Goal: Transaction & Acquisition: Purchase product/service

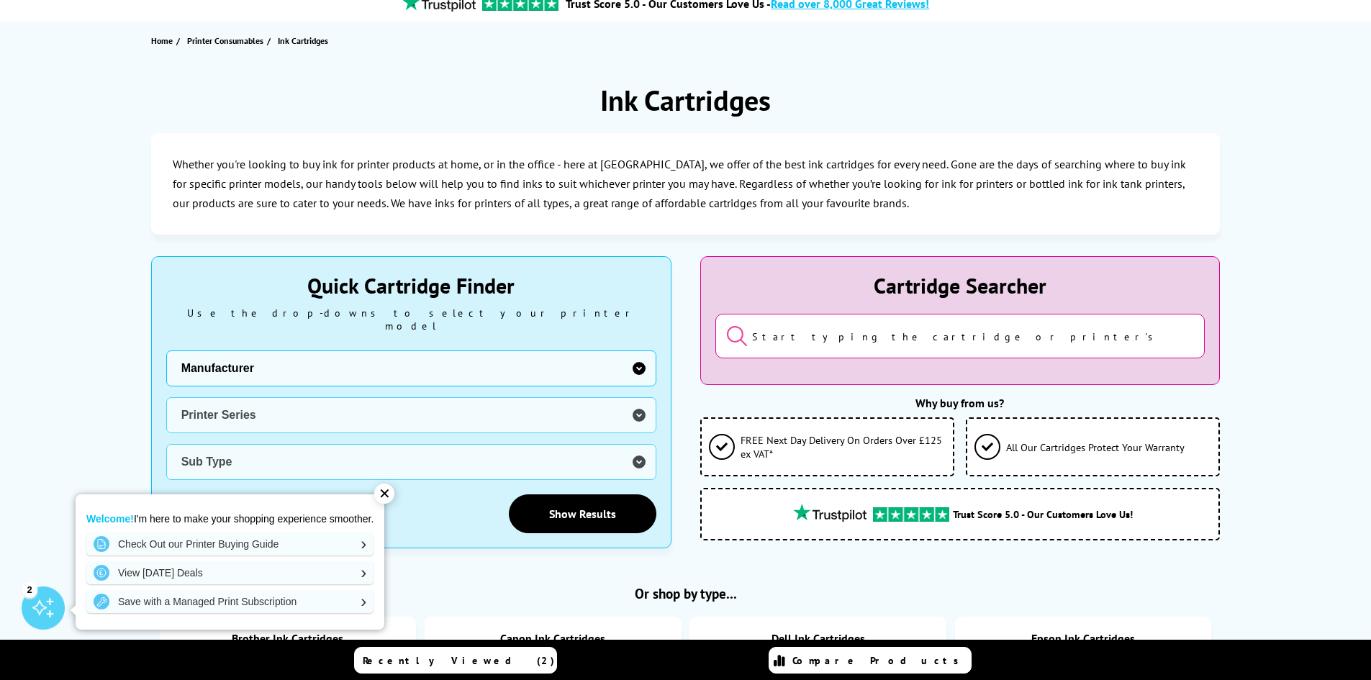
scroll to position [216, 0]
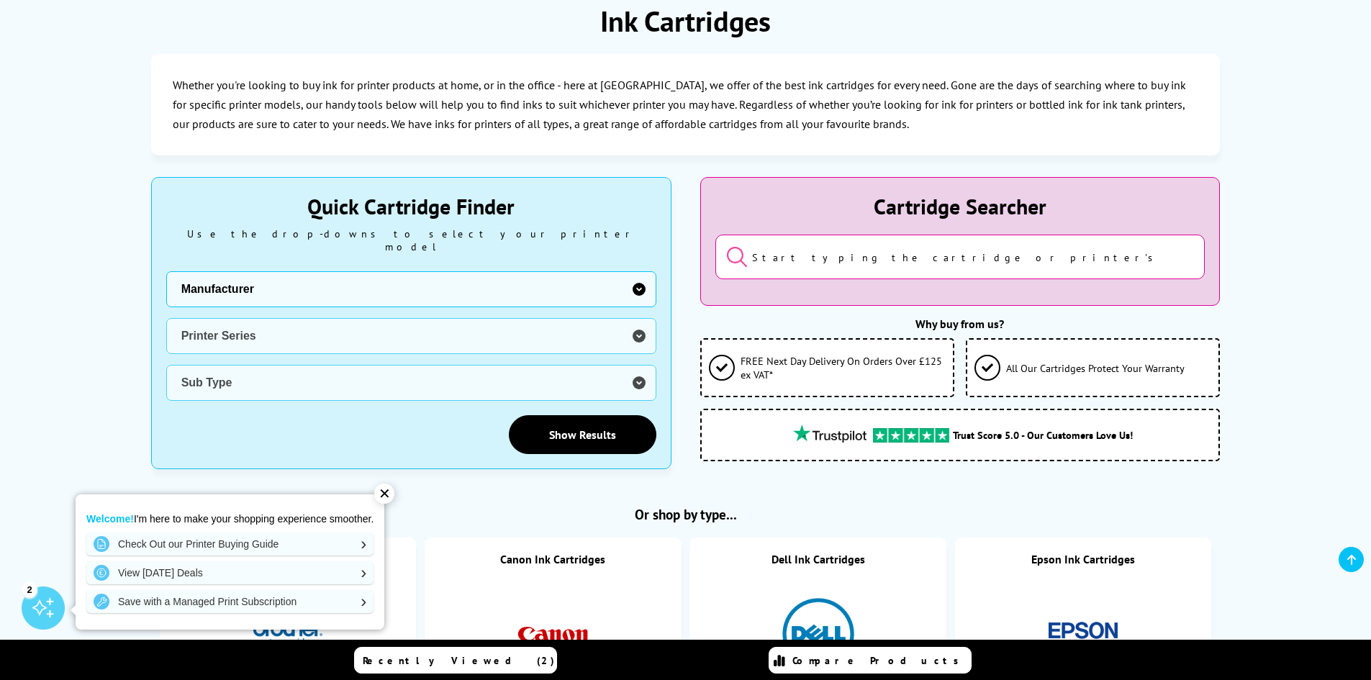
click at [335, 271] on select "Manufacturer Brother Canon Cubify Dell Dymo Epson HP Kodak Konica Minolta Kyoce…" at bounding box center [411, 289] width 490 height 36
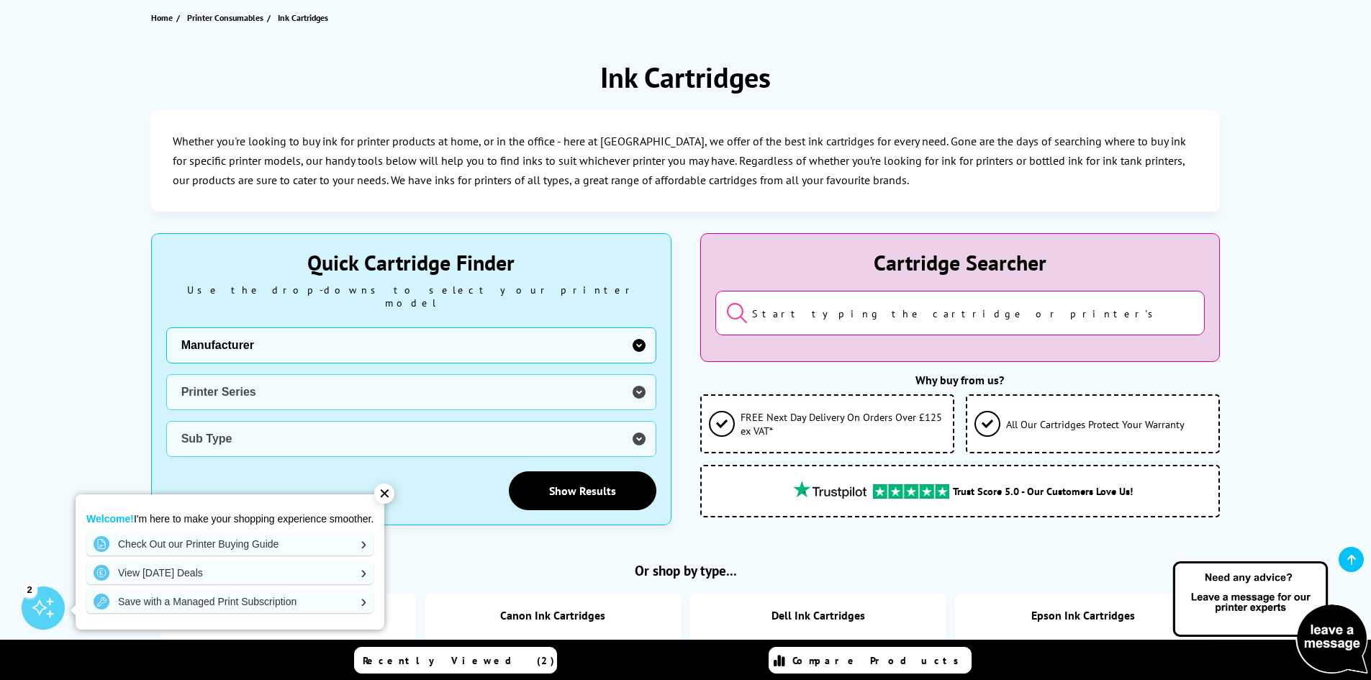
scroll to position [0, 0]
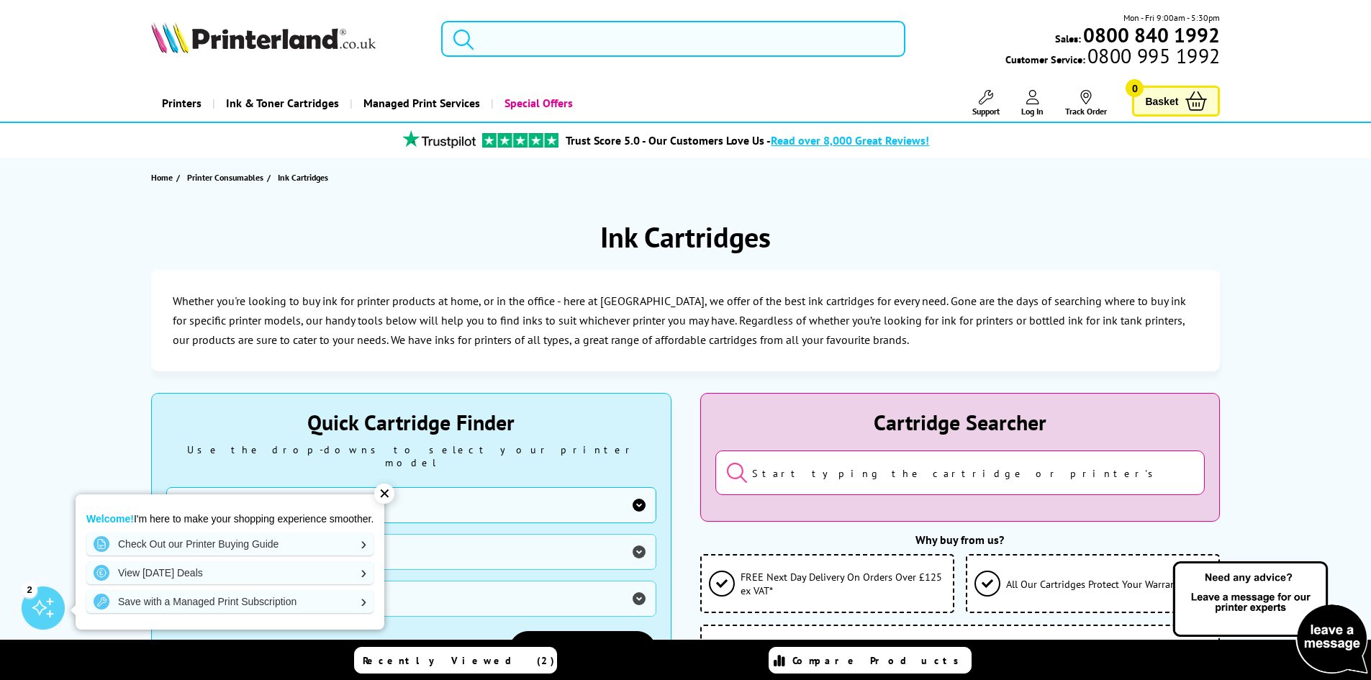
click at [514, 43] on input "search" at bounding box center [673, 39] width 464 height 36
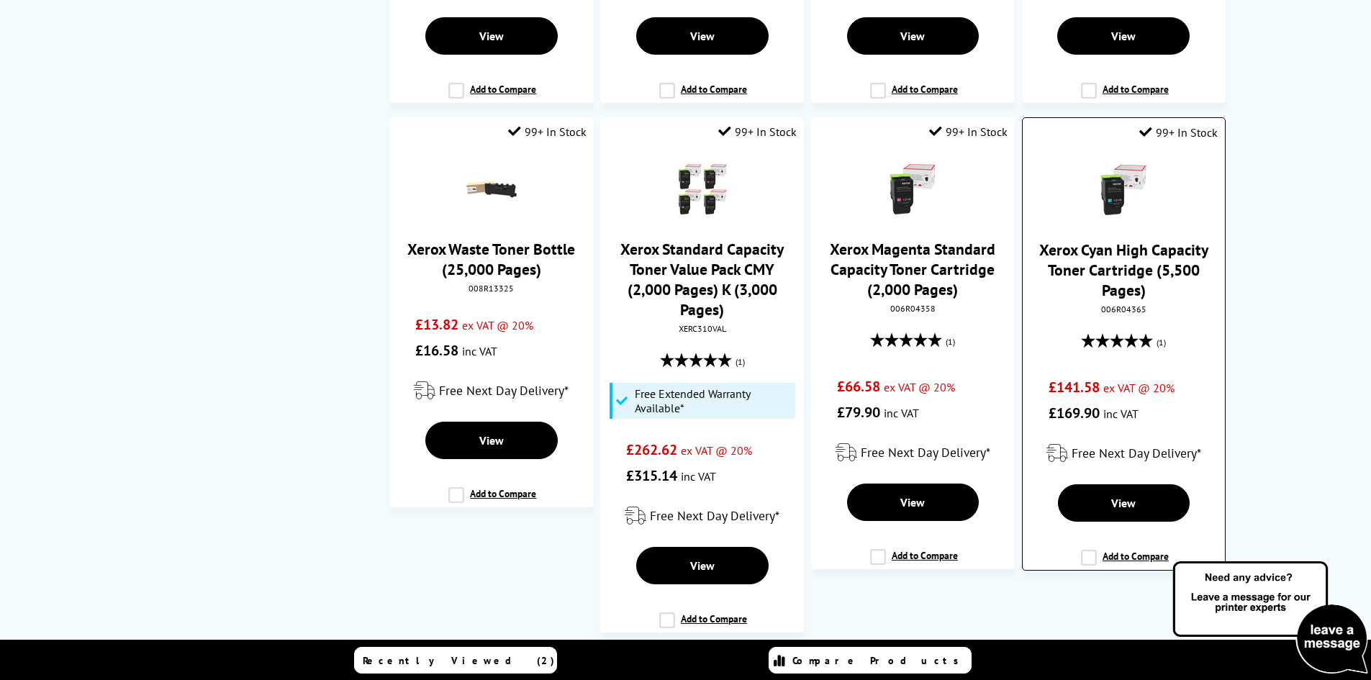
scroll to position [2664, 0]
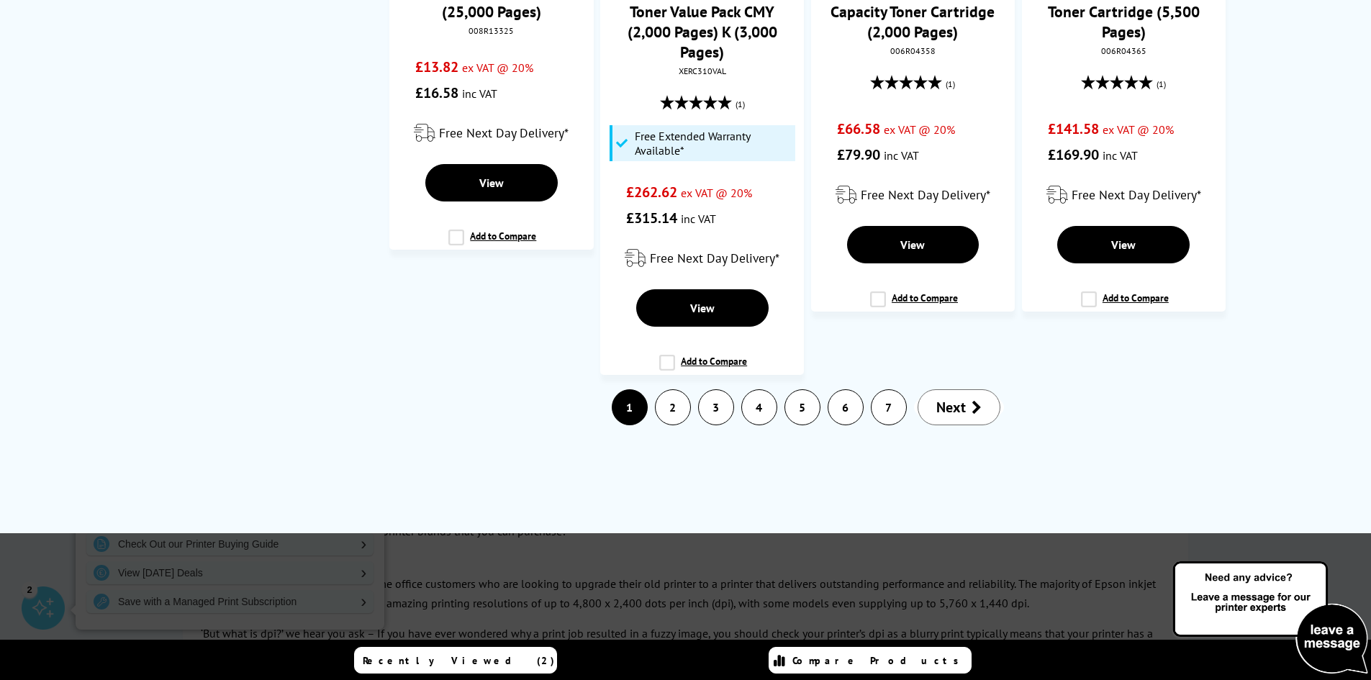
type input "C310"
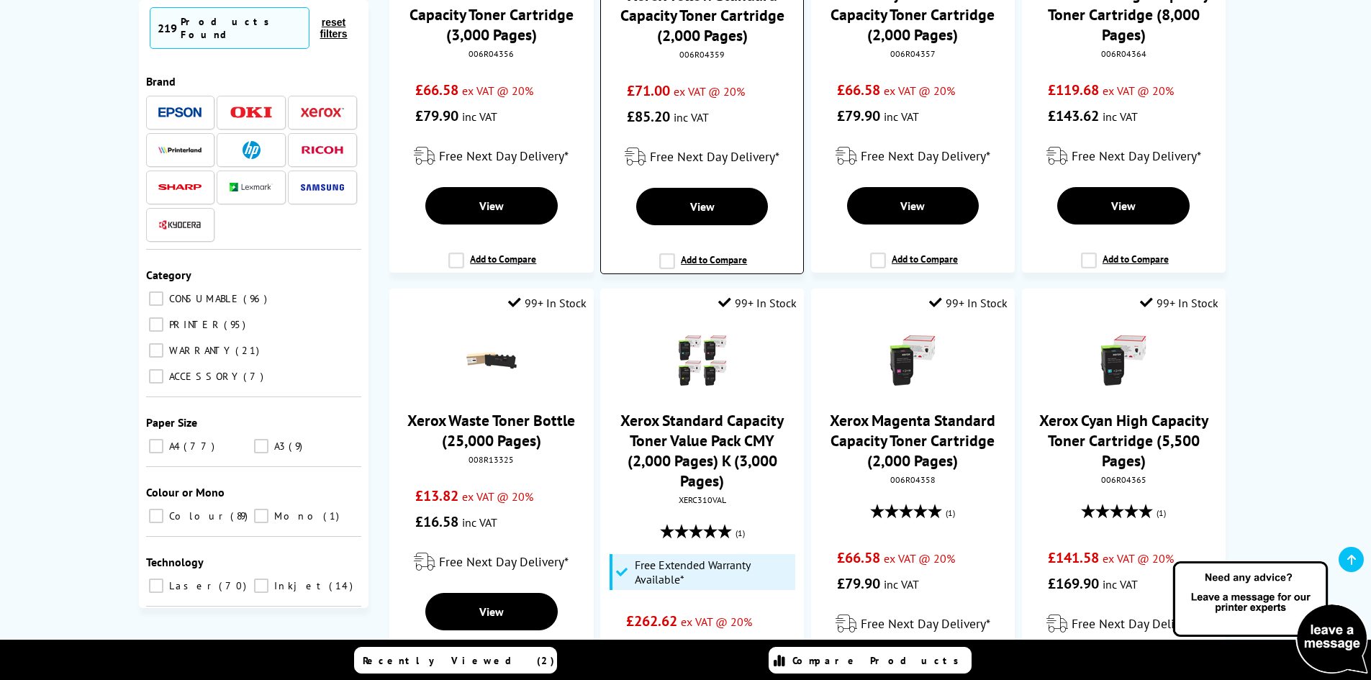
scroll to position [2232, 0]
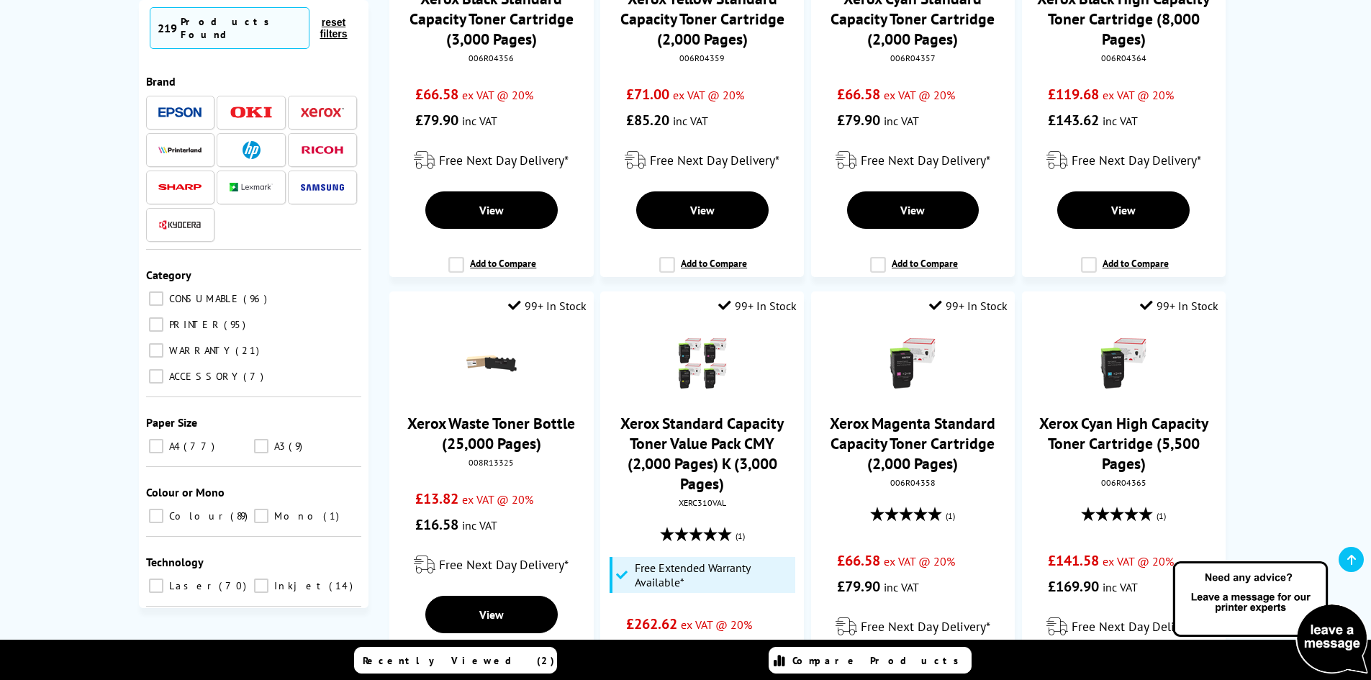
click at [158, 292] on input "CONSUMABLE 96" at bounding box center [156, 299] width 14 height 14
checkbox input "true"
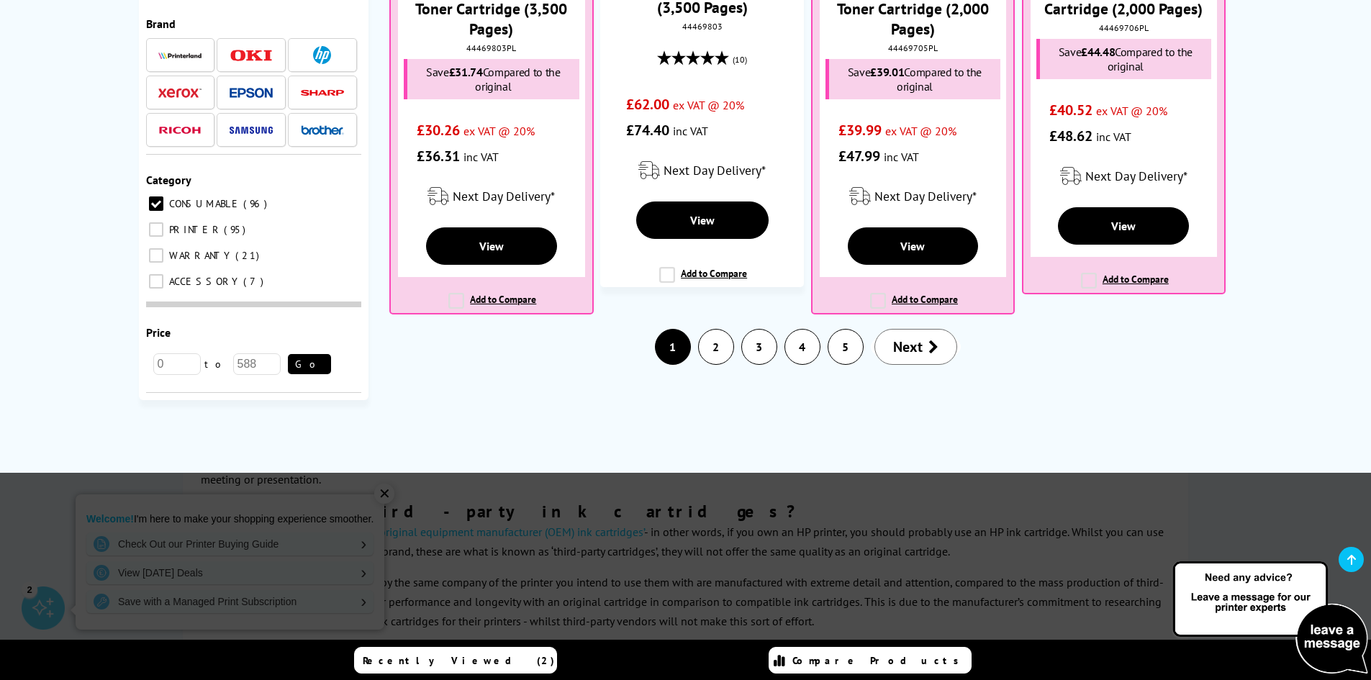
click at [204, 73] on li at bounding box center [180, 56] width 69 height 34
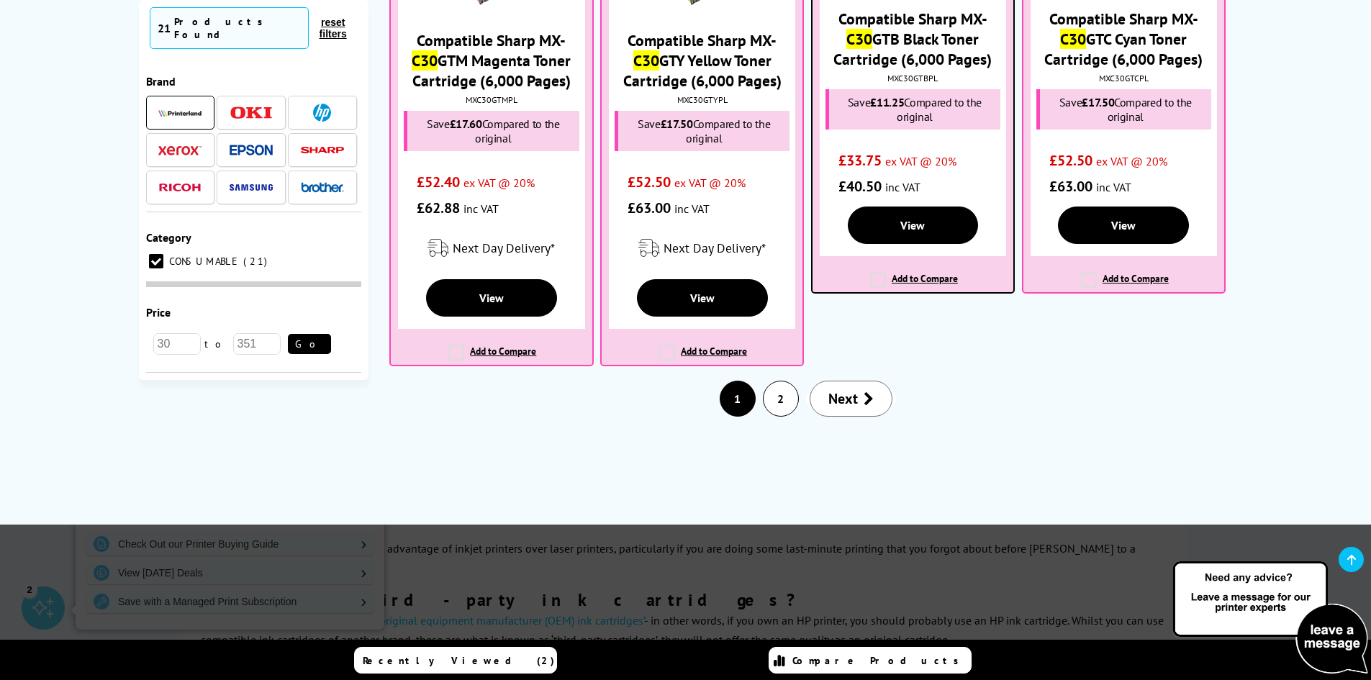
scroll to position [2160, 0]
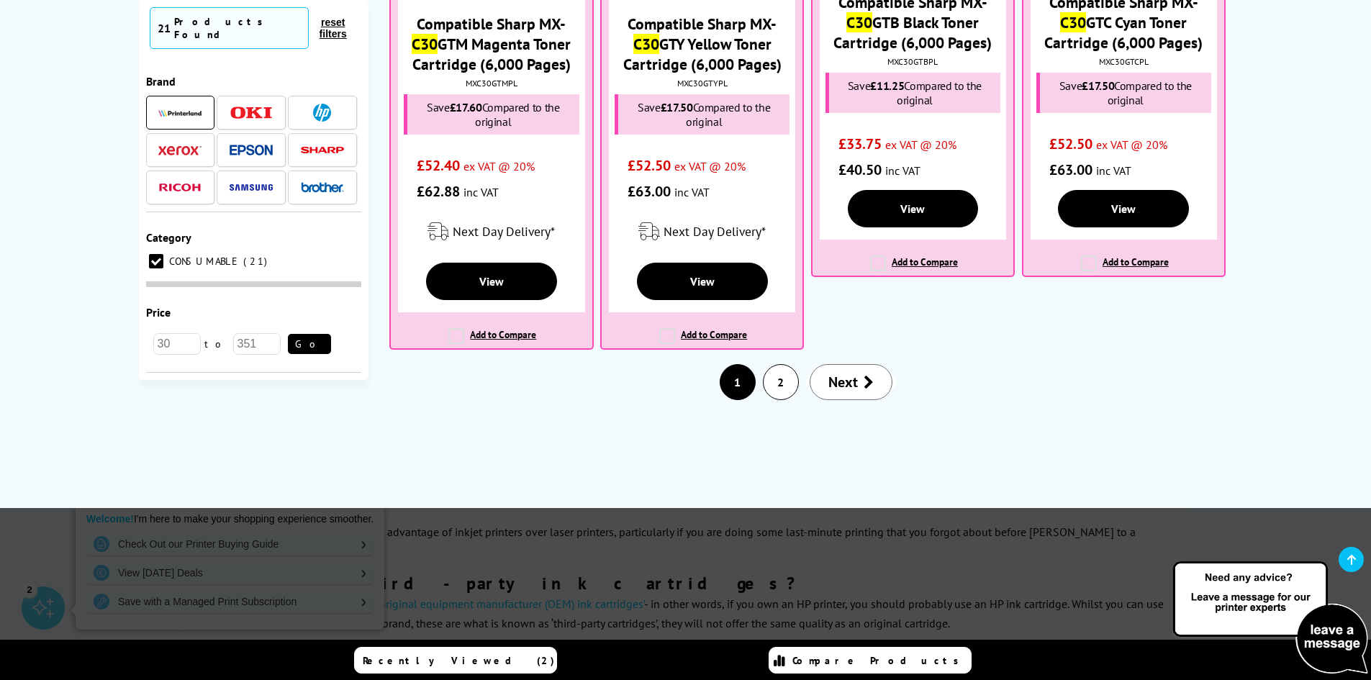
click at [775, 400] on link "2" at bounding box center [781, 382] width 35 height 35
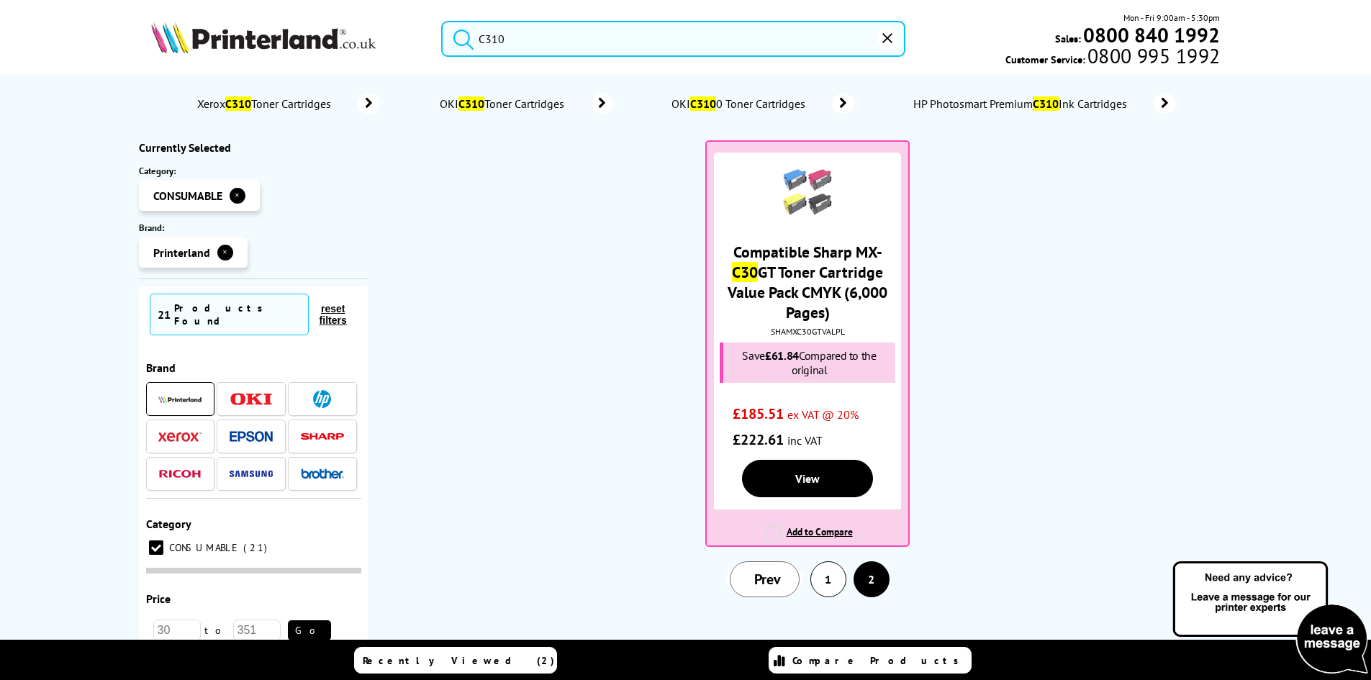
click at [243, 204] on button "✕" at bounding box center [238, 196] width 16 height 16
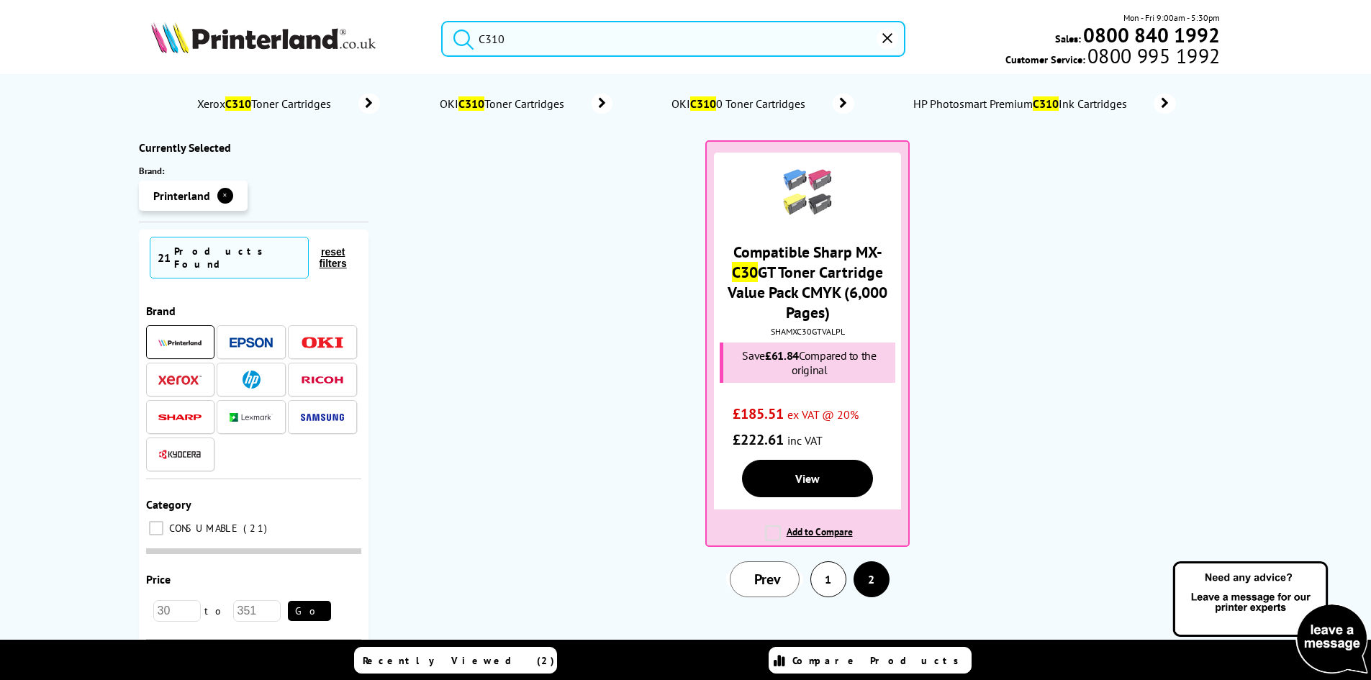
click at [338, 107] on span "Xerox C310 Toner Cartridges" at bounding box center [267, 103] width 142 height 14
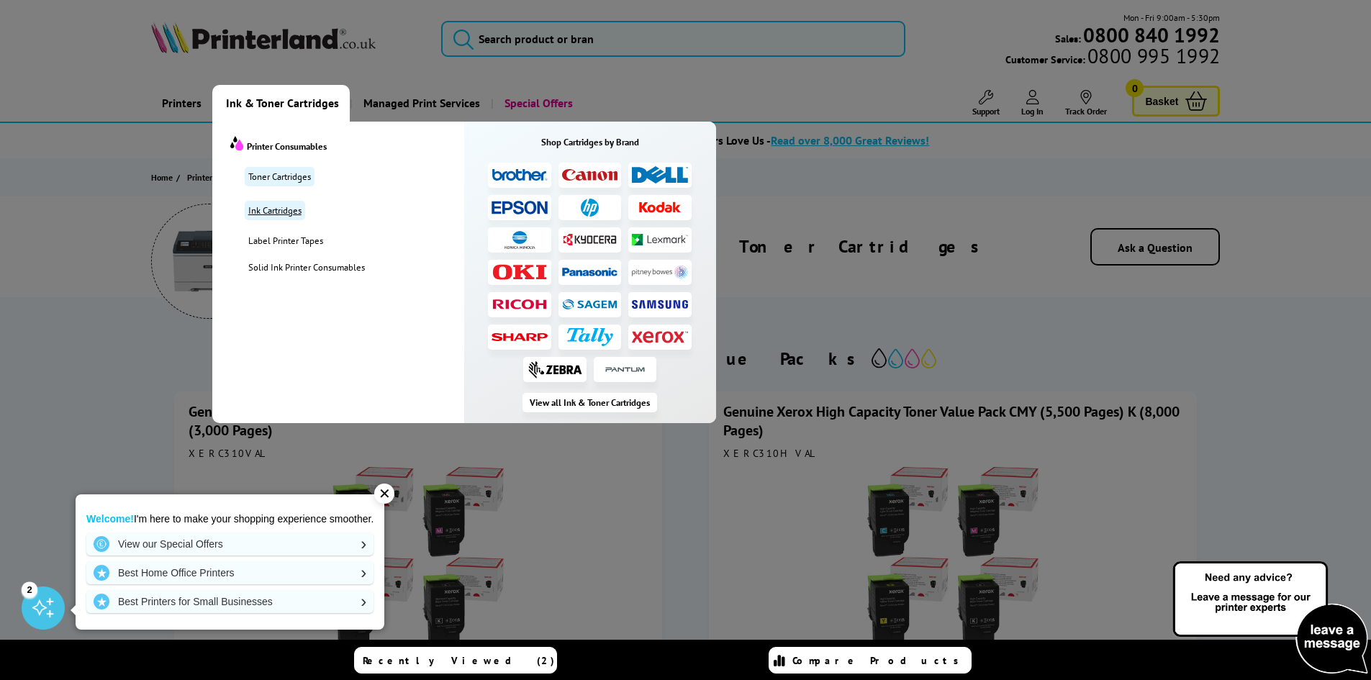
click at [276, 210] on link "Ink Cartridges" at bounding box center [275, 210] width 60 height 19
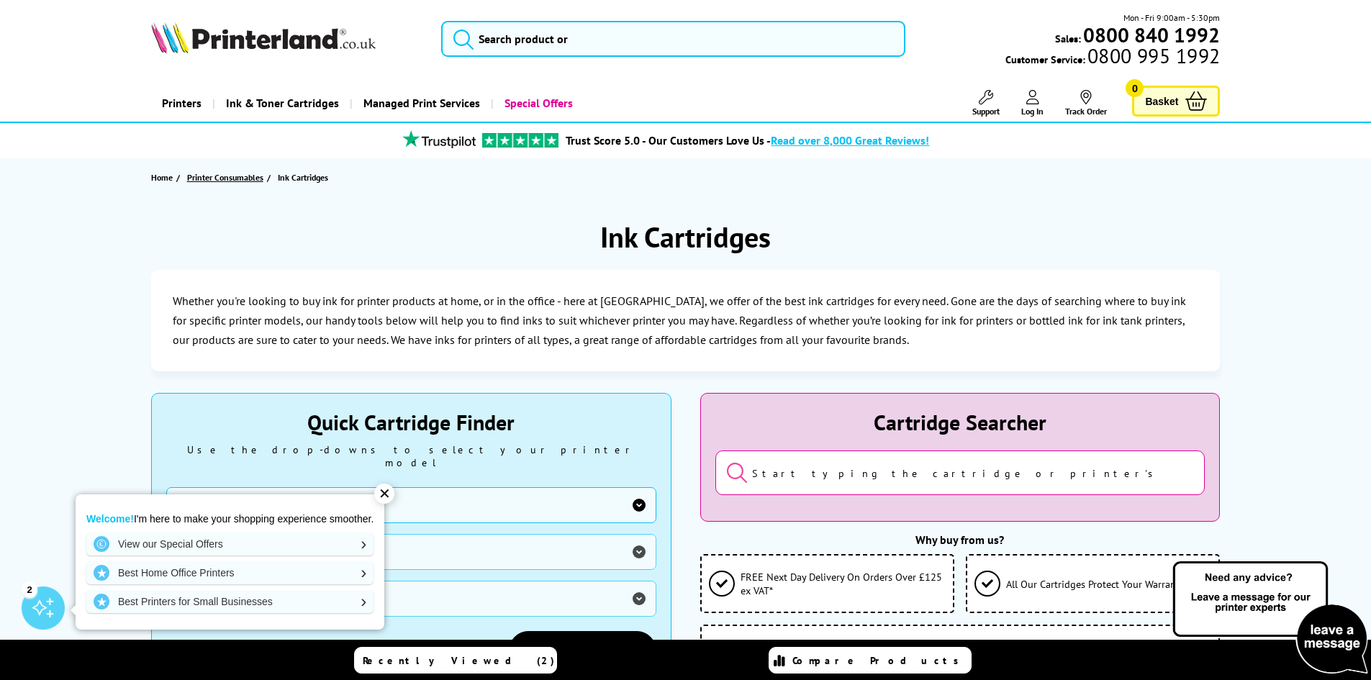
click at [220, 179] on span "Printer Consumables" at bounding box center [225, 177] width 76 height 15
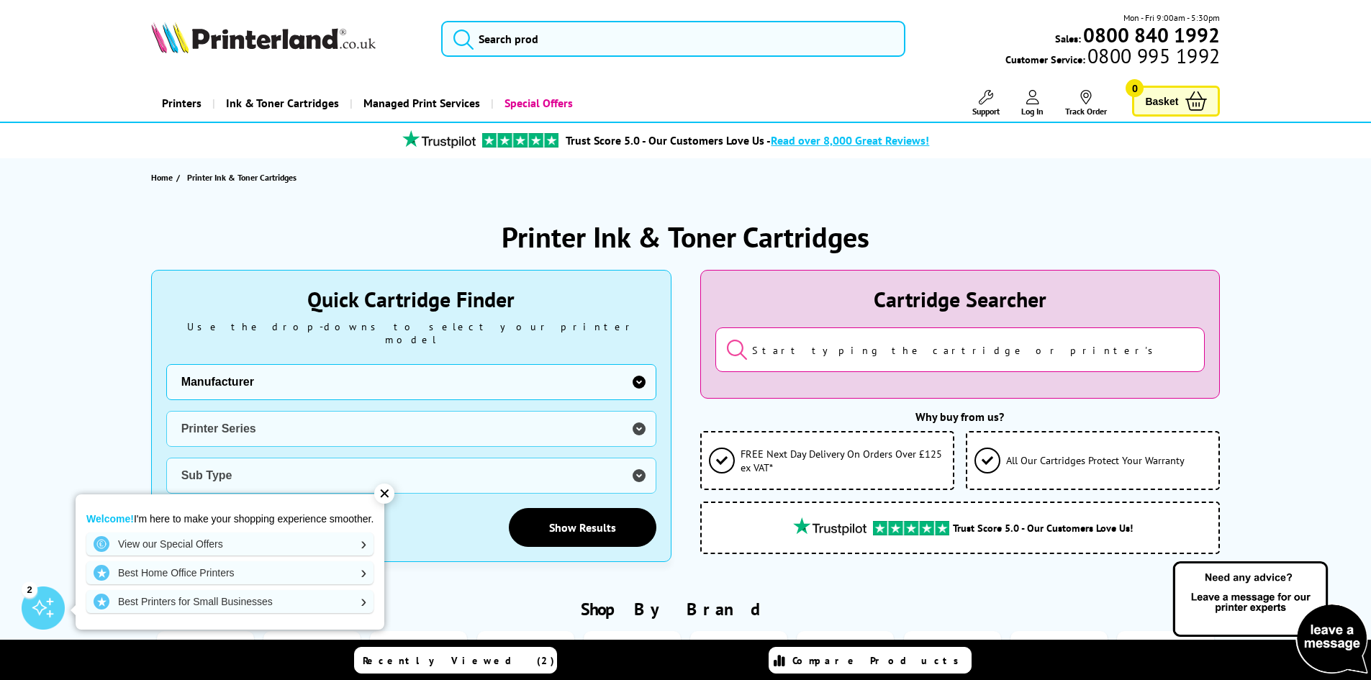
click at [254, 374] on select "Manufacturer Brother Canon Cubify Dell Dymo Epson HP Kodak Konica Minolta Kyoce…" at bounding box center [411, 382] width 490 height 36
select select "13815"
click at [166, 364] on select "Manufacturer Brother Canon Cubify Dell Dymo Epson HP Kodak Konica Minolta Kyoce…" at bounding box center [411, 382] width 490 height 36
click at [227, 411] on select "Printer Series B Series C Series Colorqube Colour MFP DocuPrint Phaser Versalin…" at bounding box center [411, 429] width 490 height 36
select select "38179"
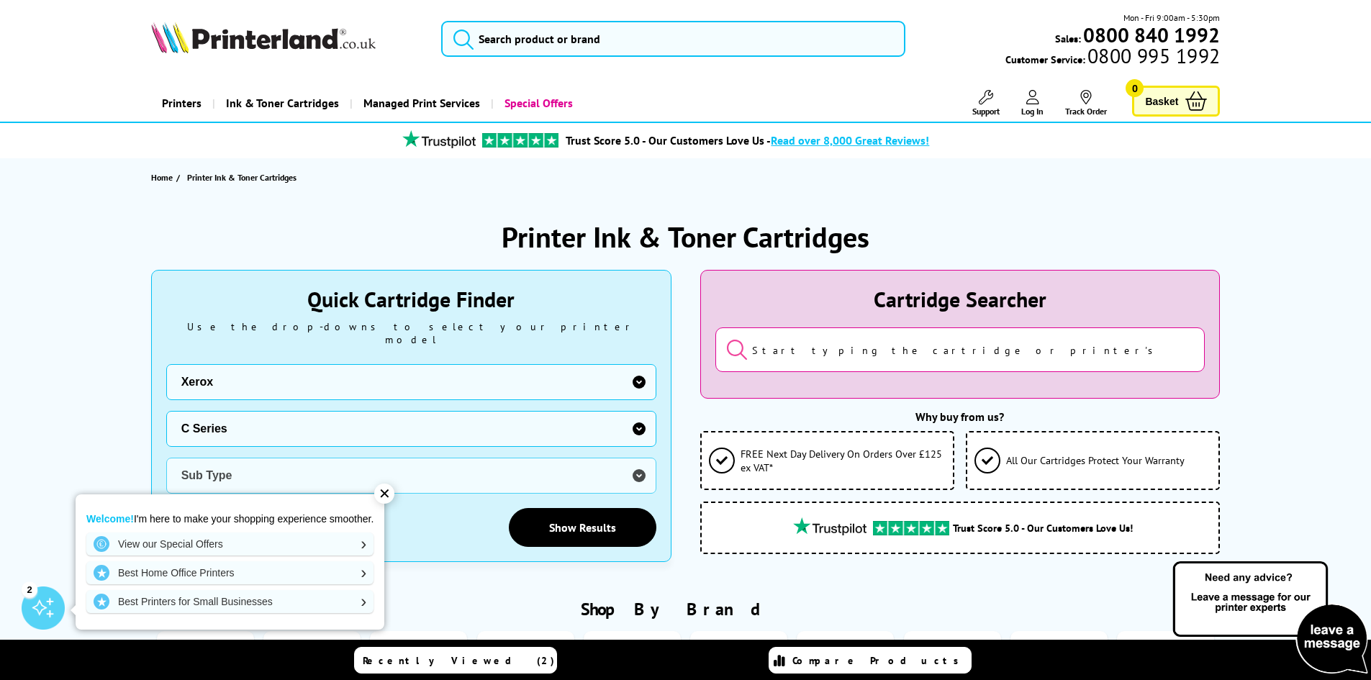
click at [166, 411] on select "Printer Series B Series C Series Colorqube Colour MFP DocuPrint Phaser Versalin…" at bounding box center [411, 429] width 490 height 36
click at [265, 464] on select "Sub Type Xerox C230 Xerox C235 Xerox C310 Xerox C315 Xerox C320 Xerox C325 Xero…" at bounding box center [411, 476] width 490 height 36
select select "38356"
click at [166, 458] on select "Sub Type Xerox C230 Xerox C235 Xerox C310 Xerox C315 Xerox C320 Xerox C325 Xero…" at bounding box center [411, 476] width 490 height 36
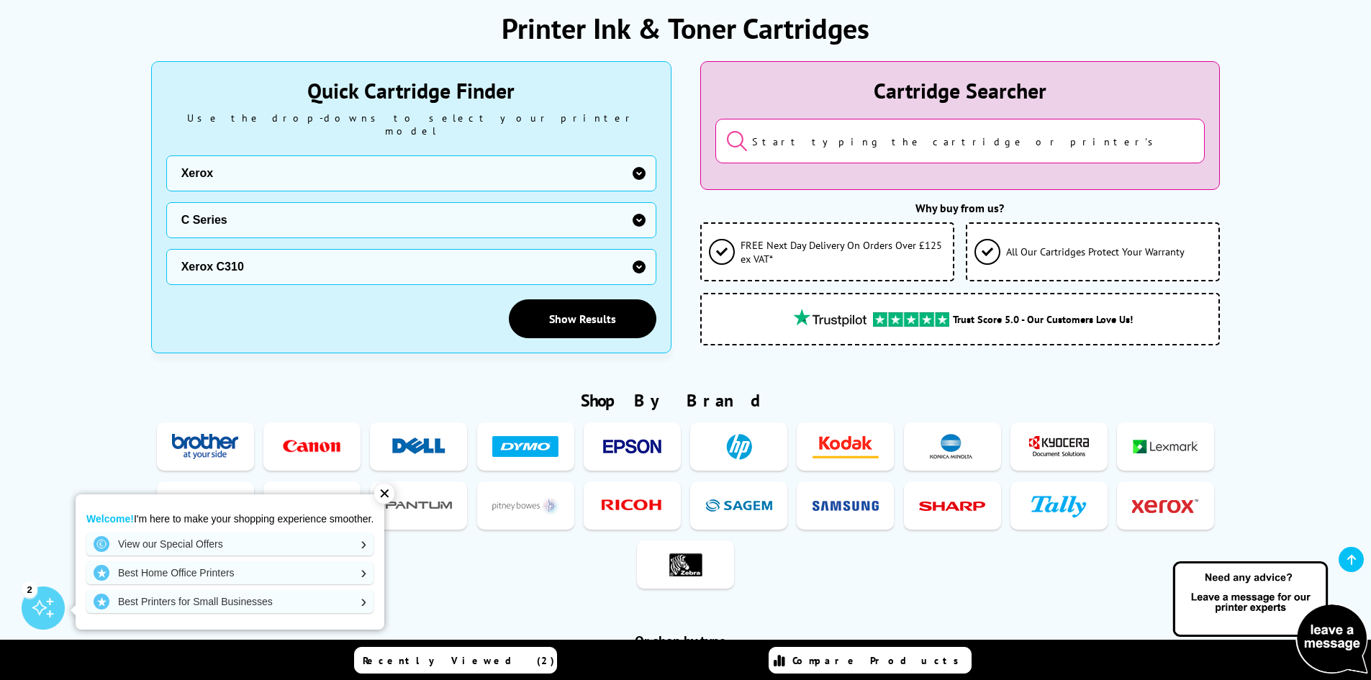
scroll to position [216, 0]
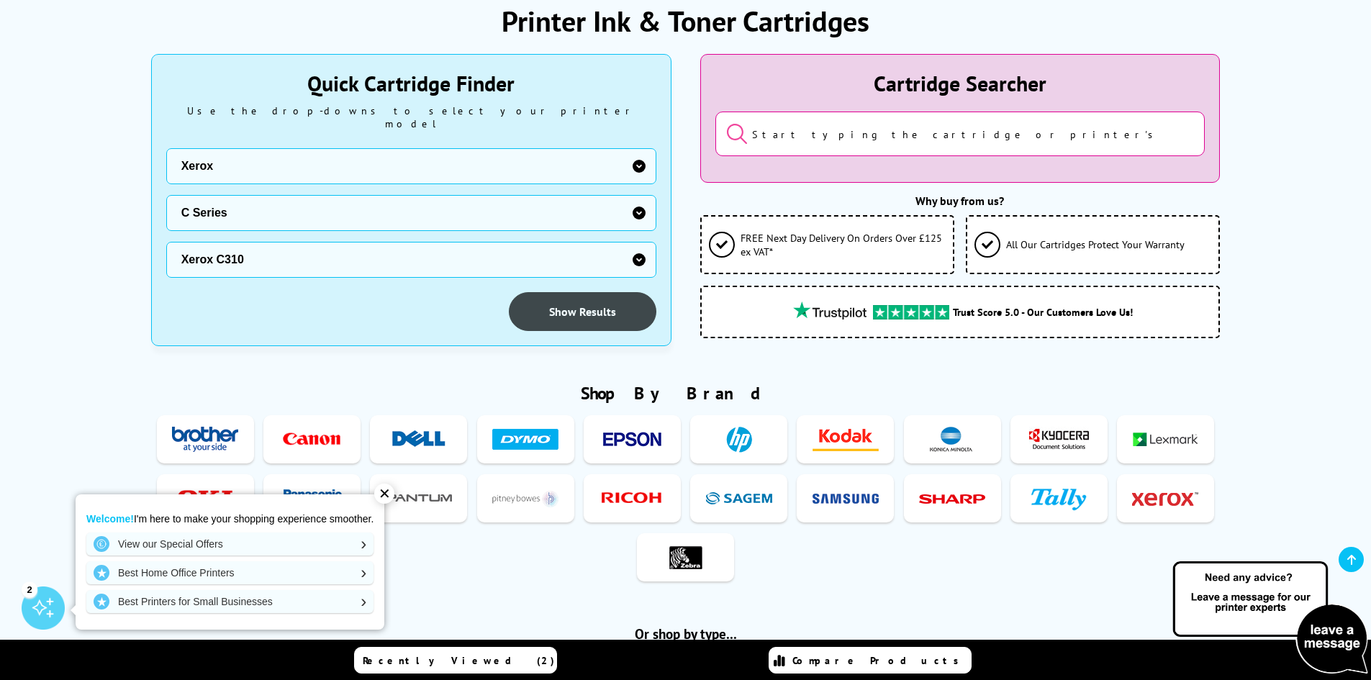
click at [602, 292] on link "Show Results" at bounding box center [583, 311] width 148 height 39
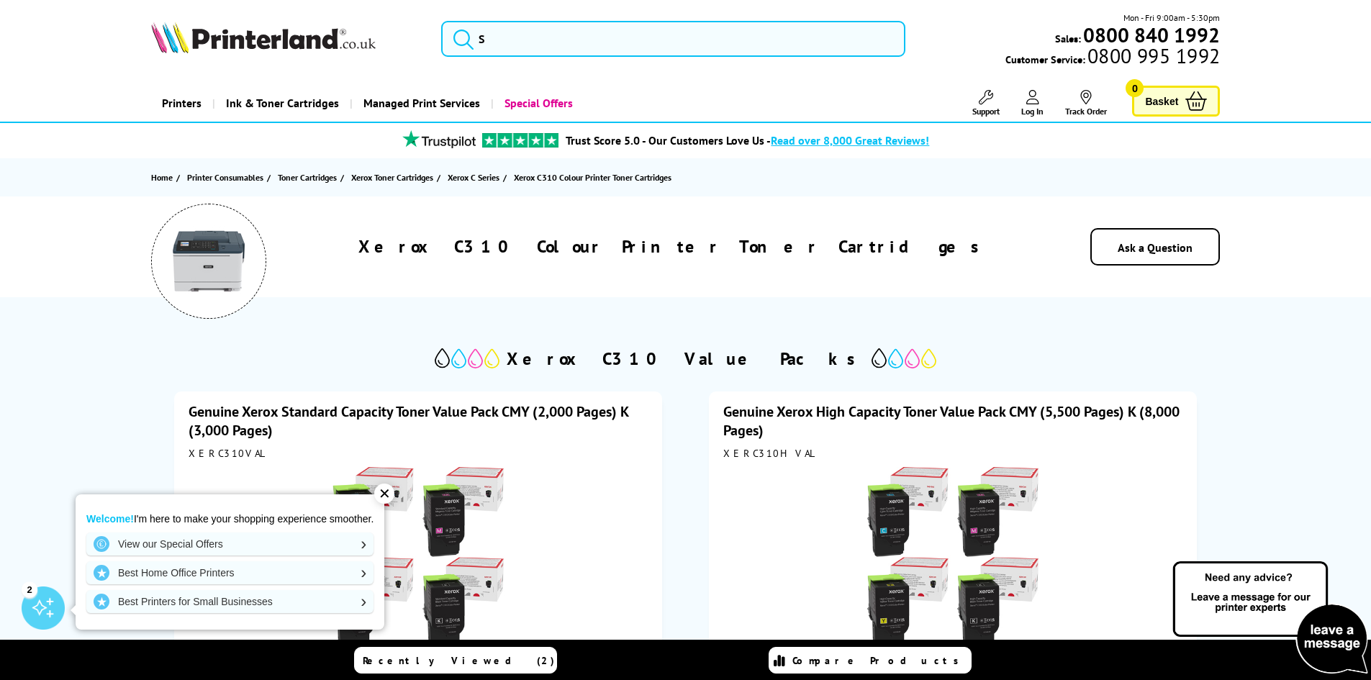
click at [241, 243] on img at bounding box center [209, 261] width 72 height 72
click at [518, 42] on input "search" at bounding box center [673, 39] width 464 height 36
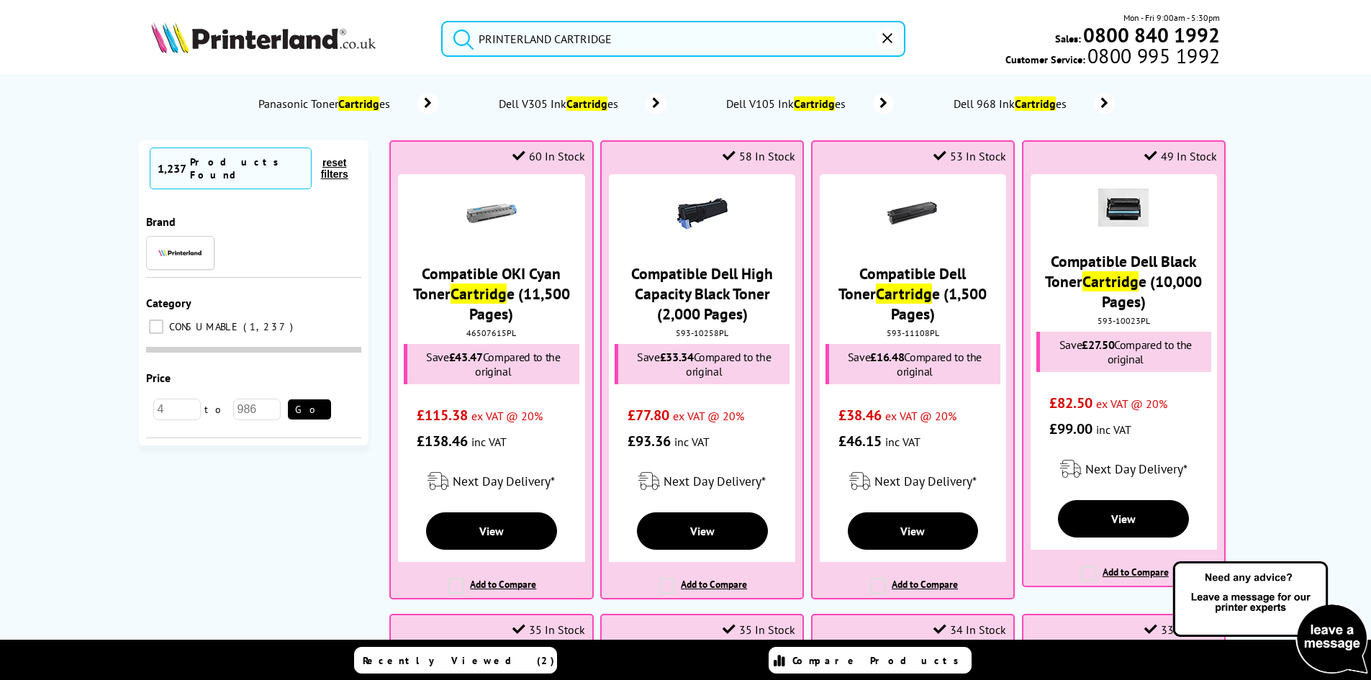
type input "PRINTERLAND CARTRIDGE"
click at [442, 21] on button "submit" at bounding box center [460, 37] width 36 height 32
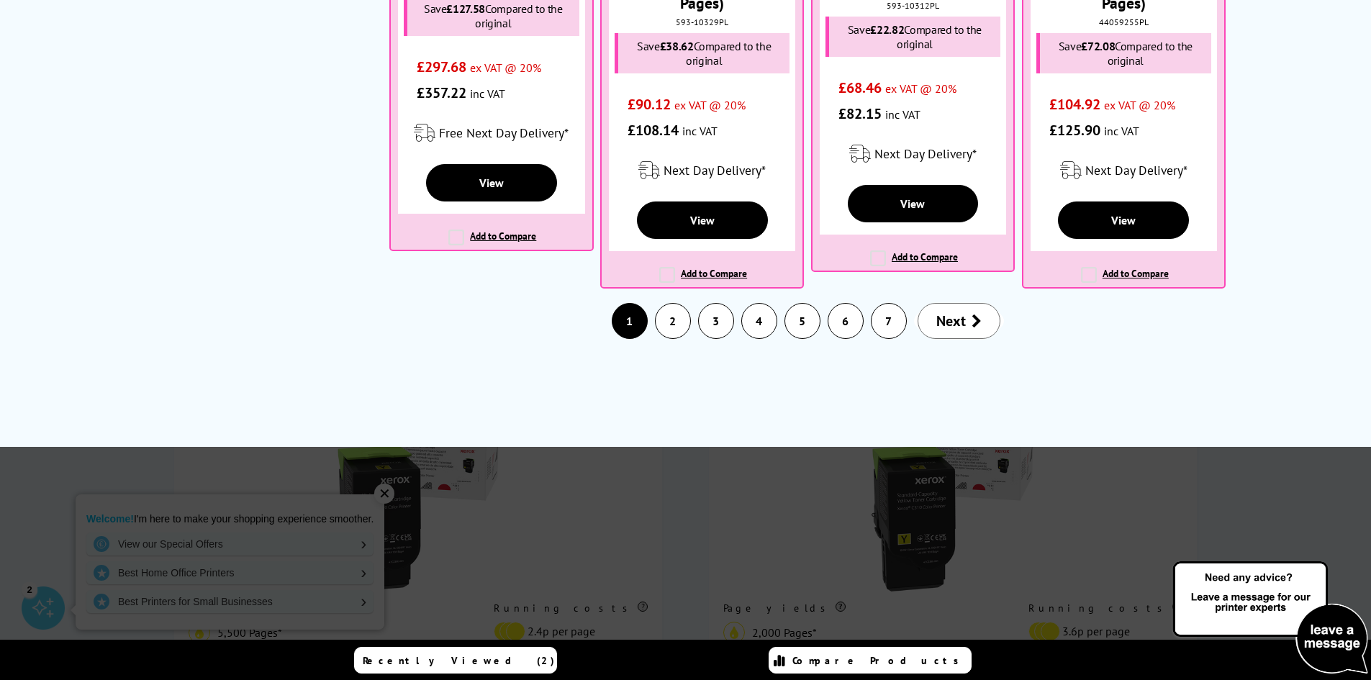
scroll to position [2304, 0]
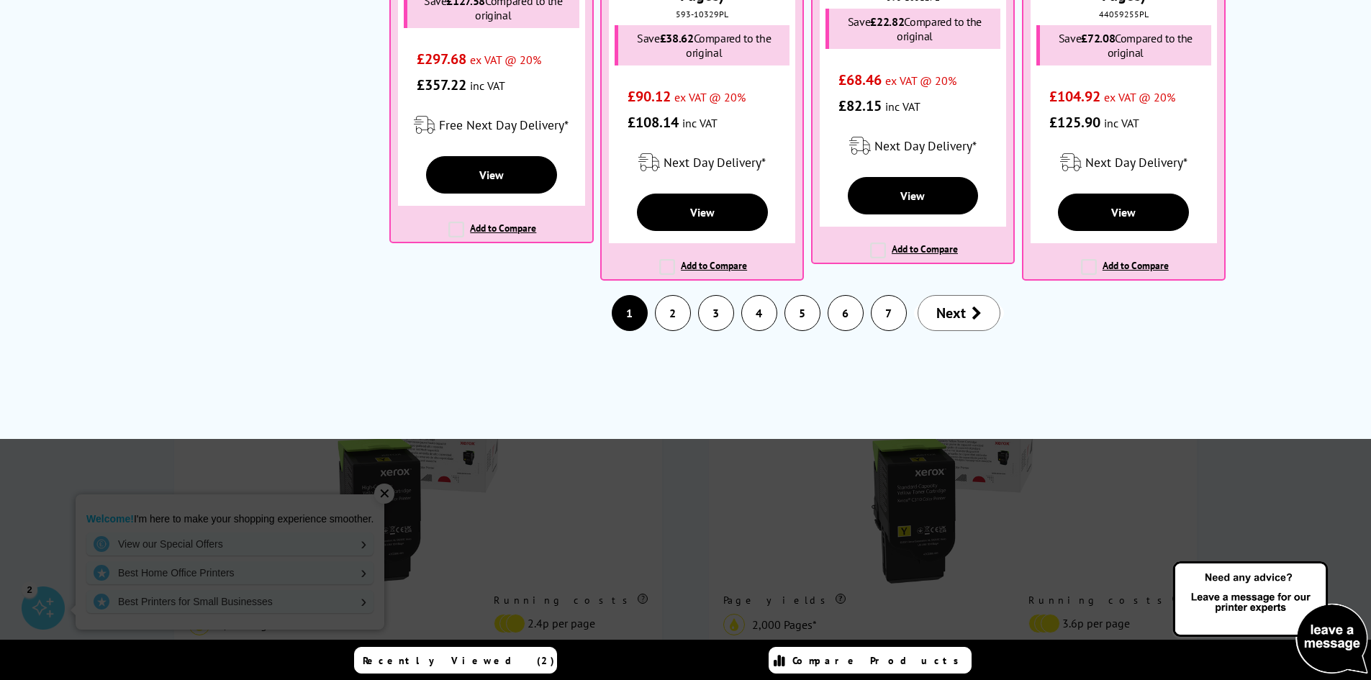
click at [680, 296] on link "2" at bounding box center [673, 313] width 35 height 35
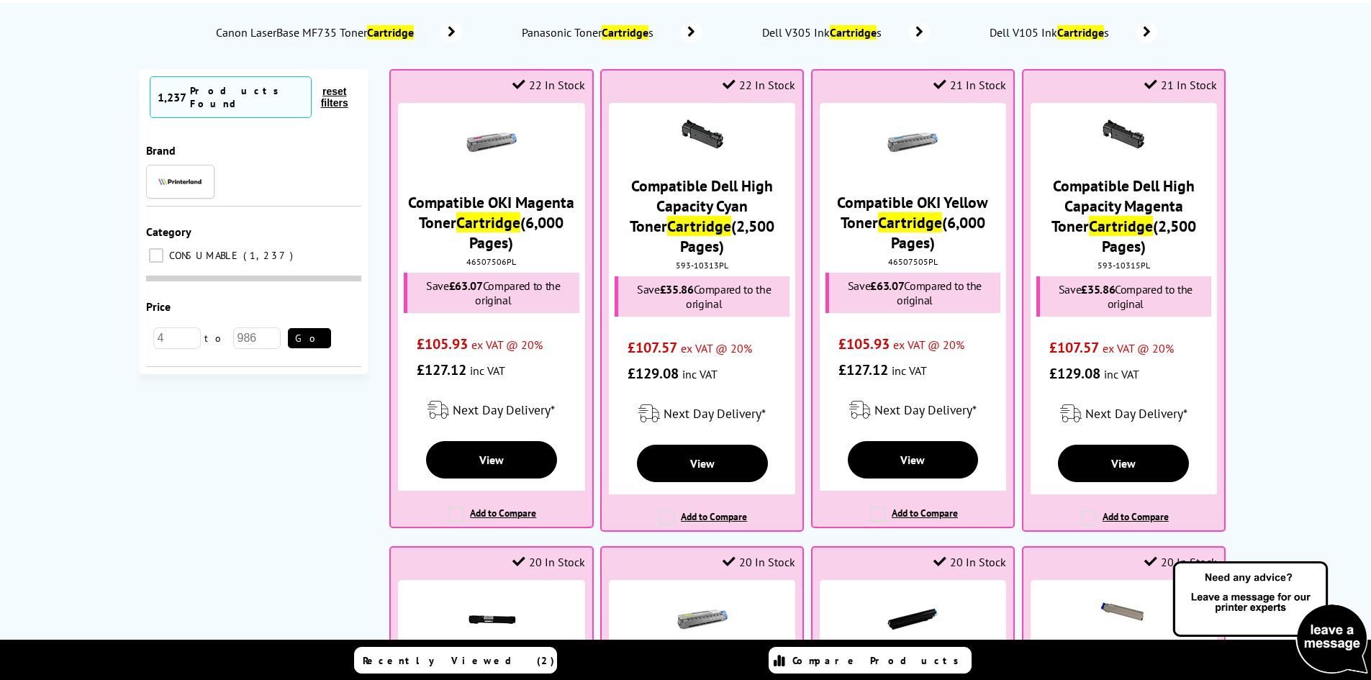
scroll to position [72, 0]
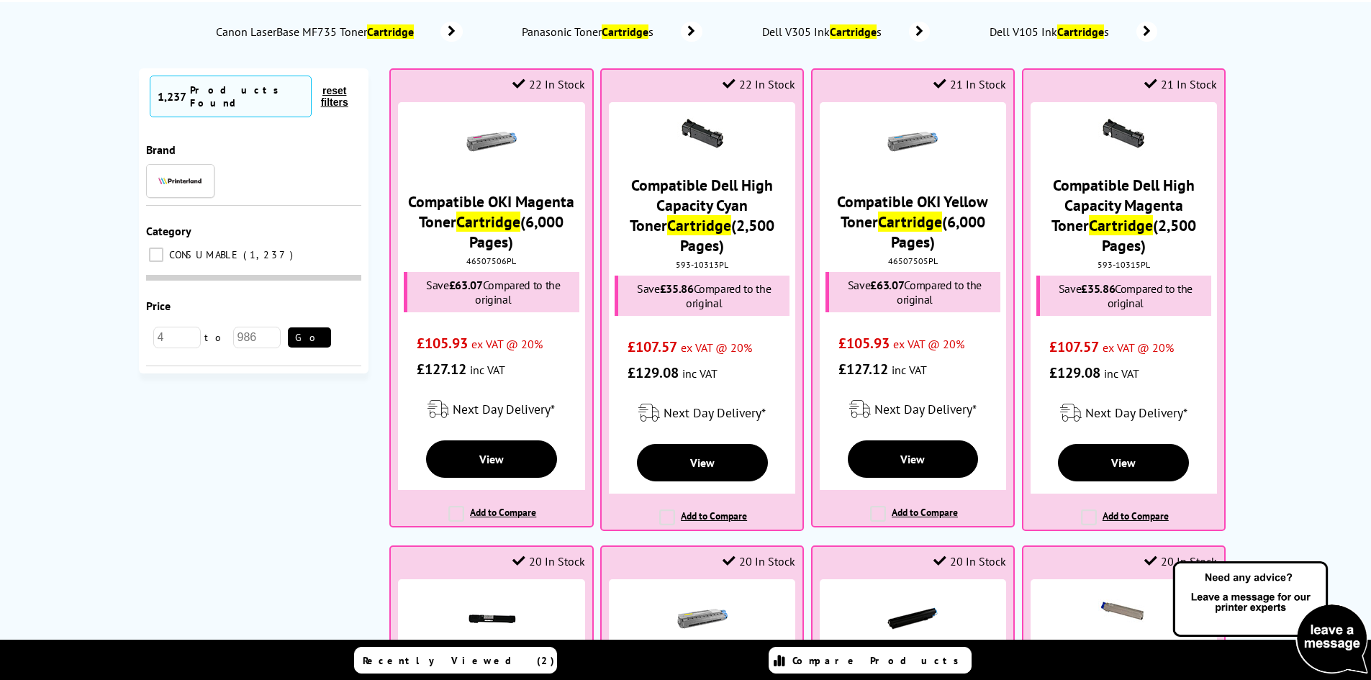
click at [207, 248] on span "CONSUMABLE" at bounding box center [204, 254] width 76 height 13
click at [163, 248] on input "CONSUMABLE 1,237" at bounding box center [156, 255] width 14 height 14
checkbox input "true"
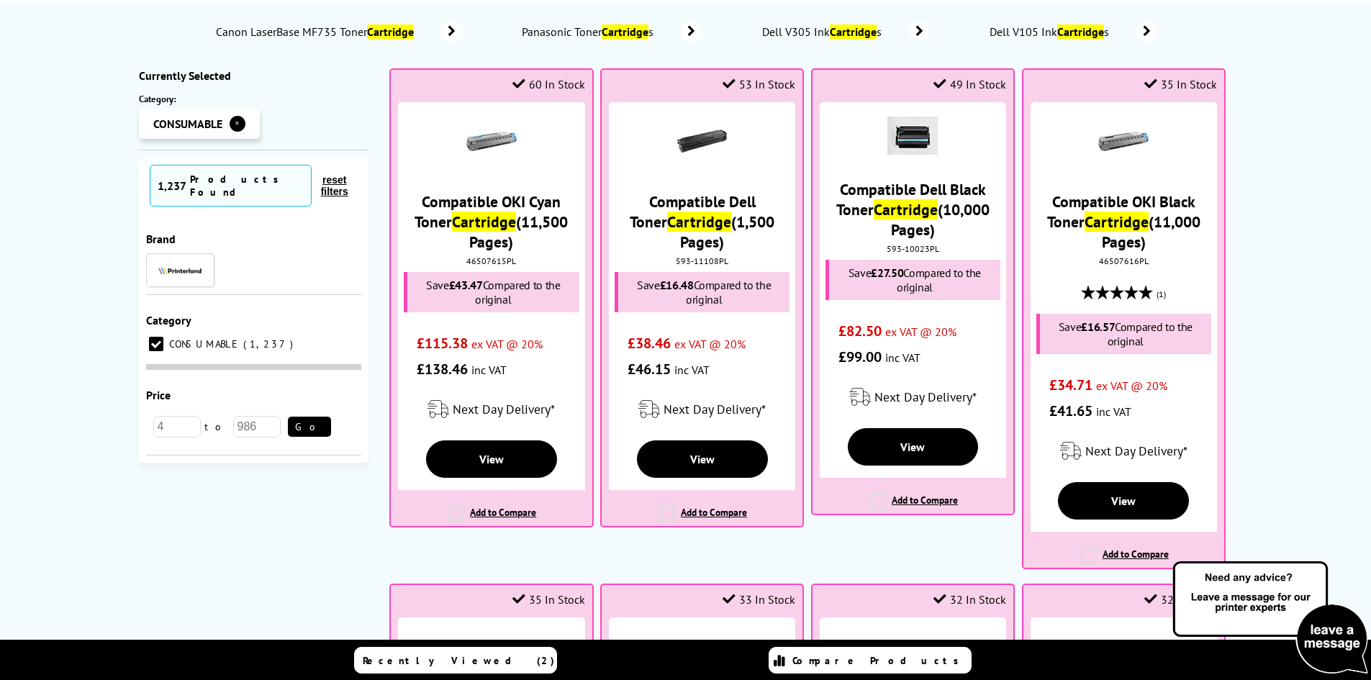
click at [199, 267] on img at bounding box center [179, 270] width 43 height 7
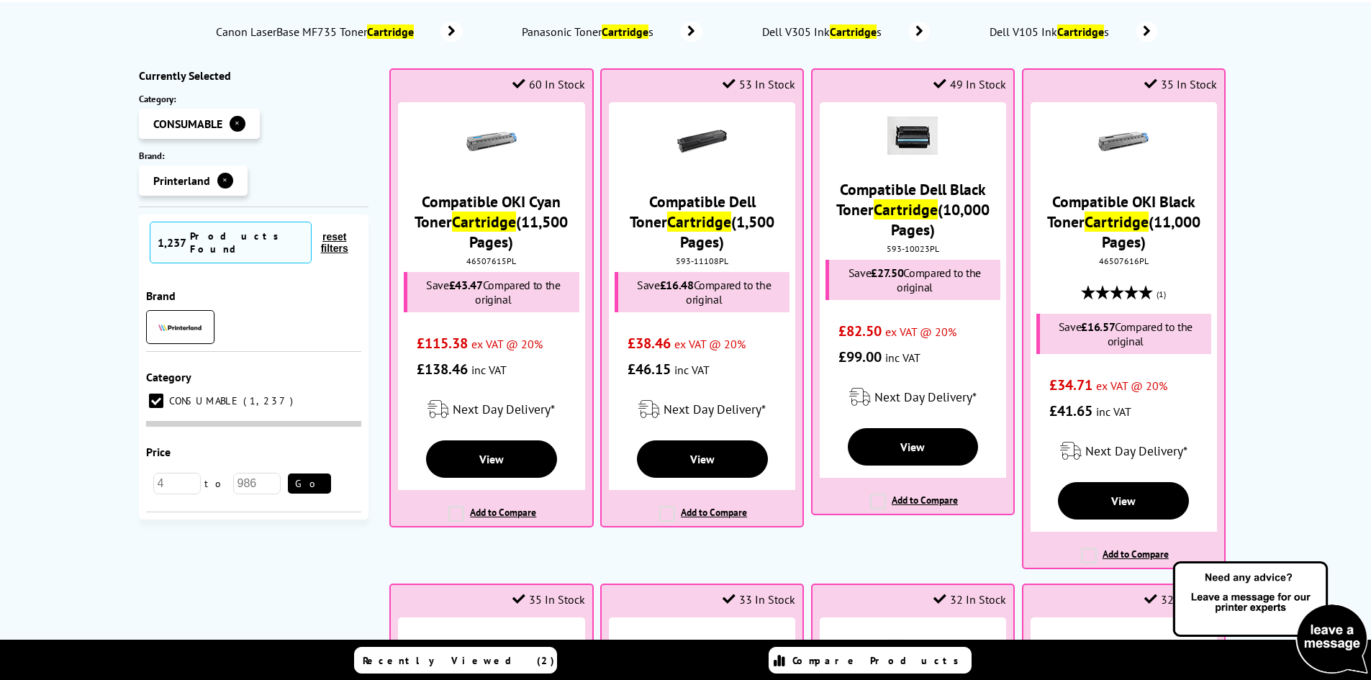
drag, startPoint x: 198, startPoint y: 321, endPoint x: 193, endPoint y: 294, distance: 27.1
click at [198, 322] on div at bounding box center [179, 327] width 43 height 18
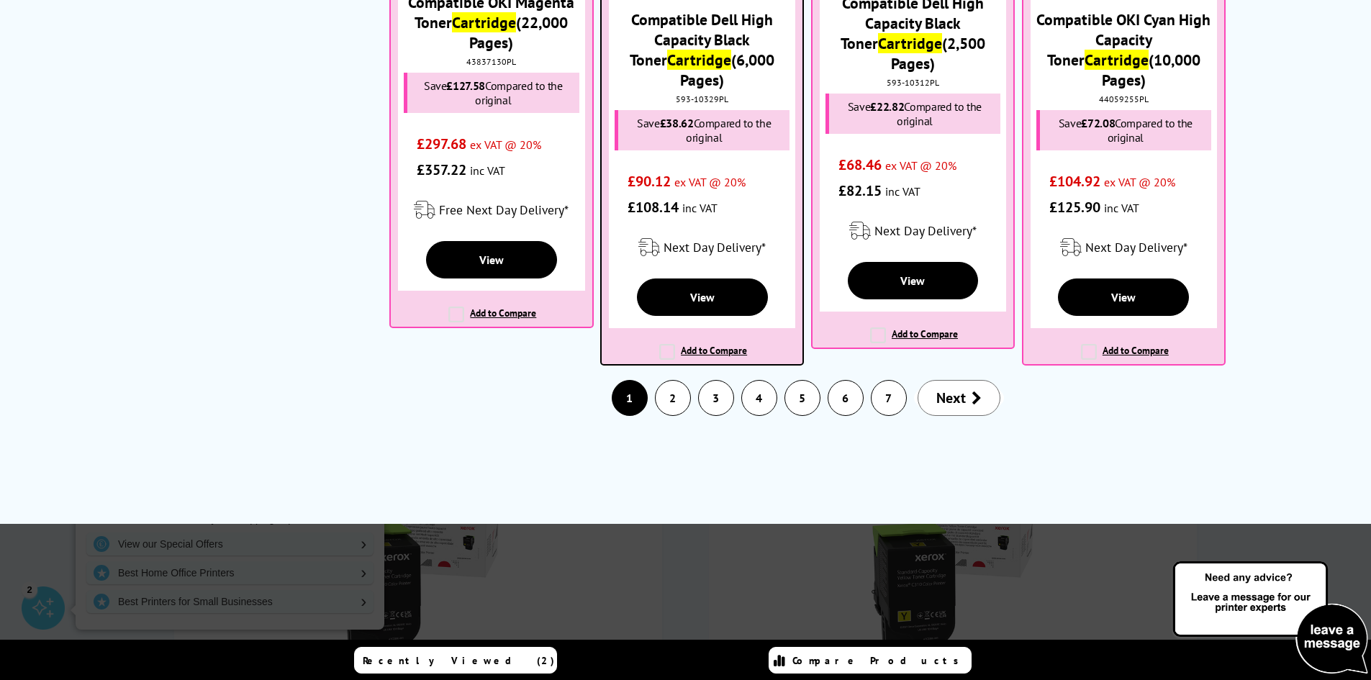
scroll to position [2232, 0]
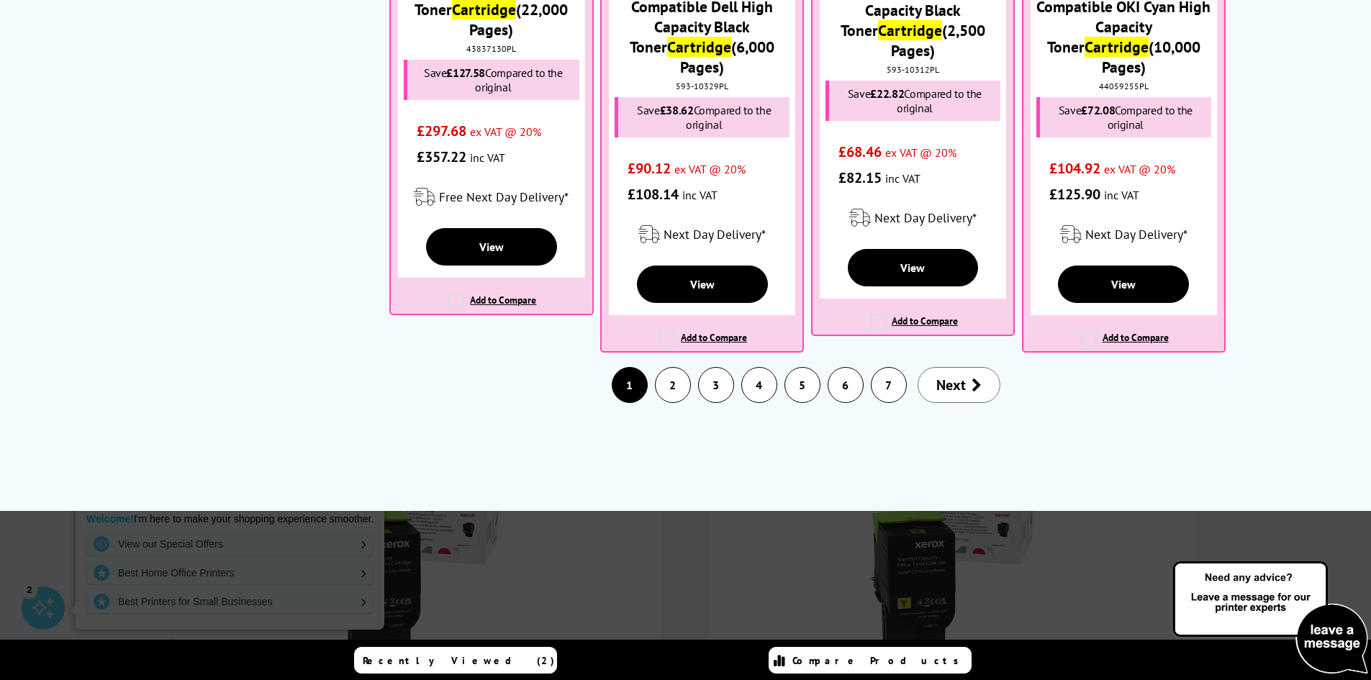
click at [674, 368] on link "2" at bounding box center [673, 385] width 35 height 35
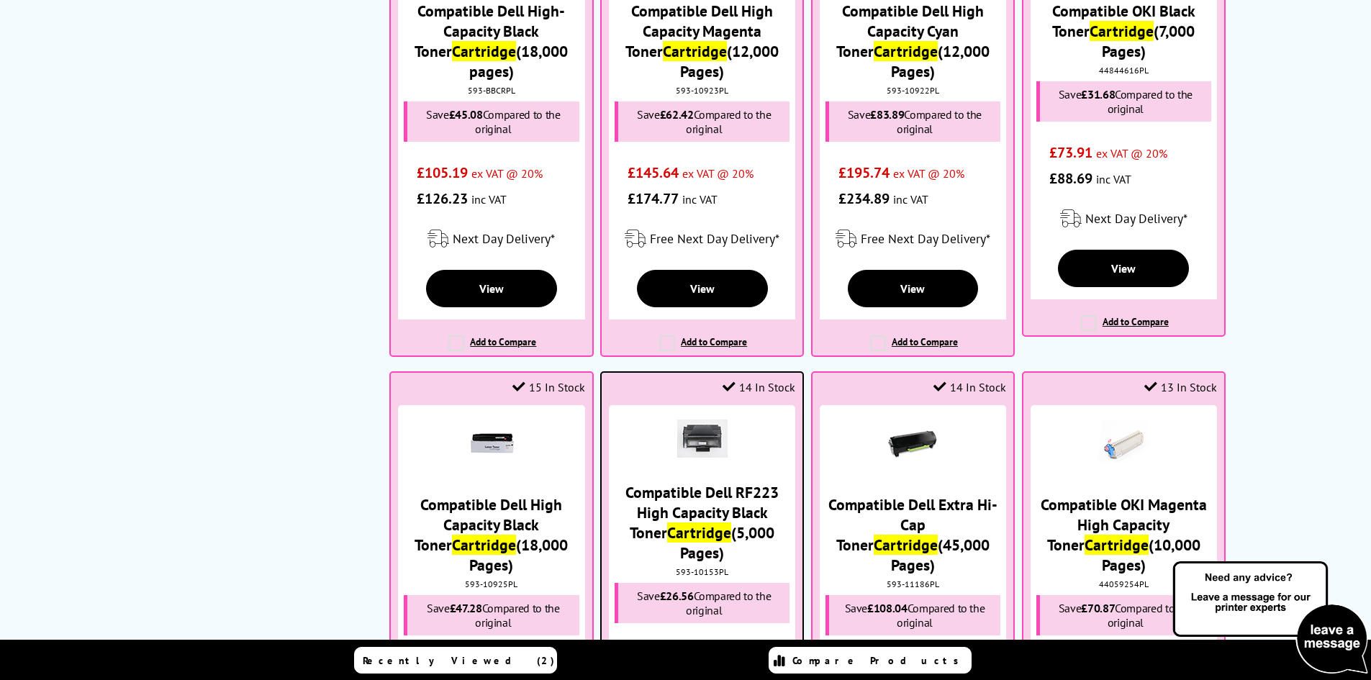
scroll to position [2160, 0]
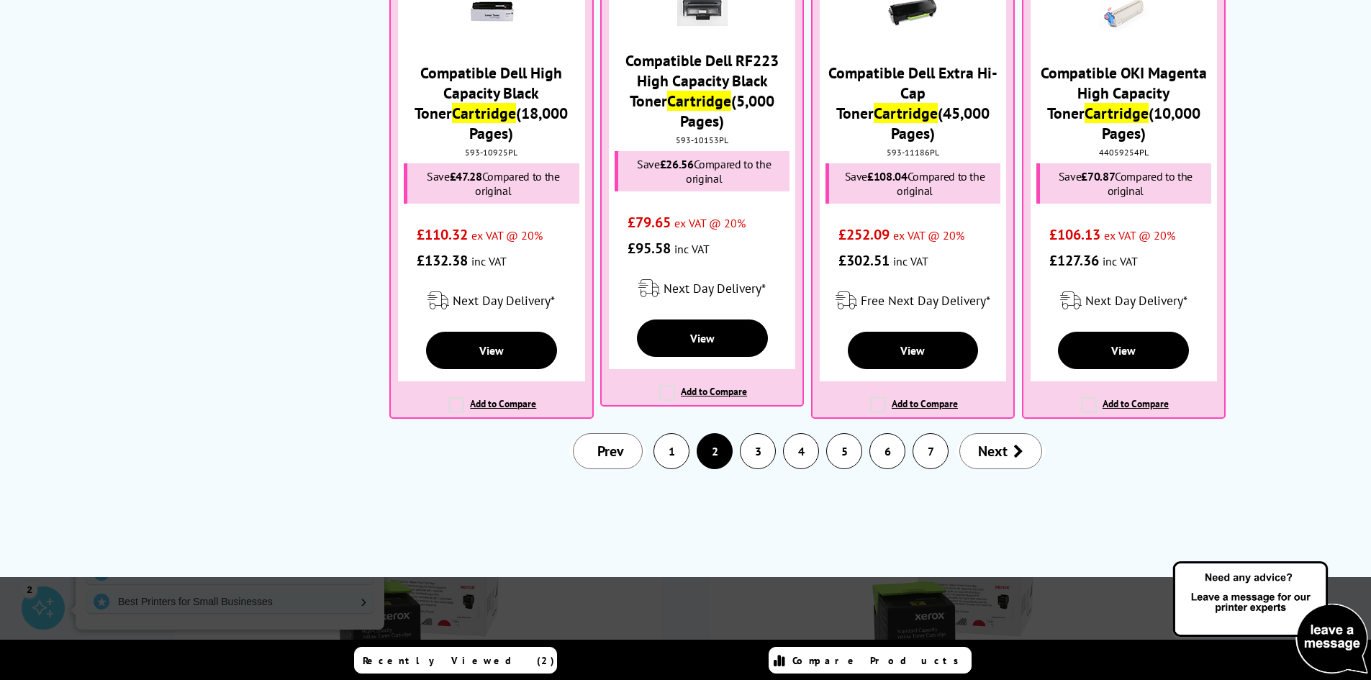
click at [756, 434] on link "3" at bounding box center [758, 451] width 35 height 35
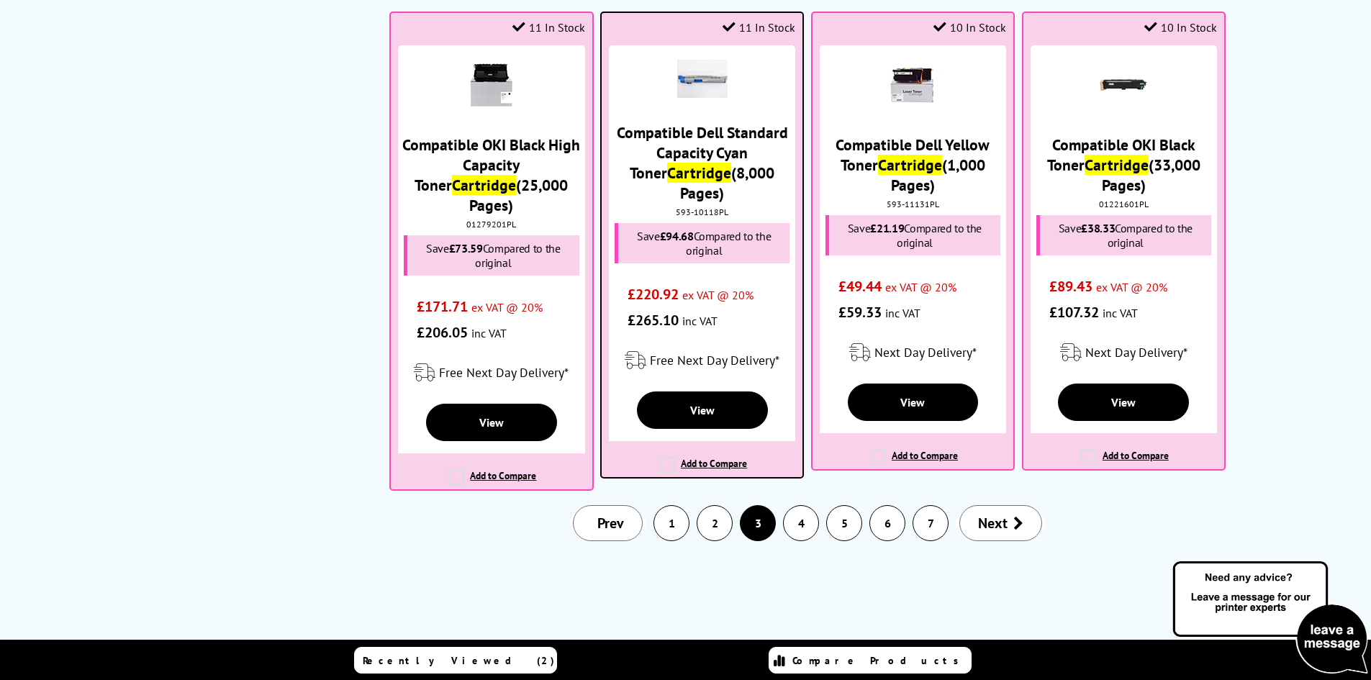
scroll to position [2088, 0]
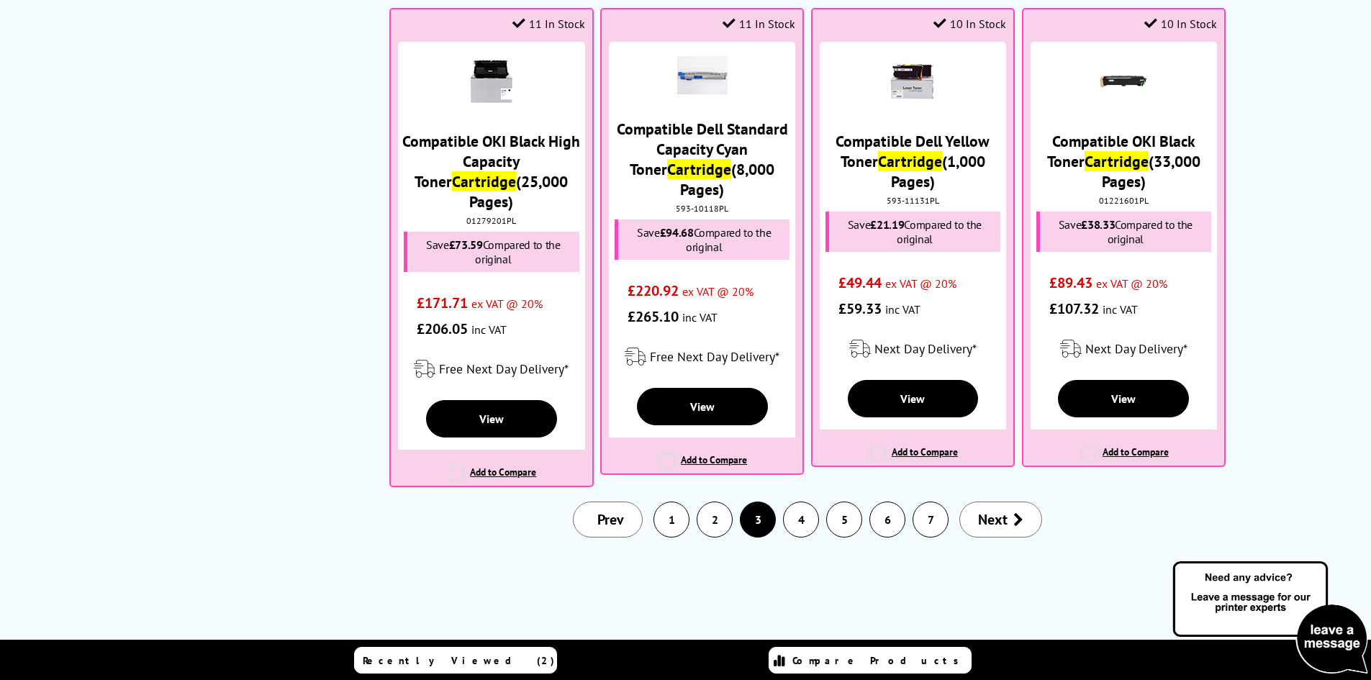
click at [798, 502] on link "4" at bounding box center [801, 519] width 35 height 35
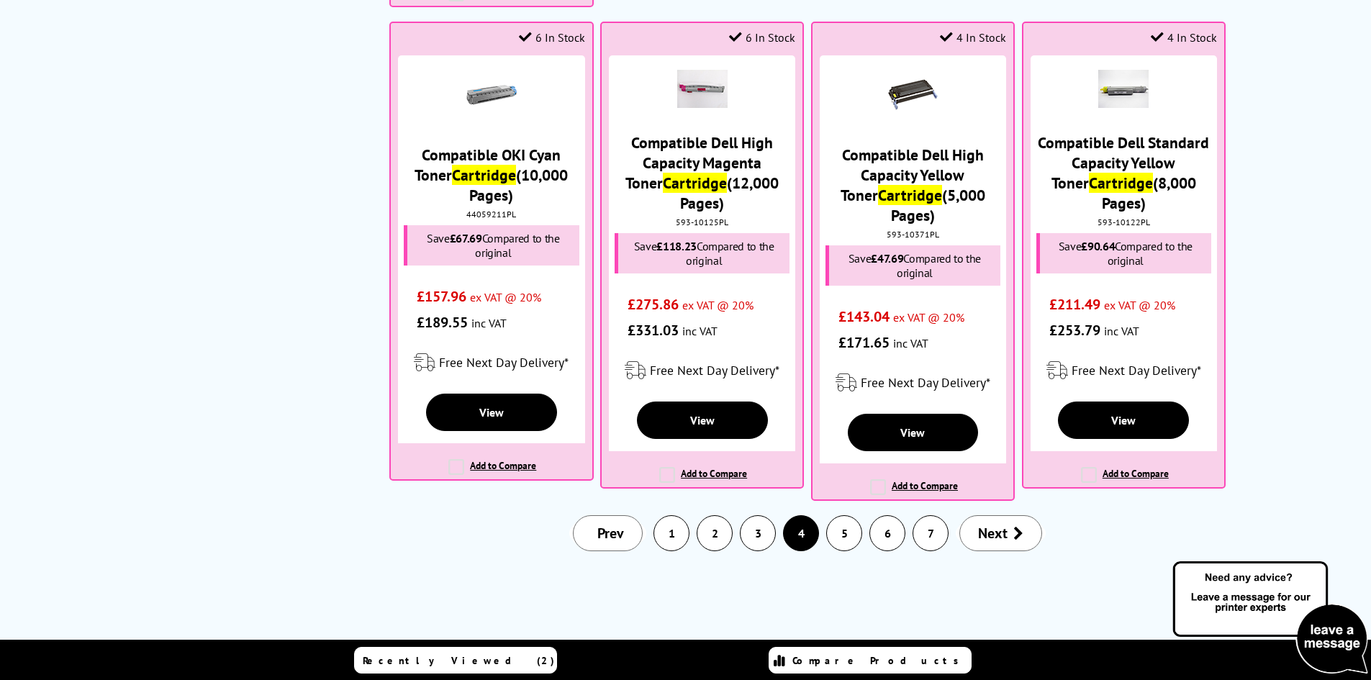
scroll to position [2448, 0]
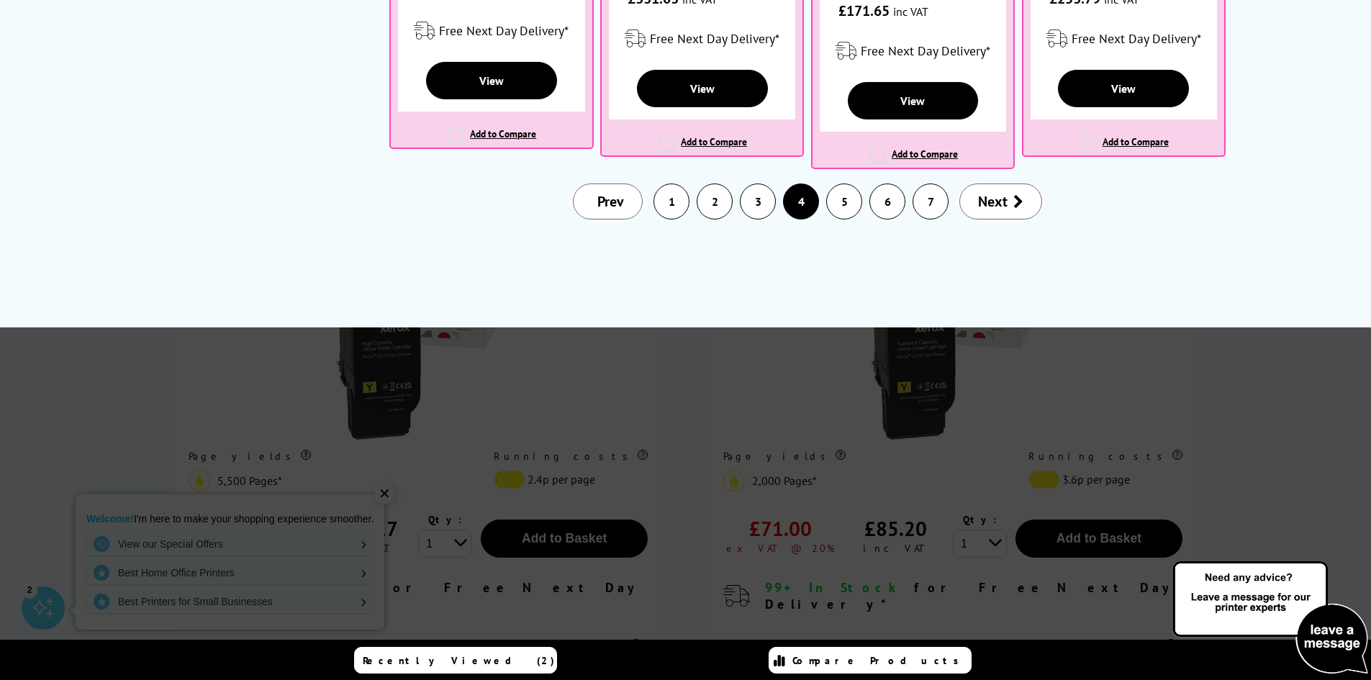
click at [845, 184] on link "5" at bounding box center [844, 201] width 35 height 35
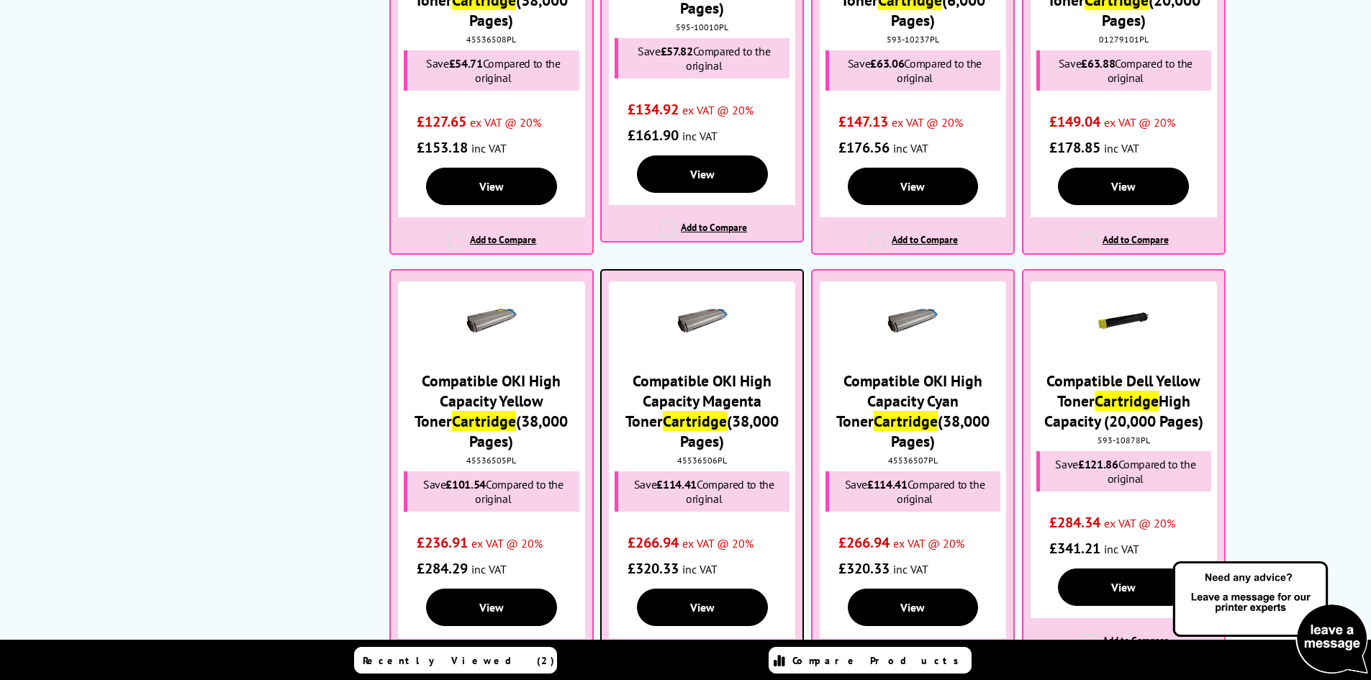
scroll to position [1800, 0]
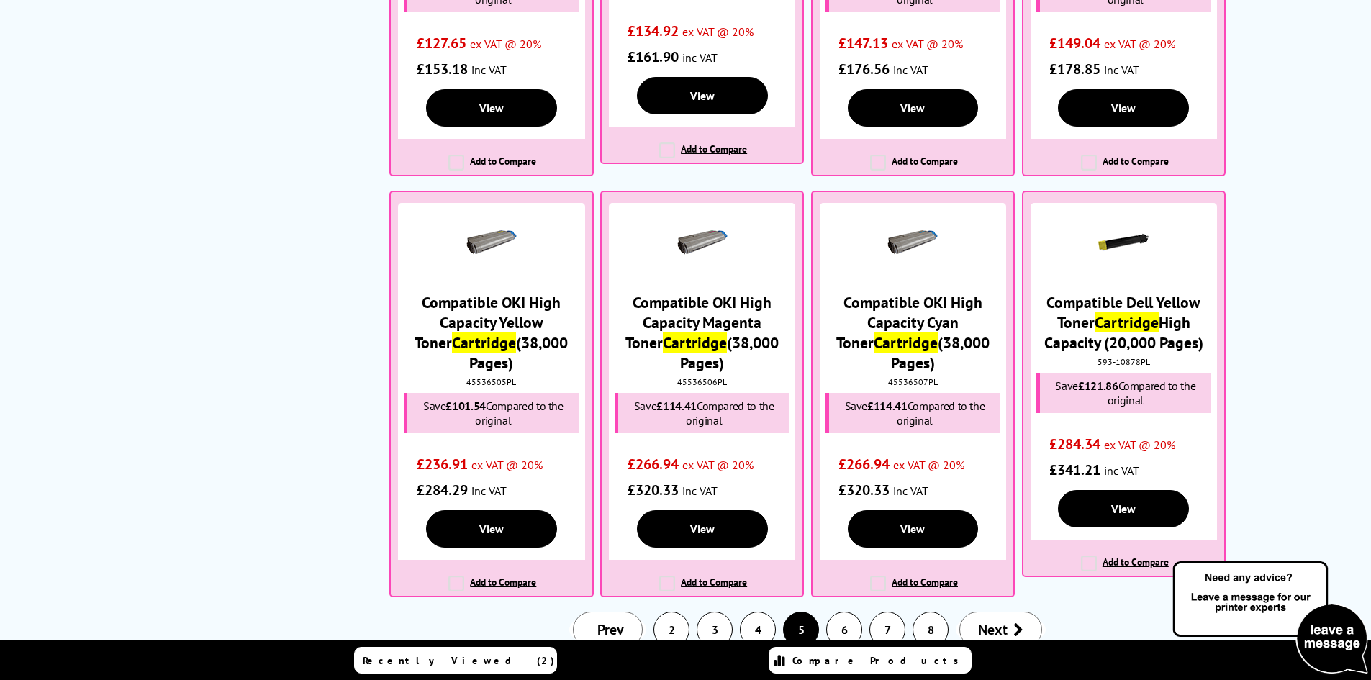
click at [849, 613] on link "6" at bounding box center [844, 630] width 35 height 35
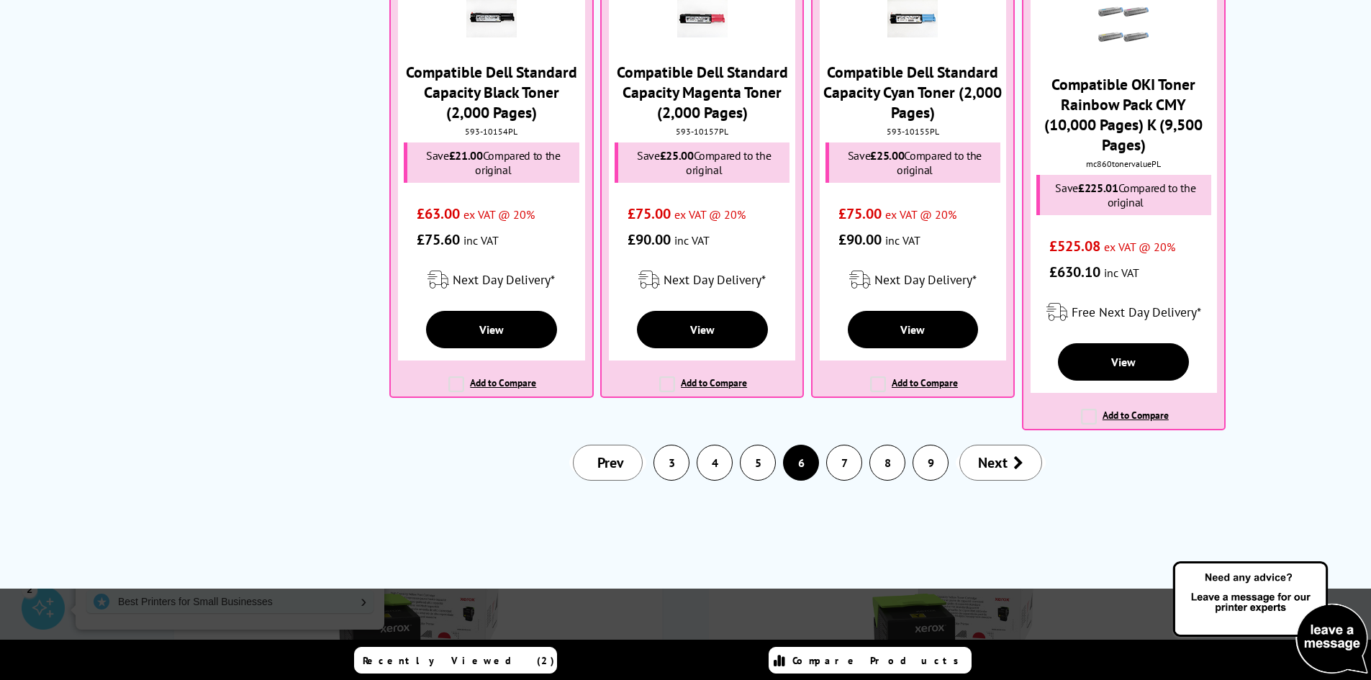
scroll to position [2160, 0]
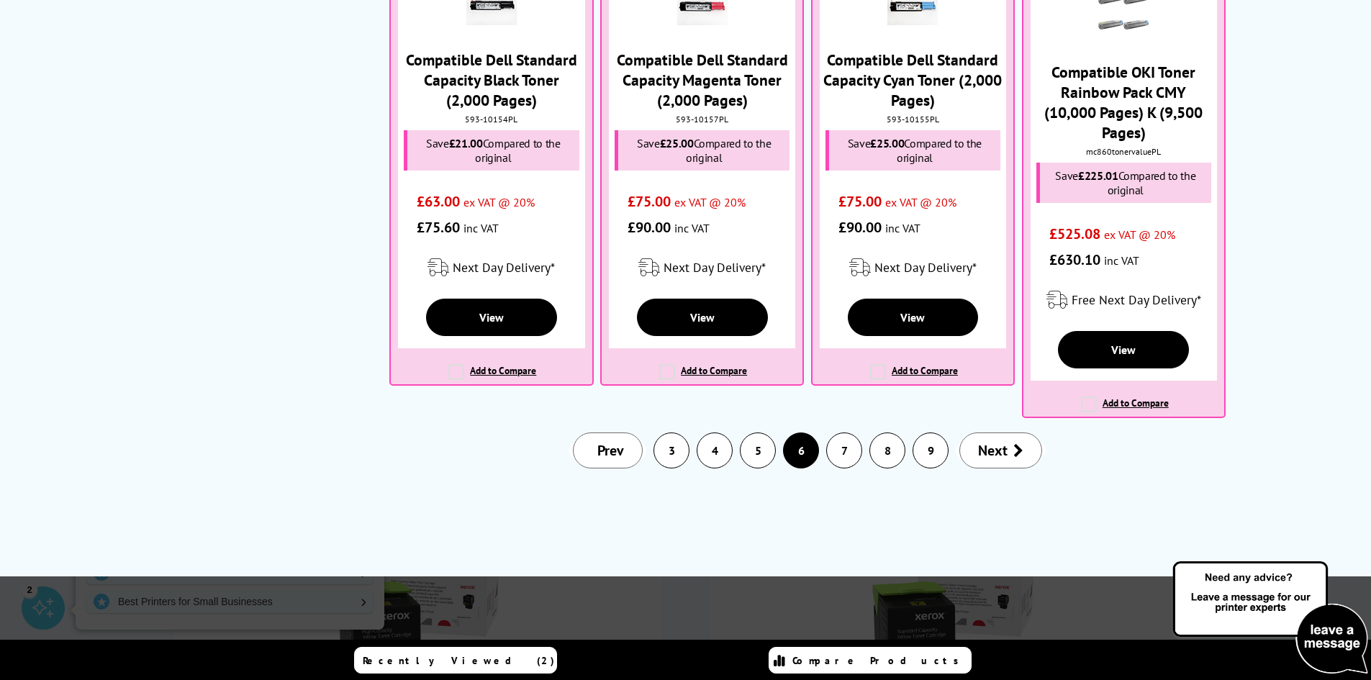
click at [857, 444] on link "7" at bounding box center [844, 450] width 35 height 35
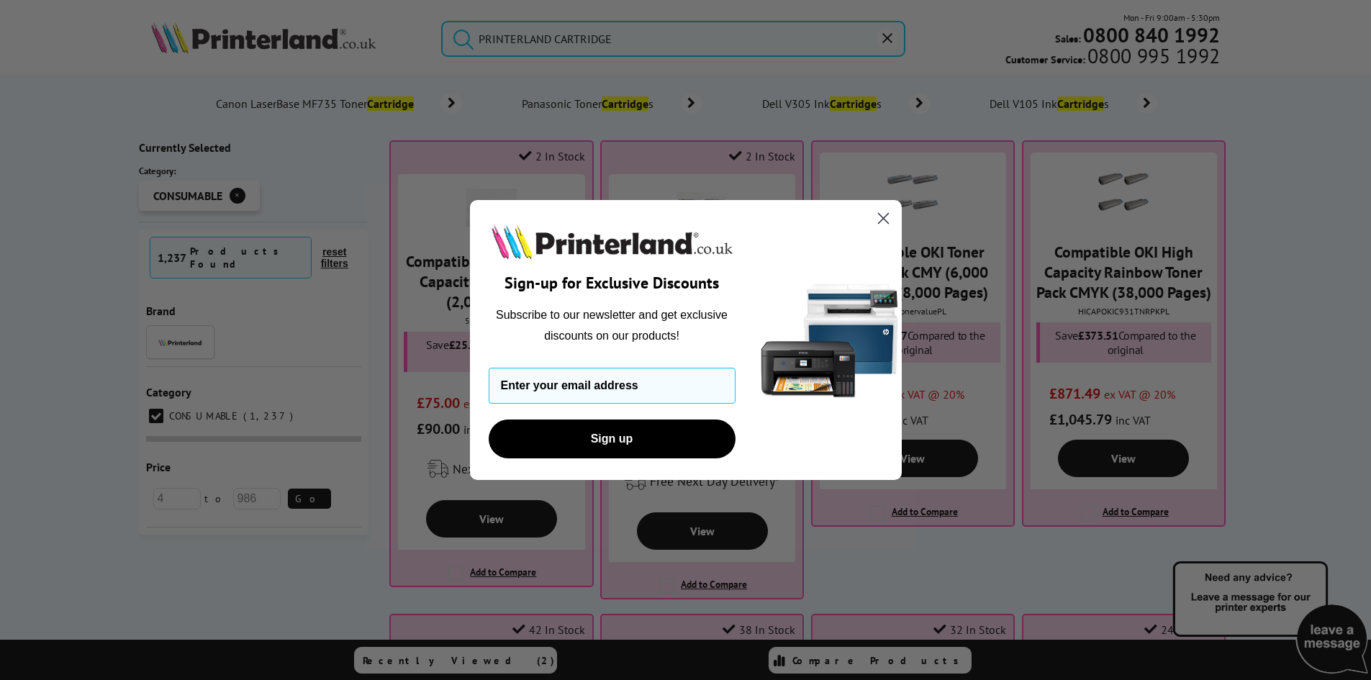
click at [877, 210] on circle "Close dialog" at bounding box center [883, 219] width 24 height 24
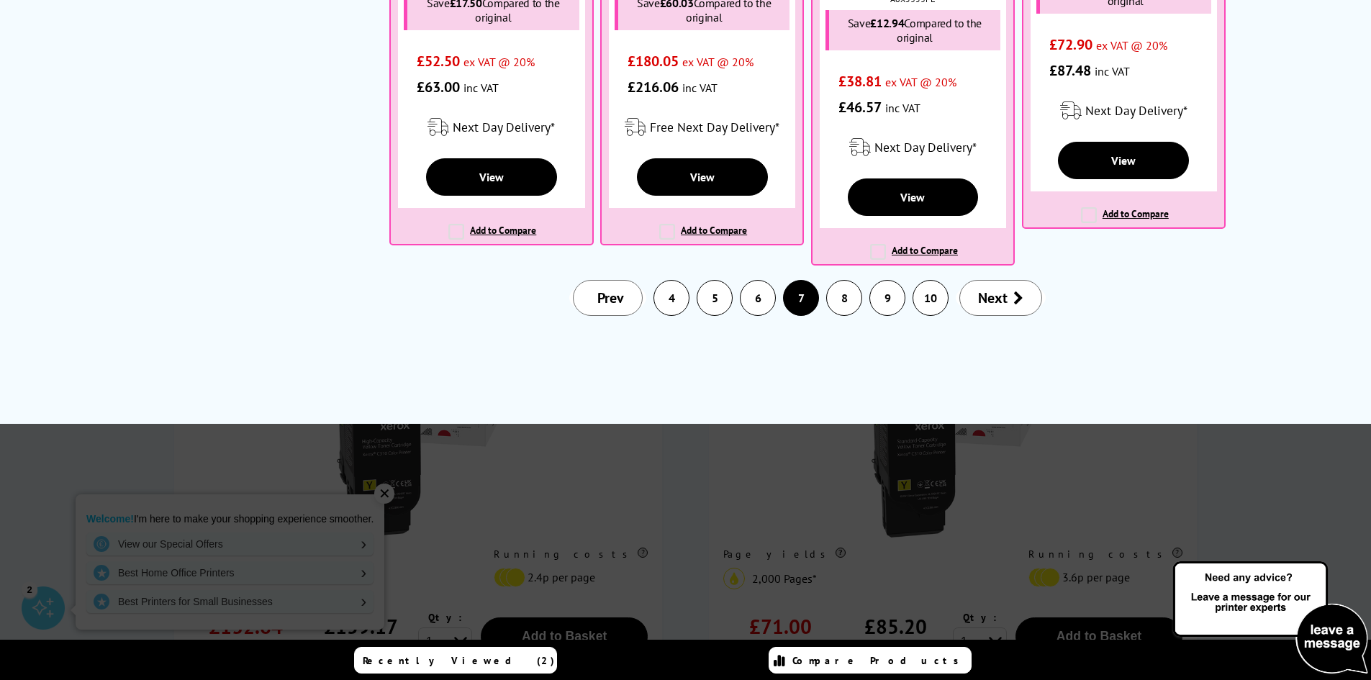
scroll to position [2376, 0]
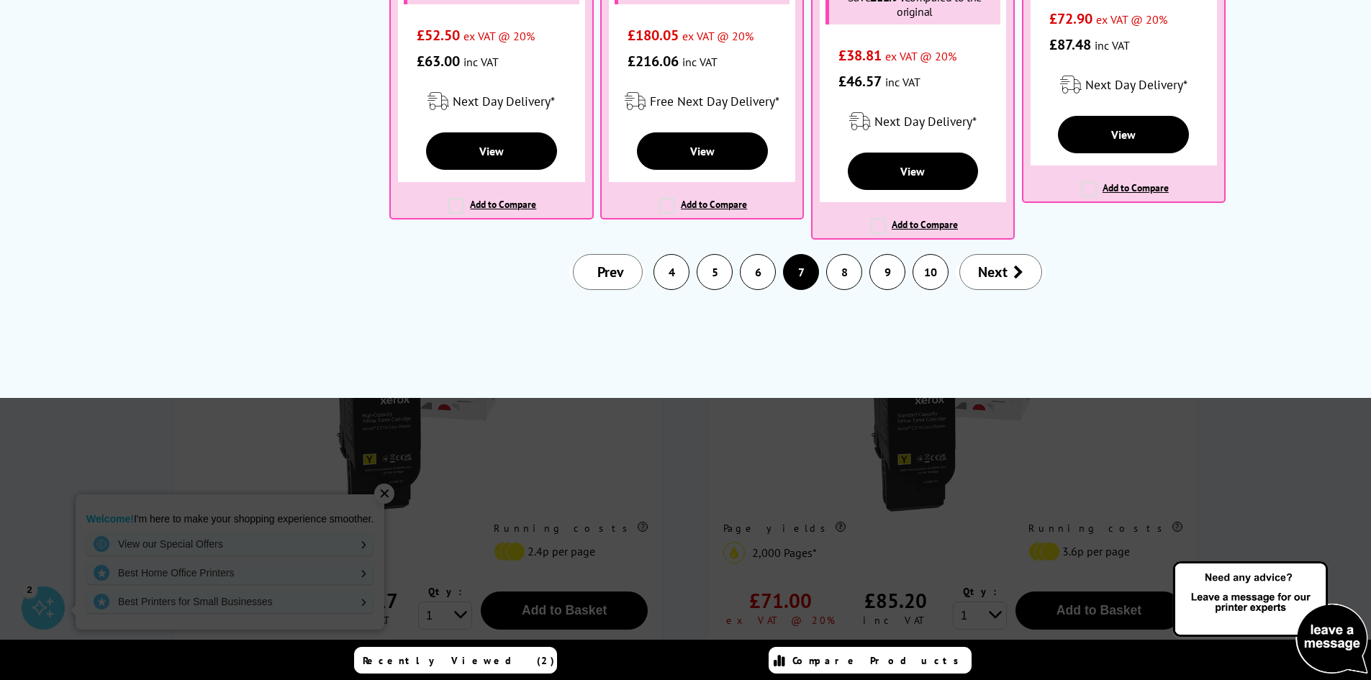
click at [724, 472] on div at bounding box center [685, 430] width 1371 height 680
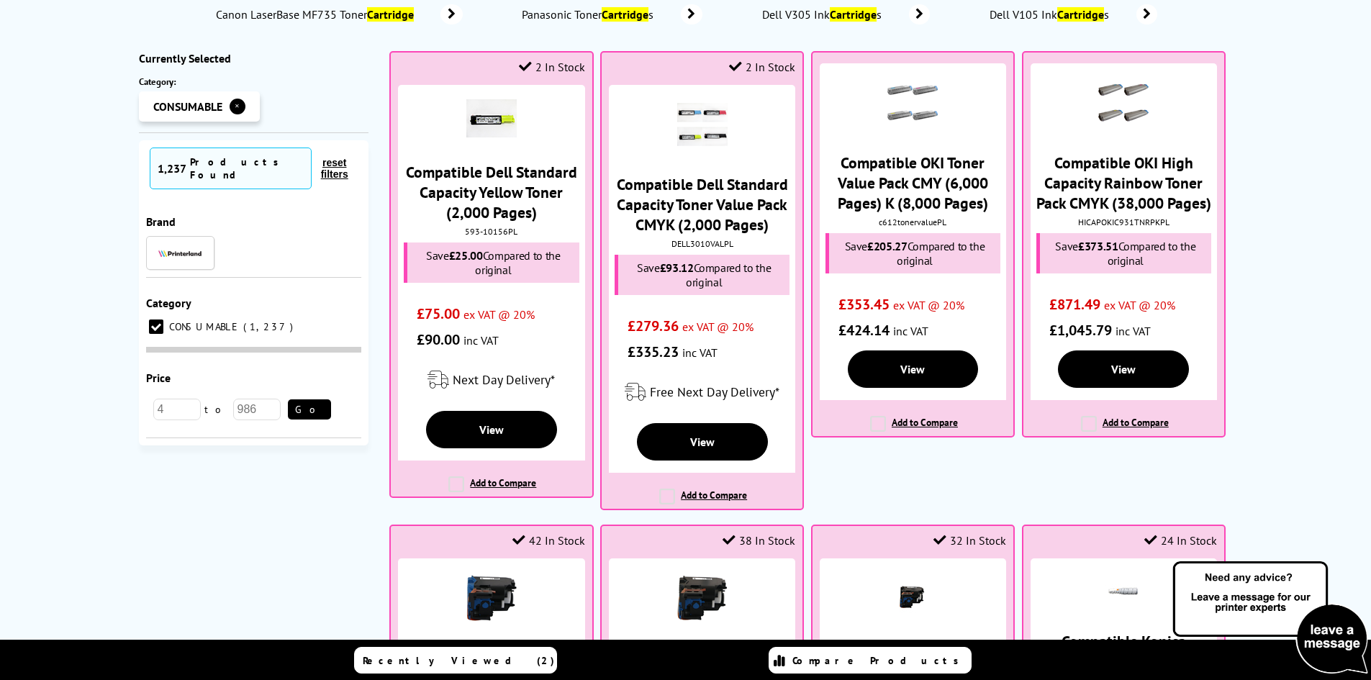
scroll to position [0, 0]
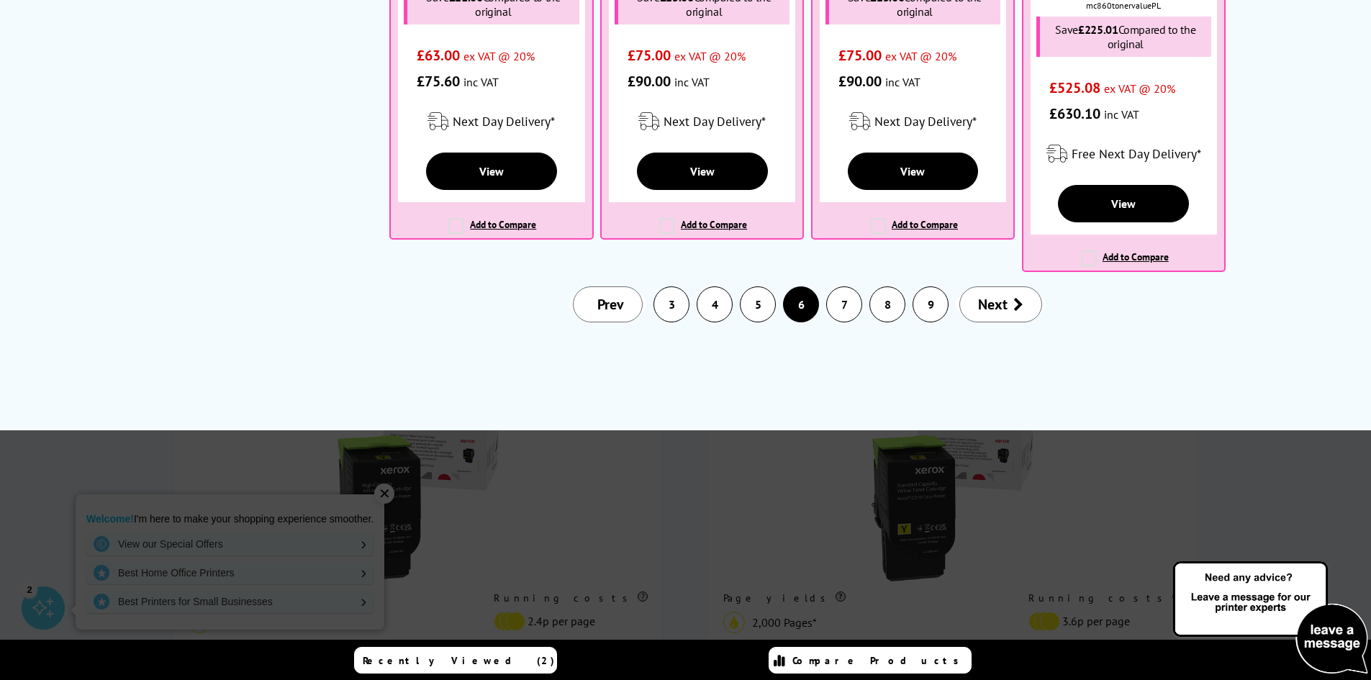
scroll to position [2448, 0]
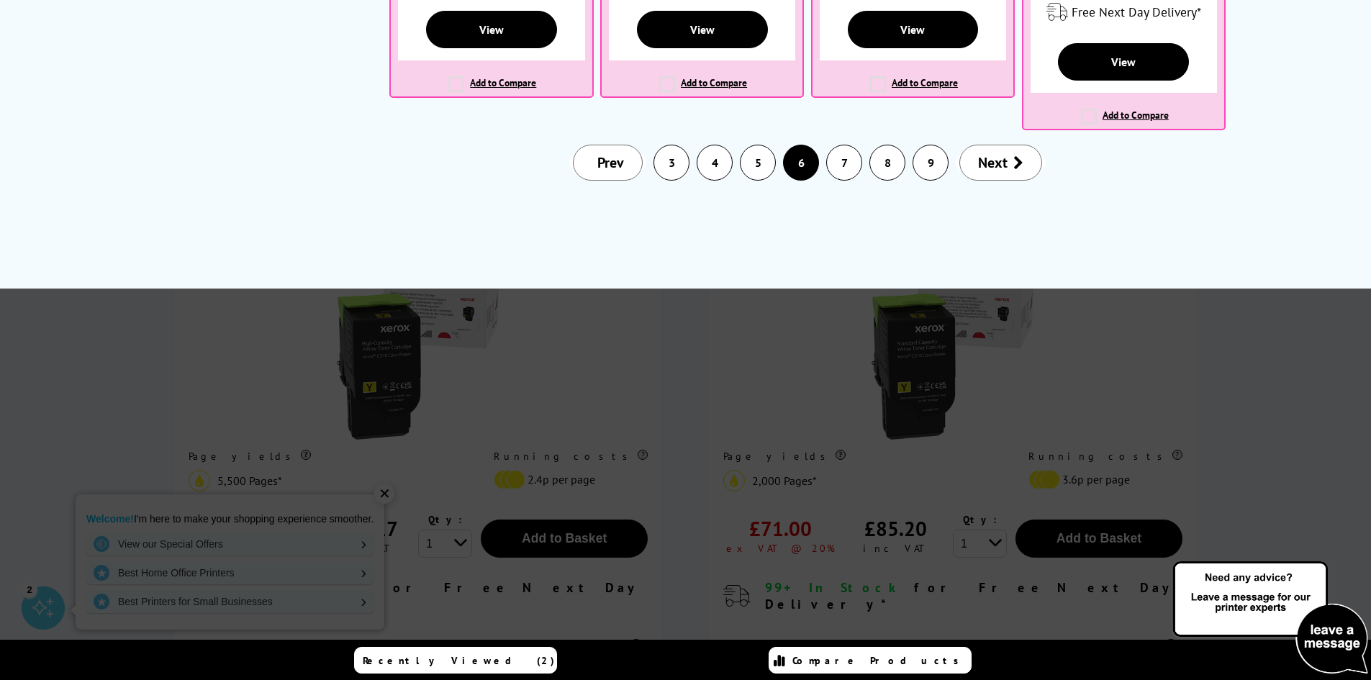
click at [1168, 344] on div at bounding box center [685, 430] width 1371 height 680
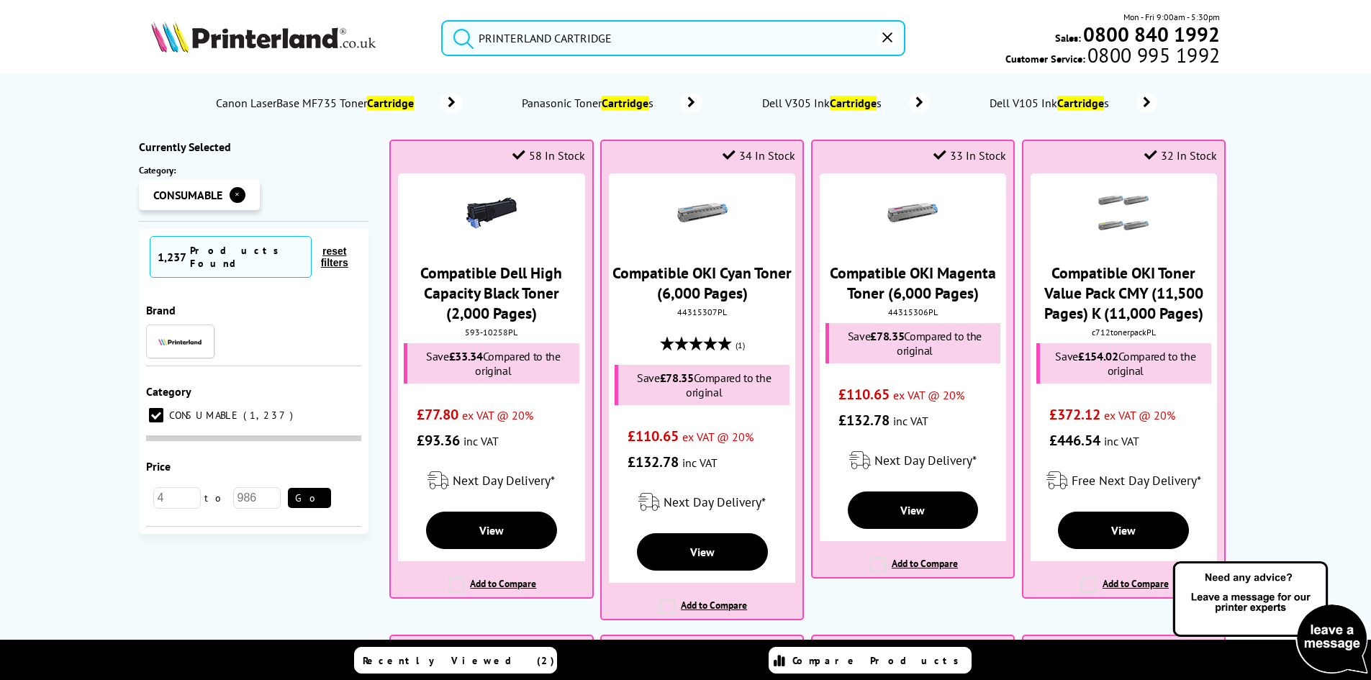
scroll to position [0, 0]
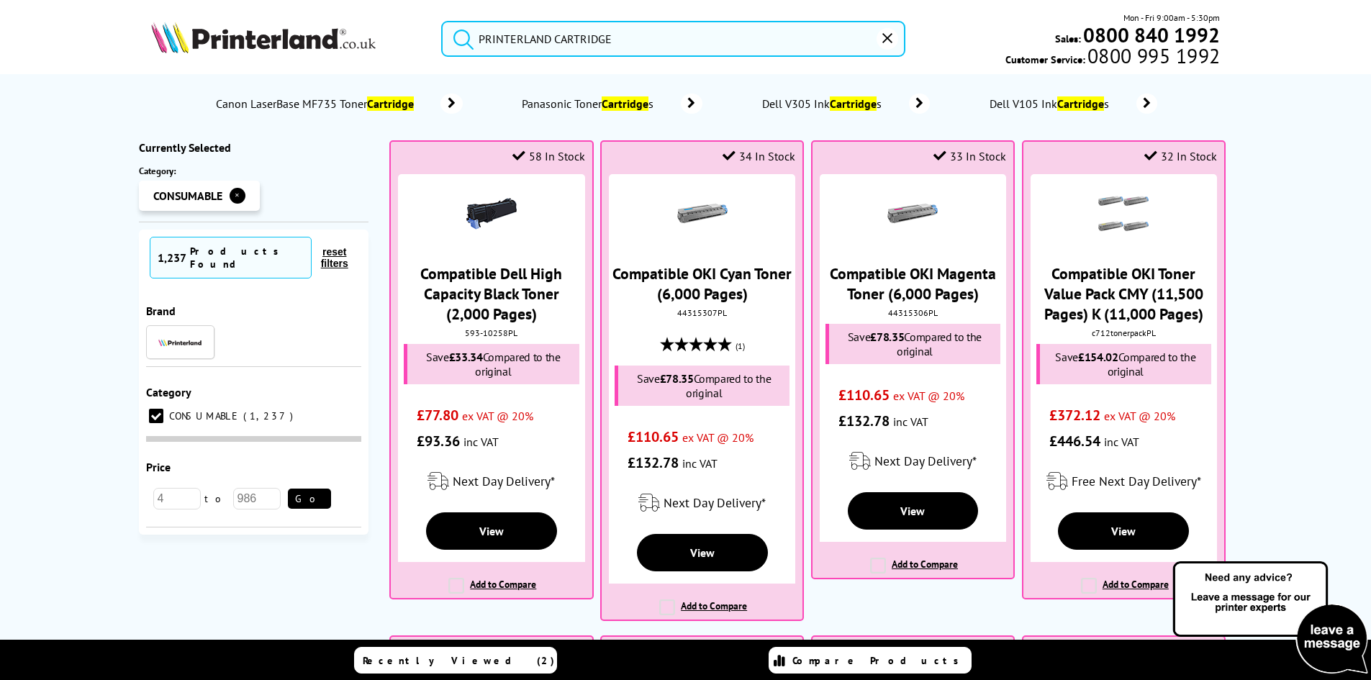
drag, startPoint x: 642, startPoint y: 33, endPoint x: 256, endPoint y: 1, distance: 387.2
click at [256, 1] on header "PRINTERLAND CARTRIDGE Mon - Fri 9:00am - 5:30pm Sales: 0800 840 1992 Customer S…" at bounding box center [685, 61] width 1371 height 123
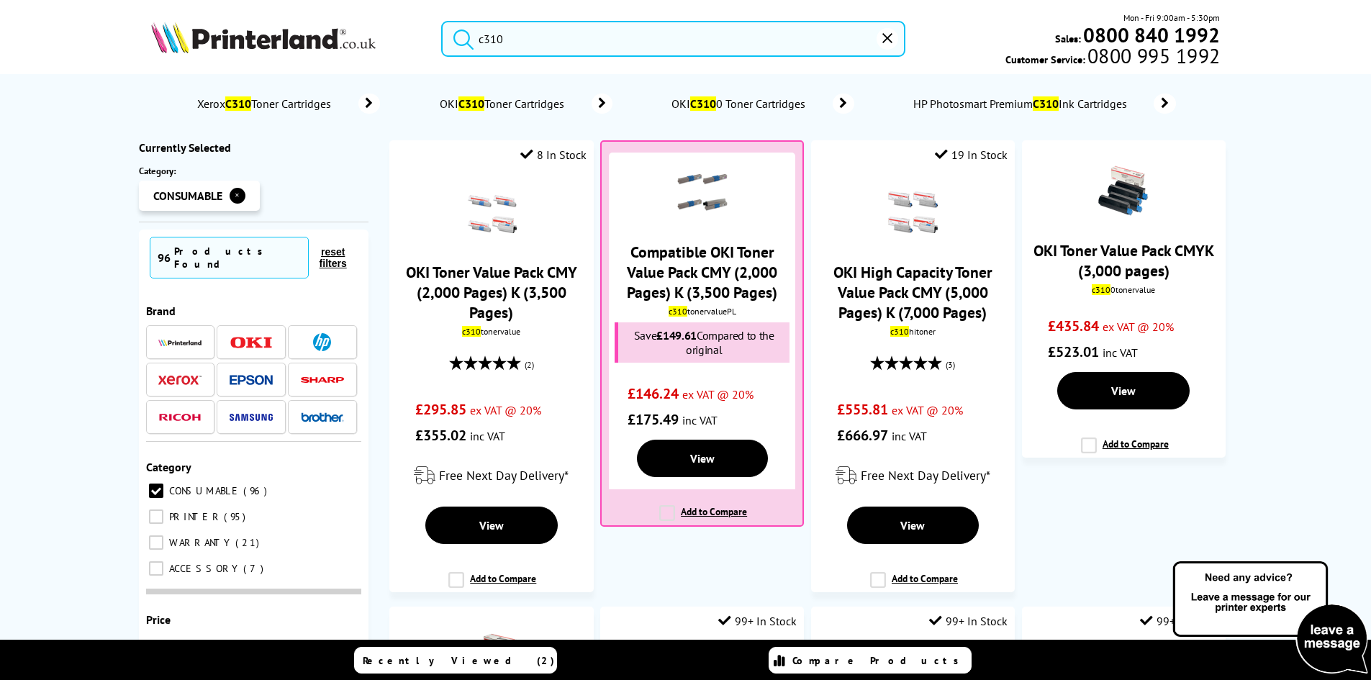
type input "c310"
click at [442, 21] on button "submit" at bounding box center [460, 37] width 36 height 32
click at [520, 37] on input "c310" at bounding box center [673, 39] width 464 height 36
click at [442, 21] on button "submit" at bounding box center [460, 37] width 36 height 32
click at [591, 50] on input "c310" at bounding box center [673, 39] width 464 height 36
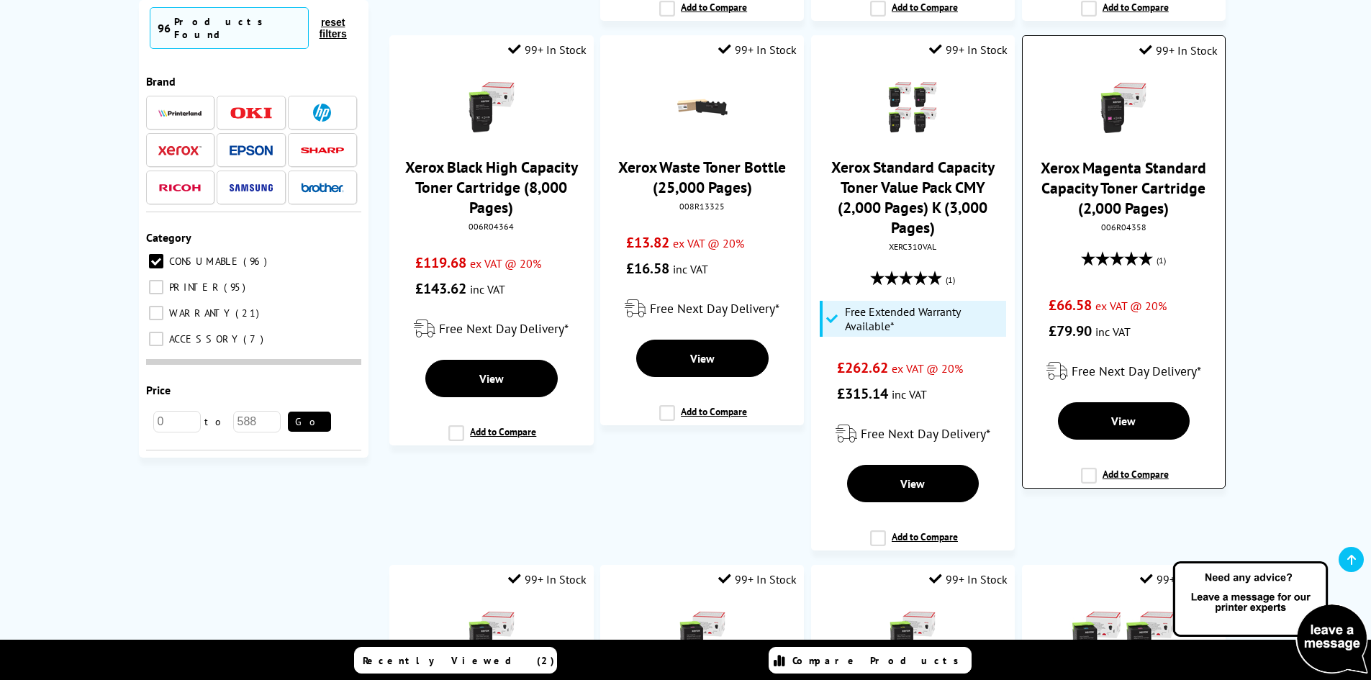
scroll to position [1008, 0]
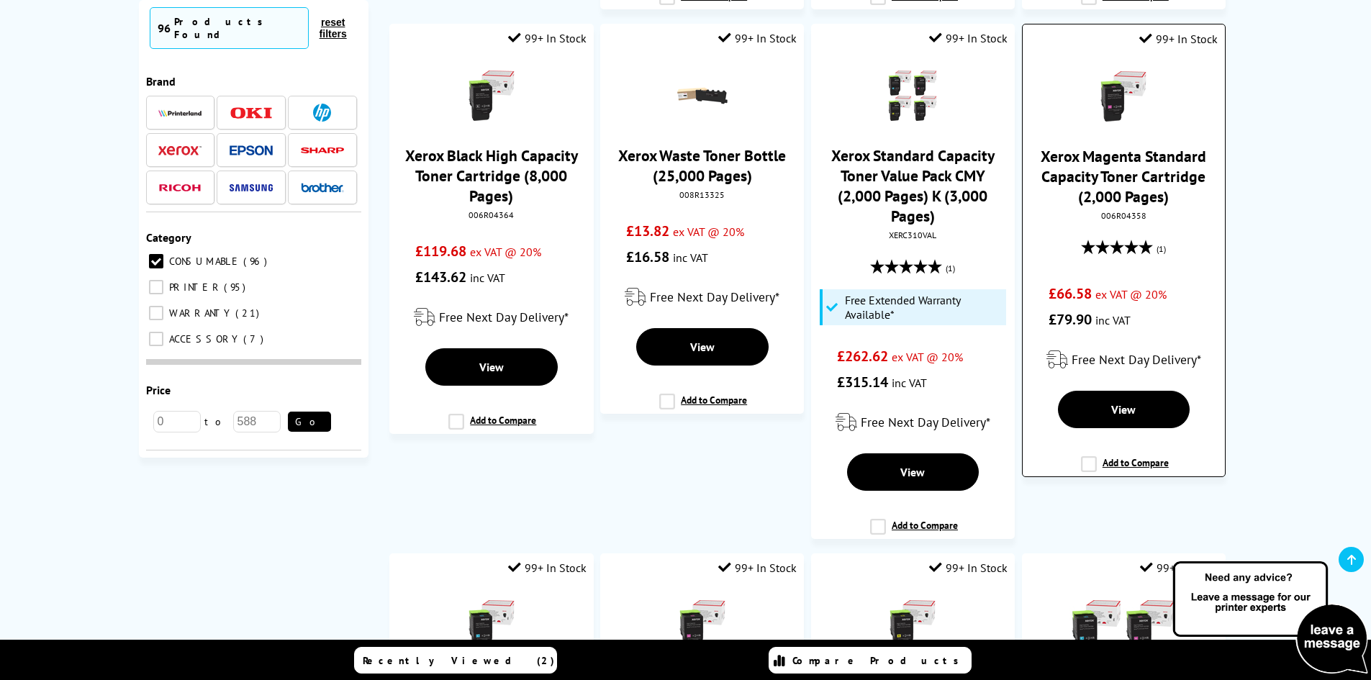
click at [1123, 207] on link "Xerox Magenta Standard Capacity Toner Cartridge (2,000 Pages)" at bounding box center [1124, 176] width 166 height 60
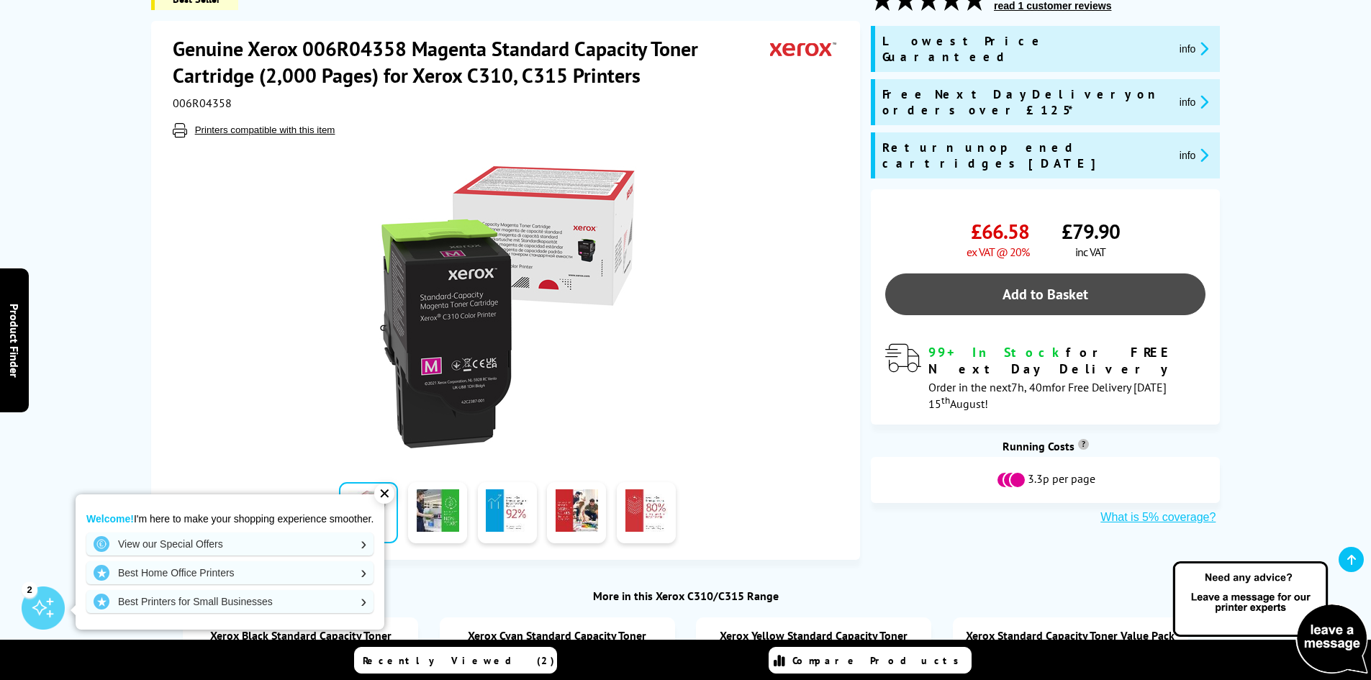
click at [1073, 274] on link "Add to Basket" at bounding box center [1045, 295] width 320 height 42
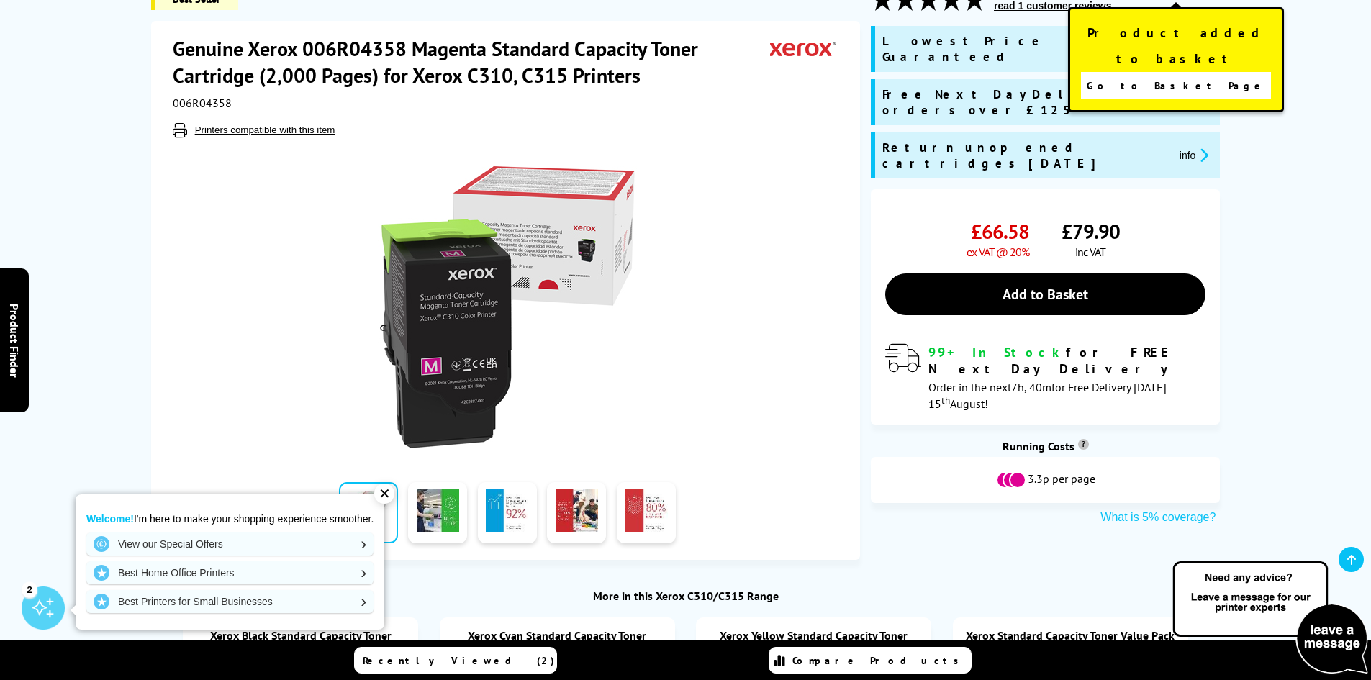
click at [1178, 76] on span "Go to Basket Page" at bounding box center [1176, 86] width 179 height 20
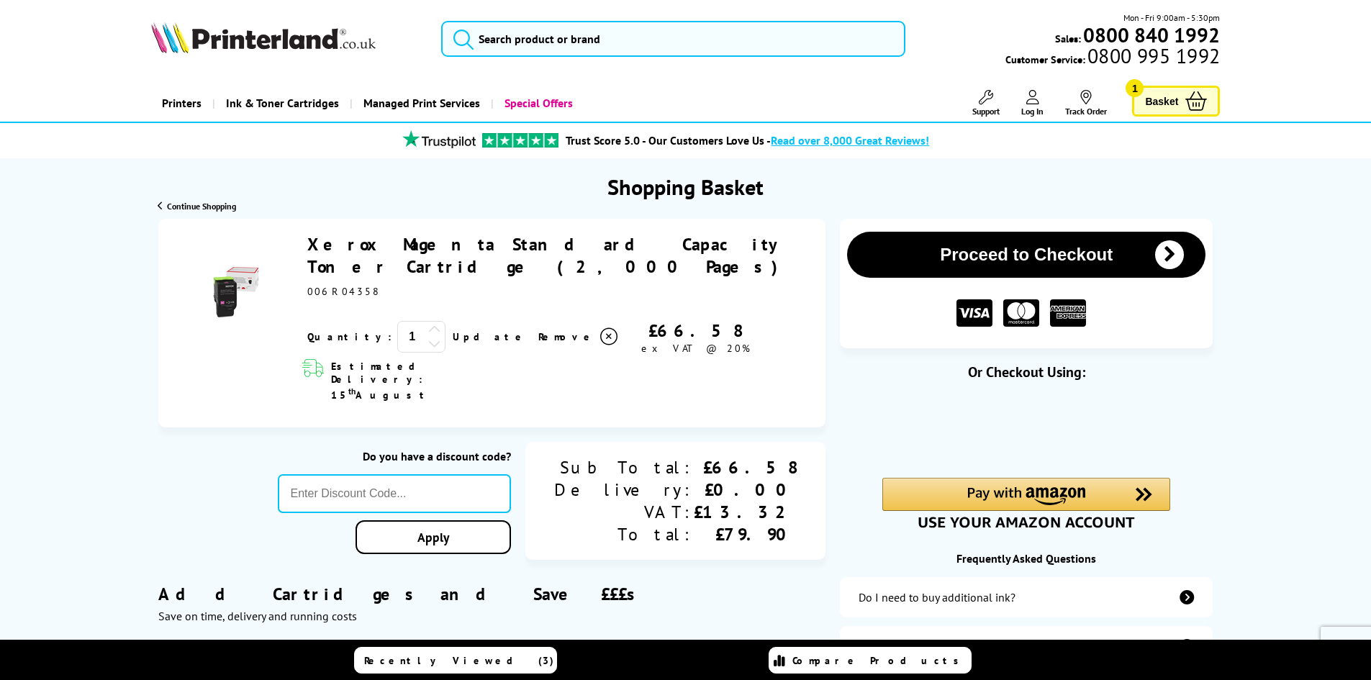
click at [428, 323] on icon at bounding box center [434, 329] width 13 height 13
click at [765, 355] on div "Estimated Delivery: 15 th August" at bounding box center [549, 381] width 523 height 52
click at [453, 330] on link "Update" at bounding box center [490, 336] width 74 height 13
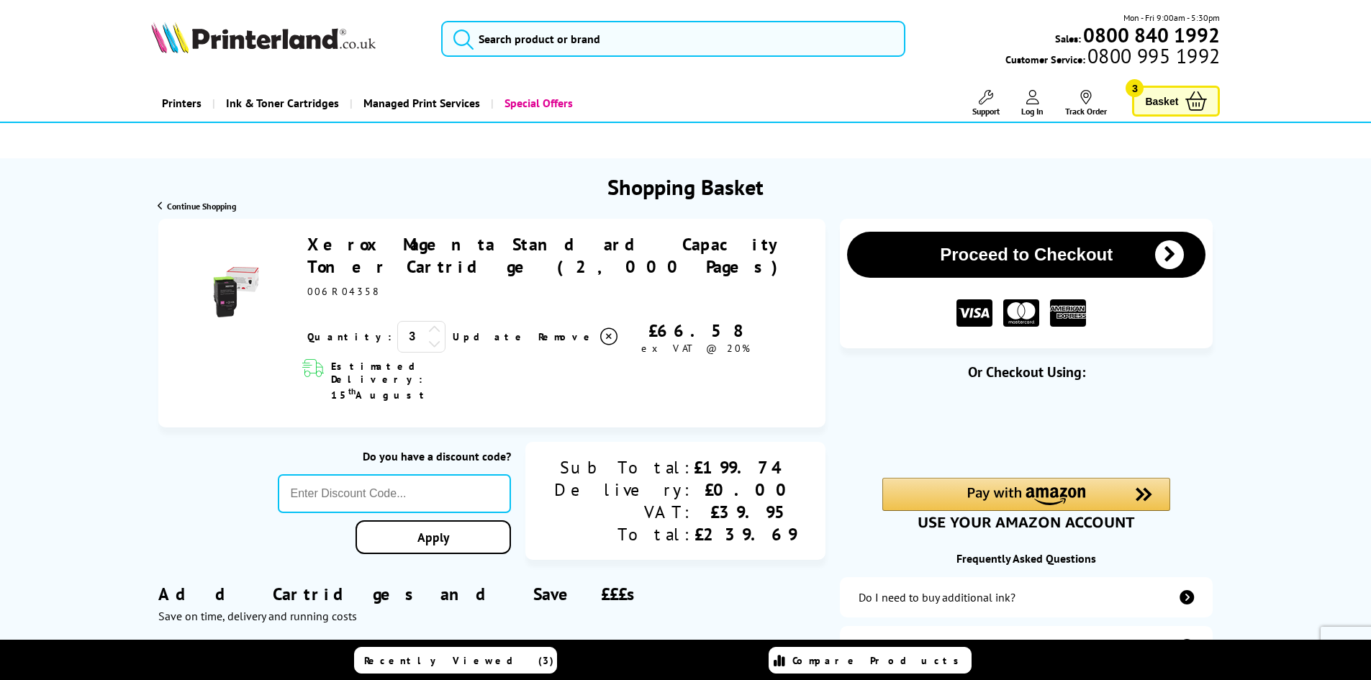
click at [888, 182] on div "Shopping Basket" at bounding box center [685, 179] width 1371 height 42
click at [554, 42] on input "search" at bounding box center [673, 39] width 464 height 36
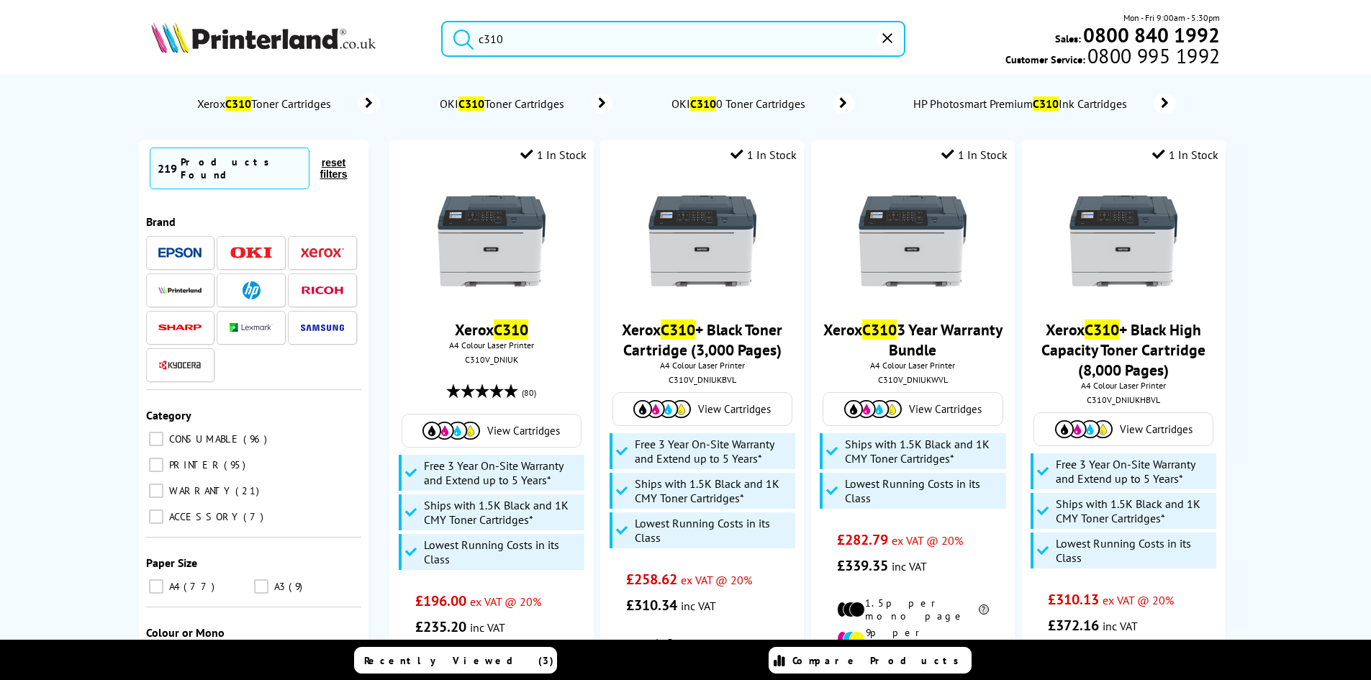
type input "c310"
click at [442, 21] on button "submit" at bounding box center [460, 37] width 36 height 32
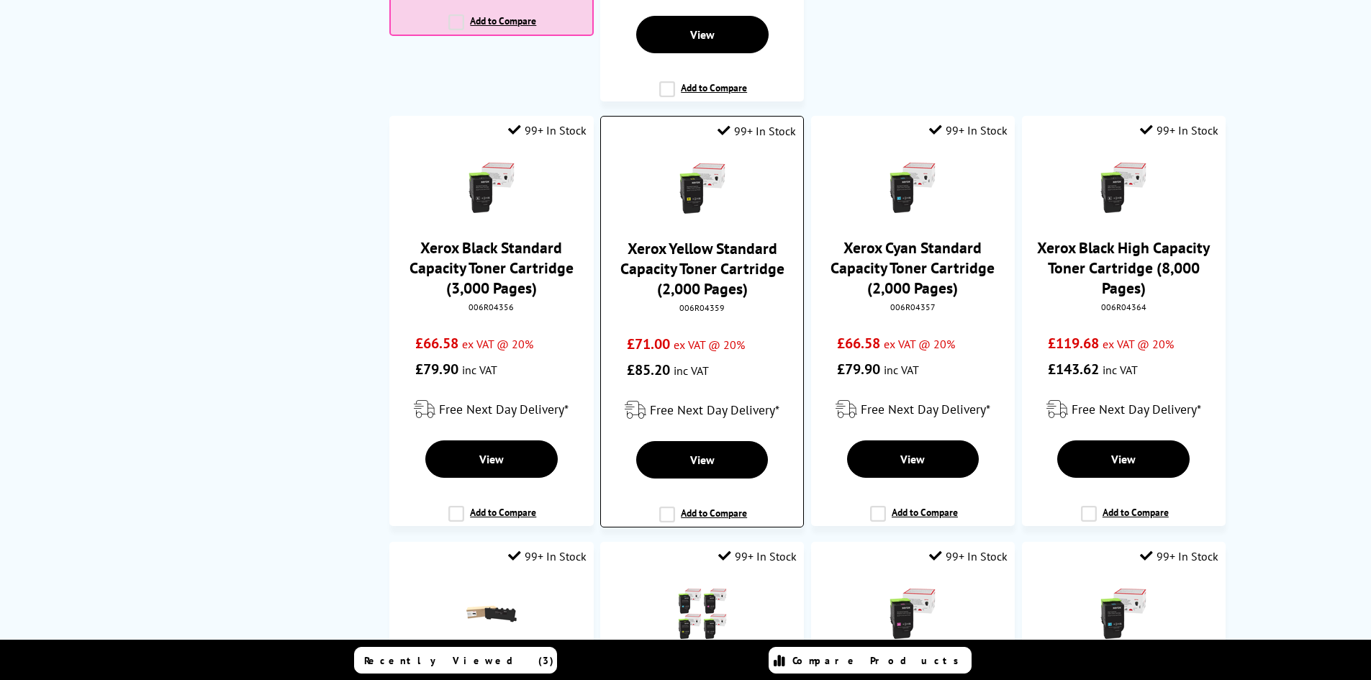
scroll to position [2016, 0]
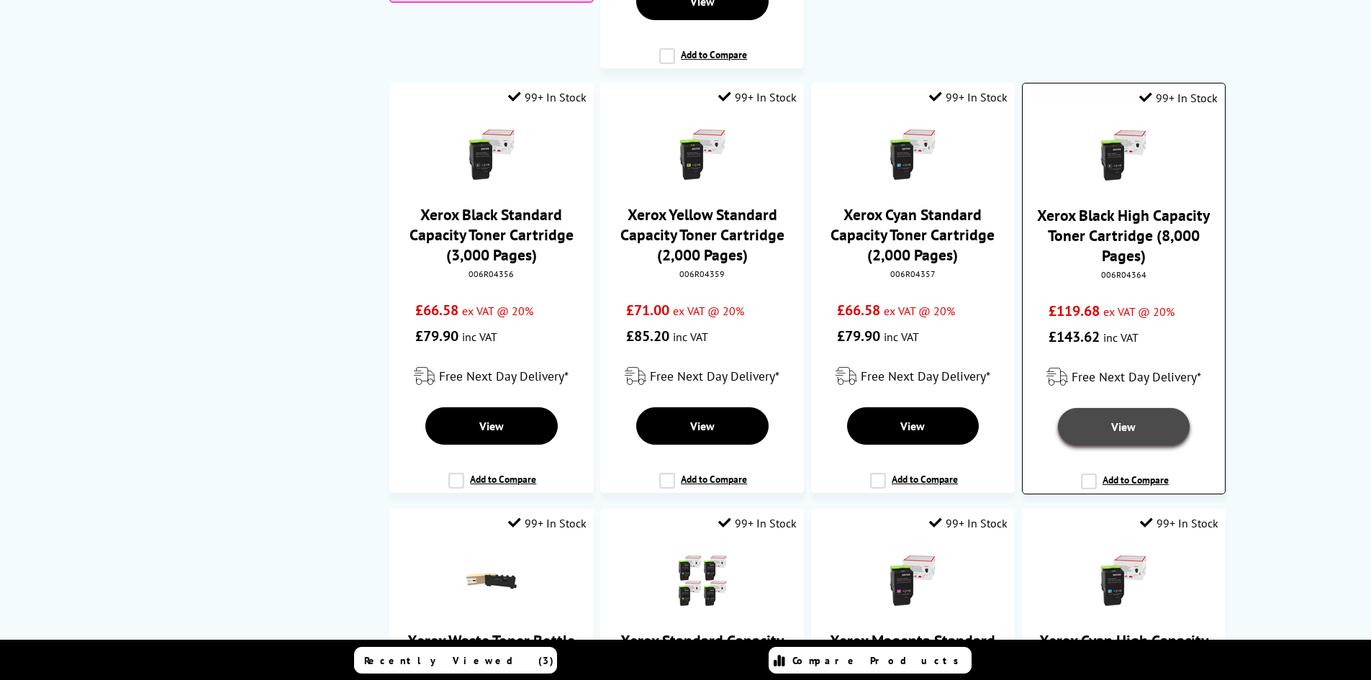
click at [1129, 430] on span "View" at bounding box center [1123, 427] width 24 height 14
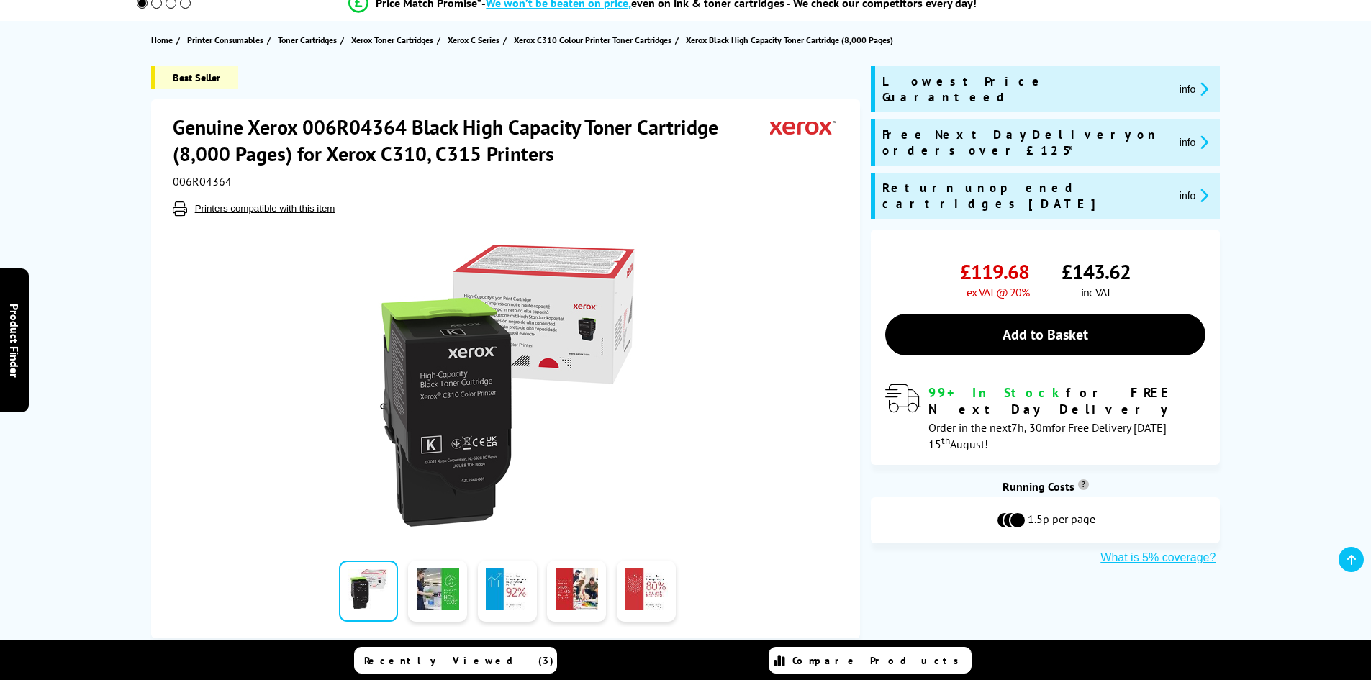
scroll to position [216, 0]
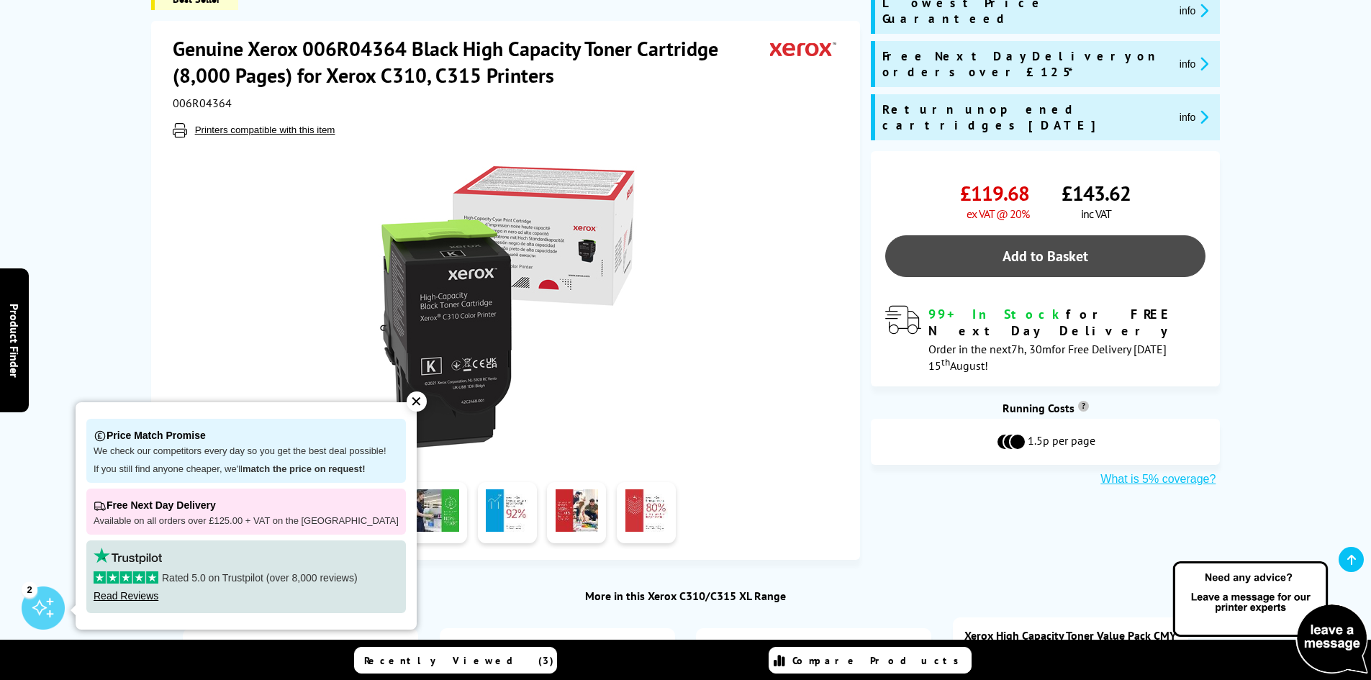
click at [987, 235] on link "Add to Basket" at bounding box center [1045, 256] width 320 height 42
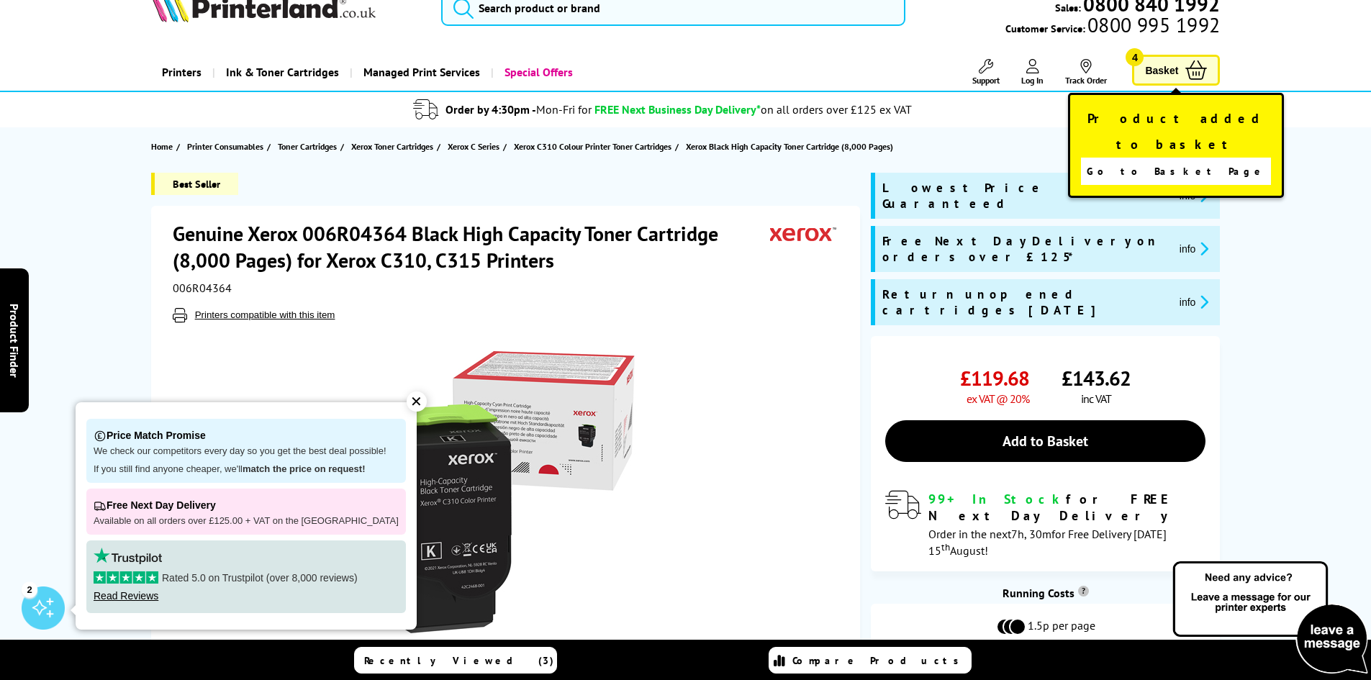
scroll to position [0, 0]
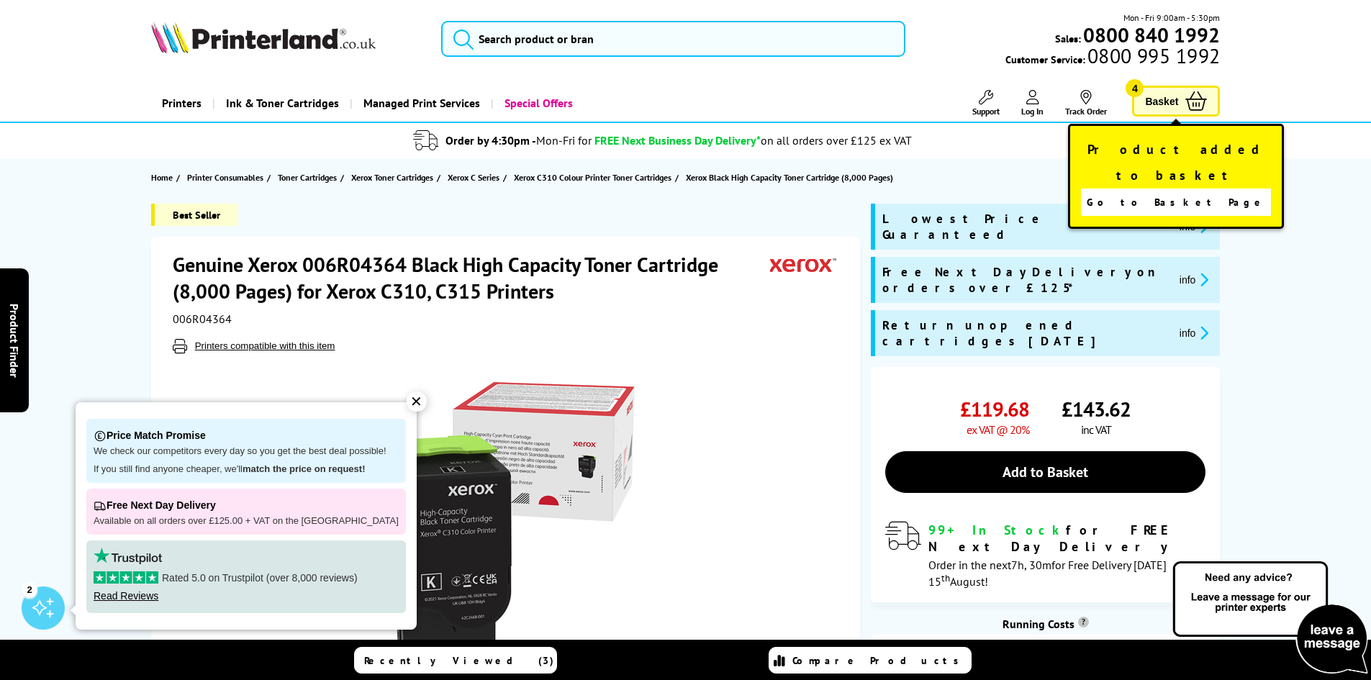
click at [1155, 190] on div "Product added to basket Go to Basket Page" at bounding box center [1176, 176] width 216 height 105
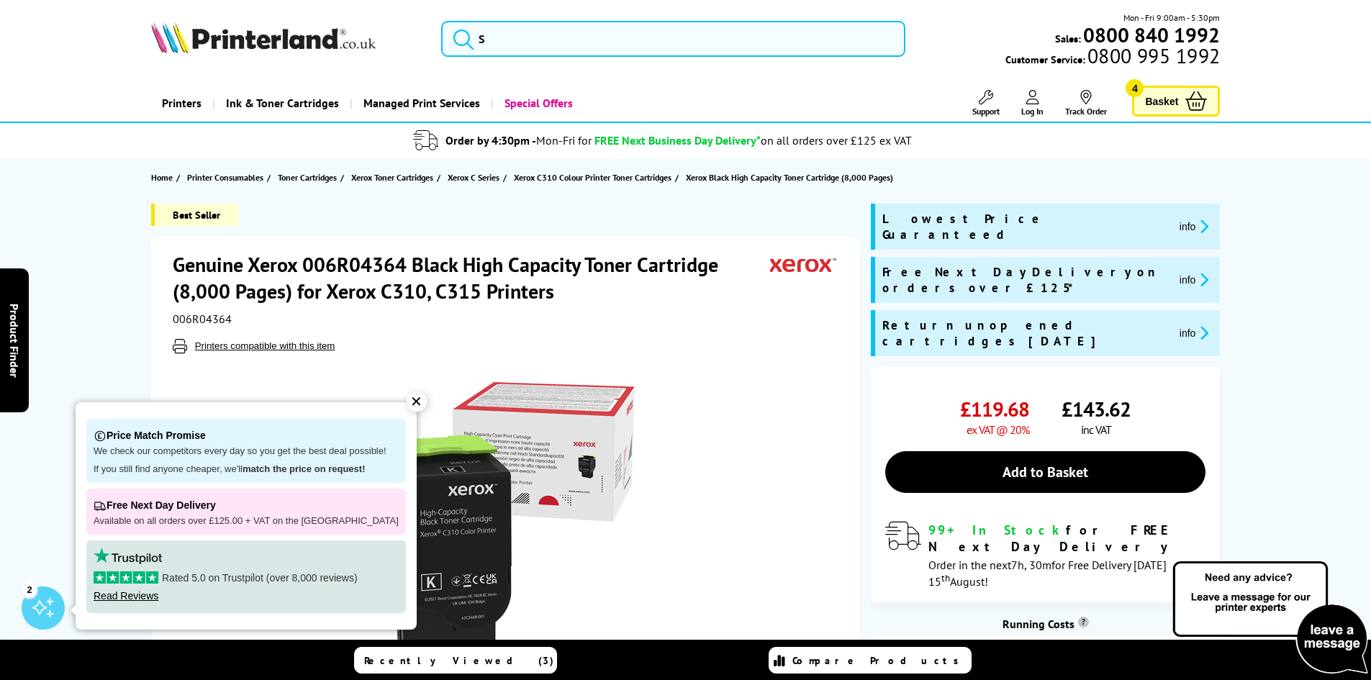
click at [1174, 102] on span "Basket" at bounding box center [1161, 100] width 33 height 19
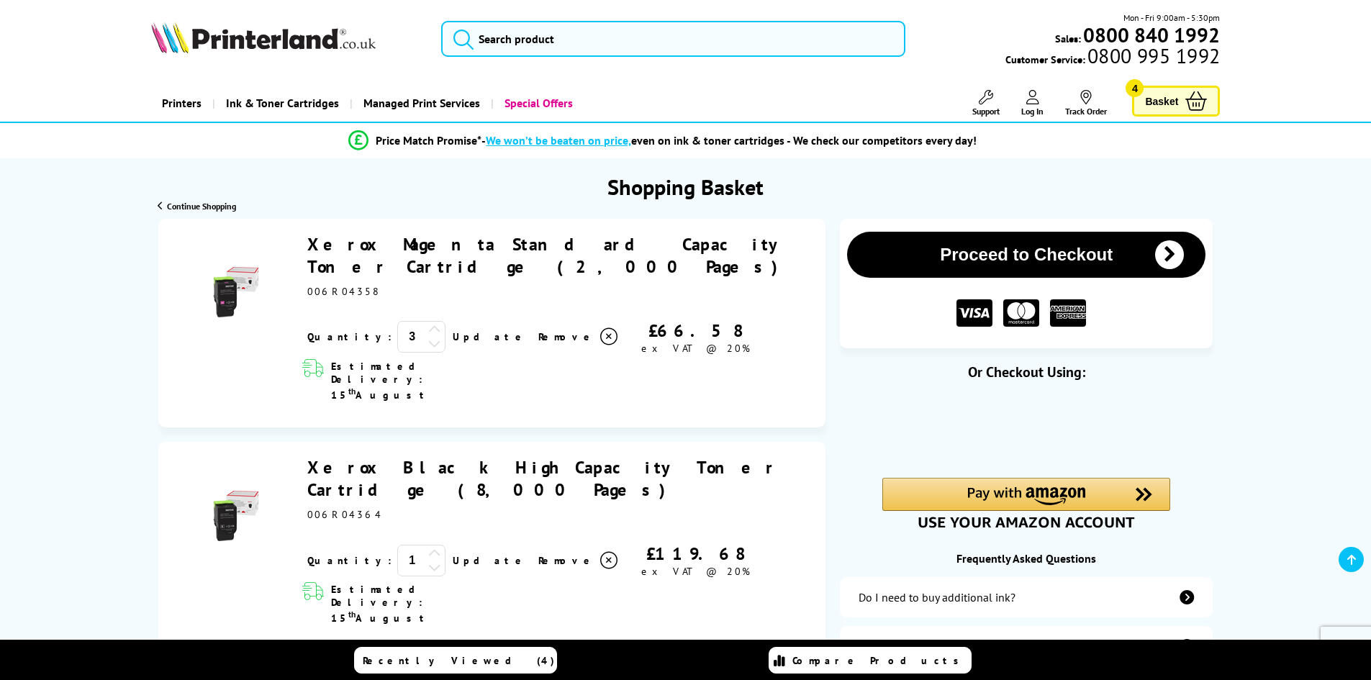
scroll to position [216, 0]
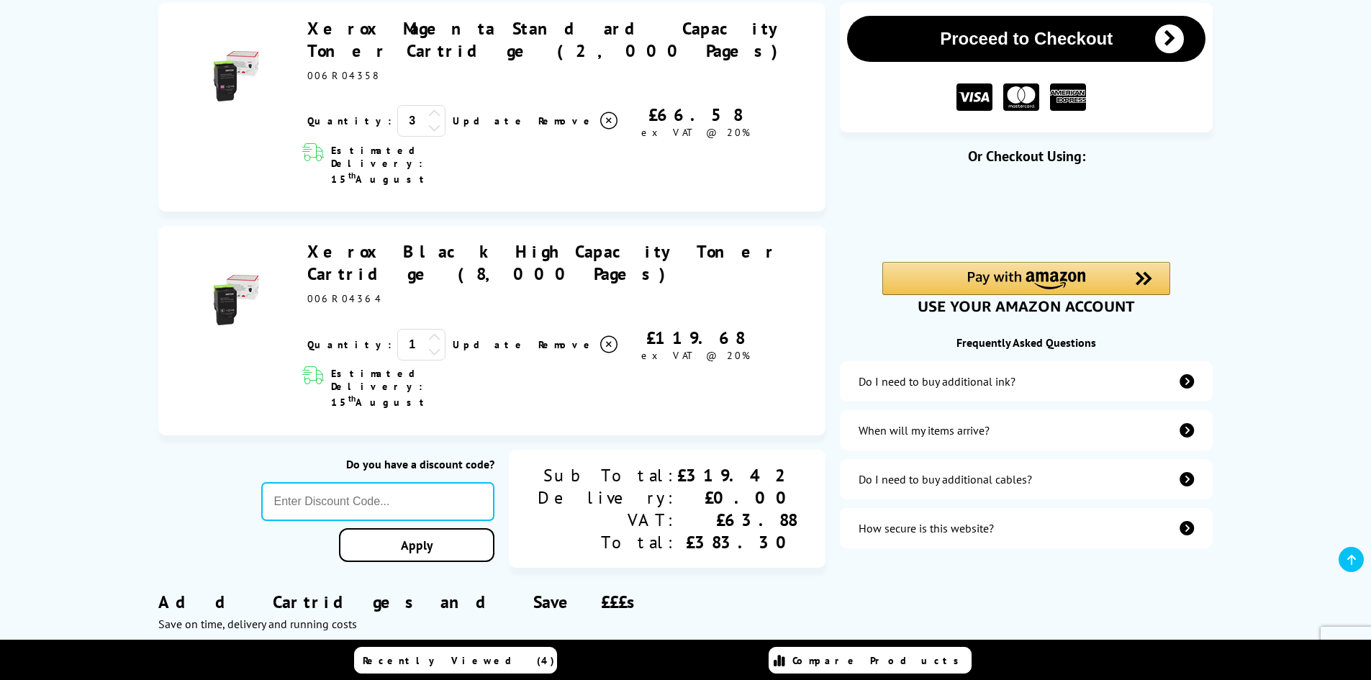
click at [428, 331] on icon at bounding box center [434, 337] width 13 height 13
click at [453, 127] on link "Update" at bounding box center [490, 120] width 74 height 13
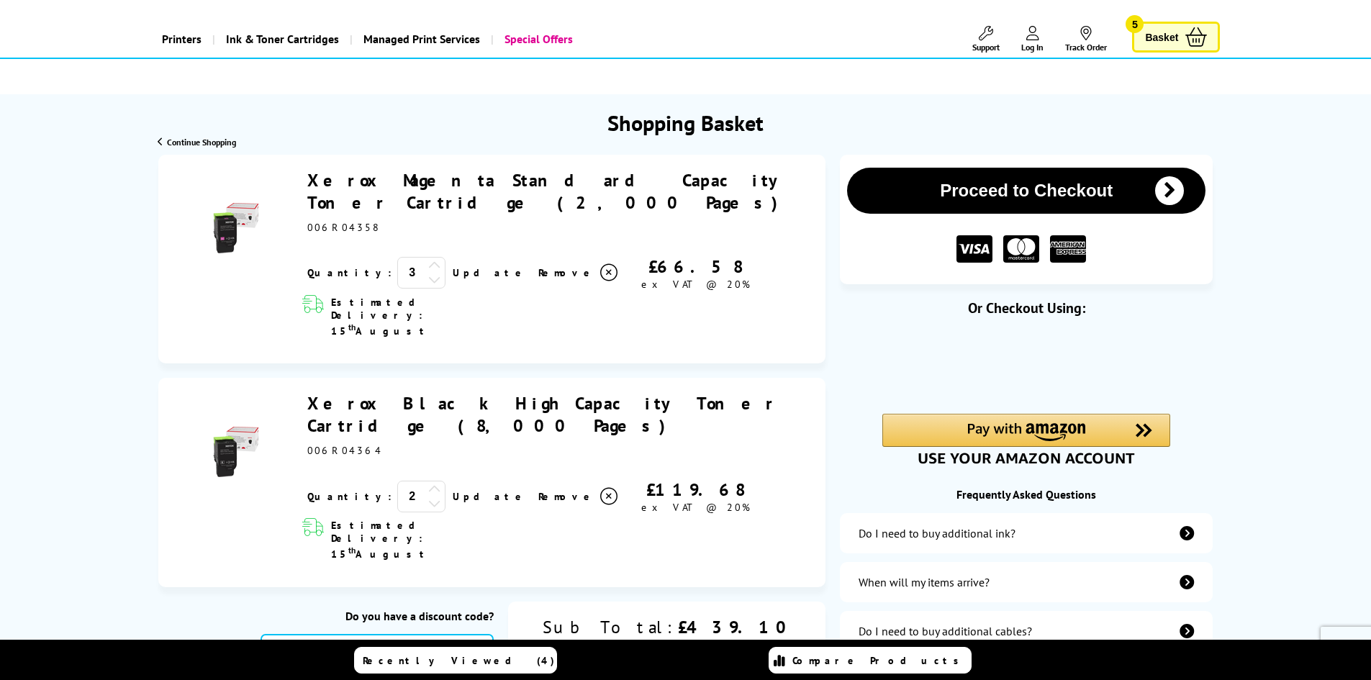
scroll to position [0, 0]
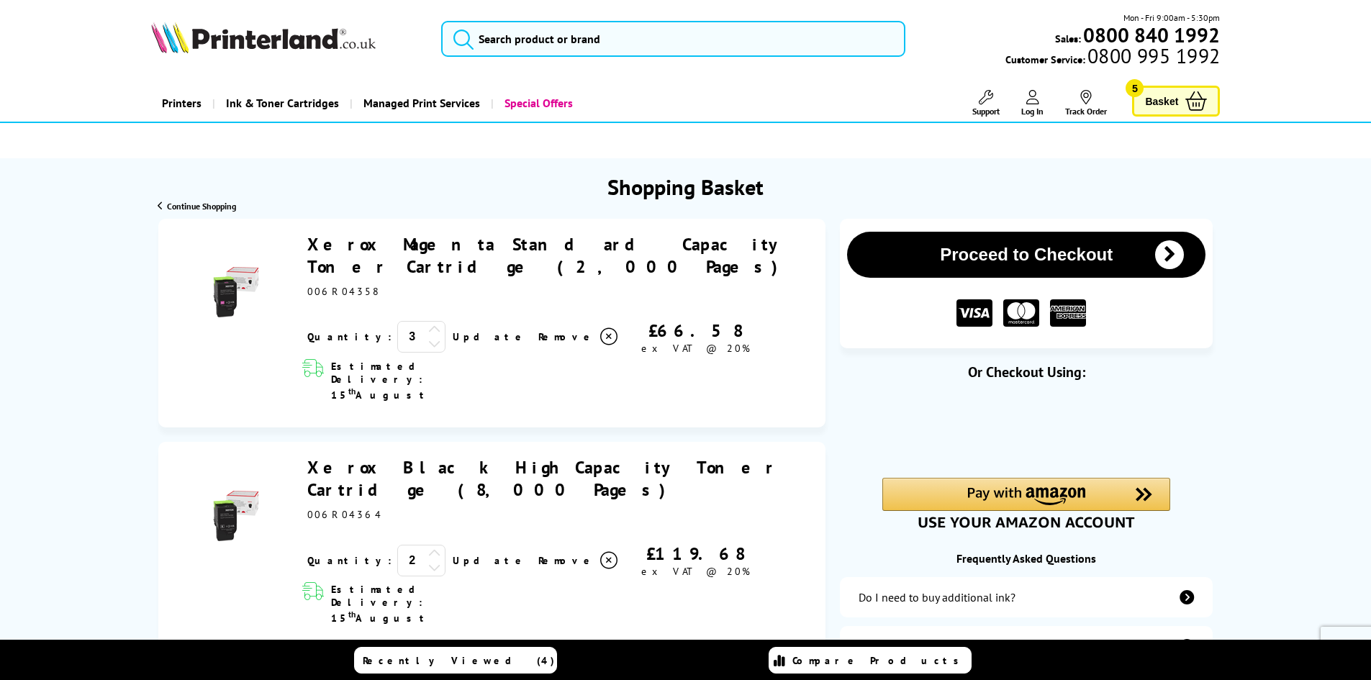
click at [1009, 259] on button "Proceed to Checkout" at bounding box center [1026, 255] width 358 height 46
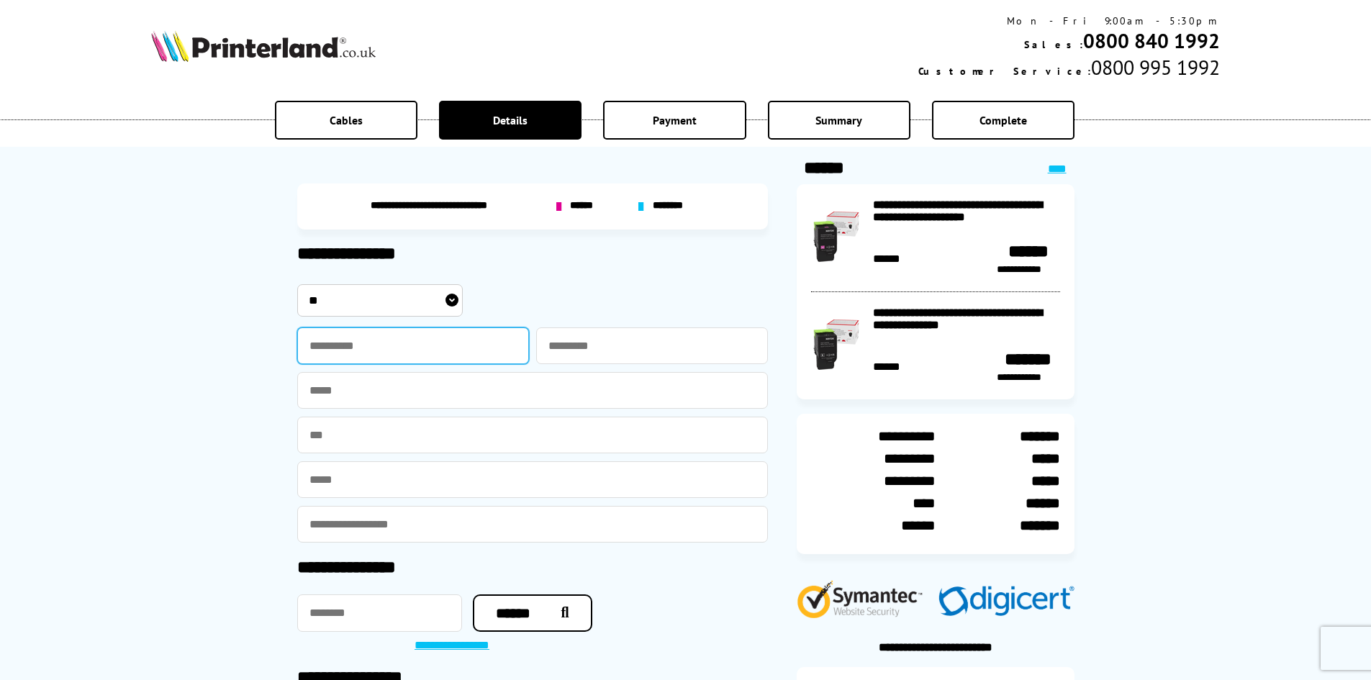
click at [420, 351] on input "text" at bounding box center [413, 346] width 232 height 37
type input "***"
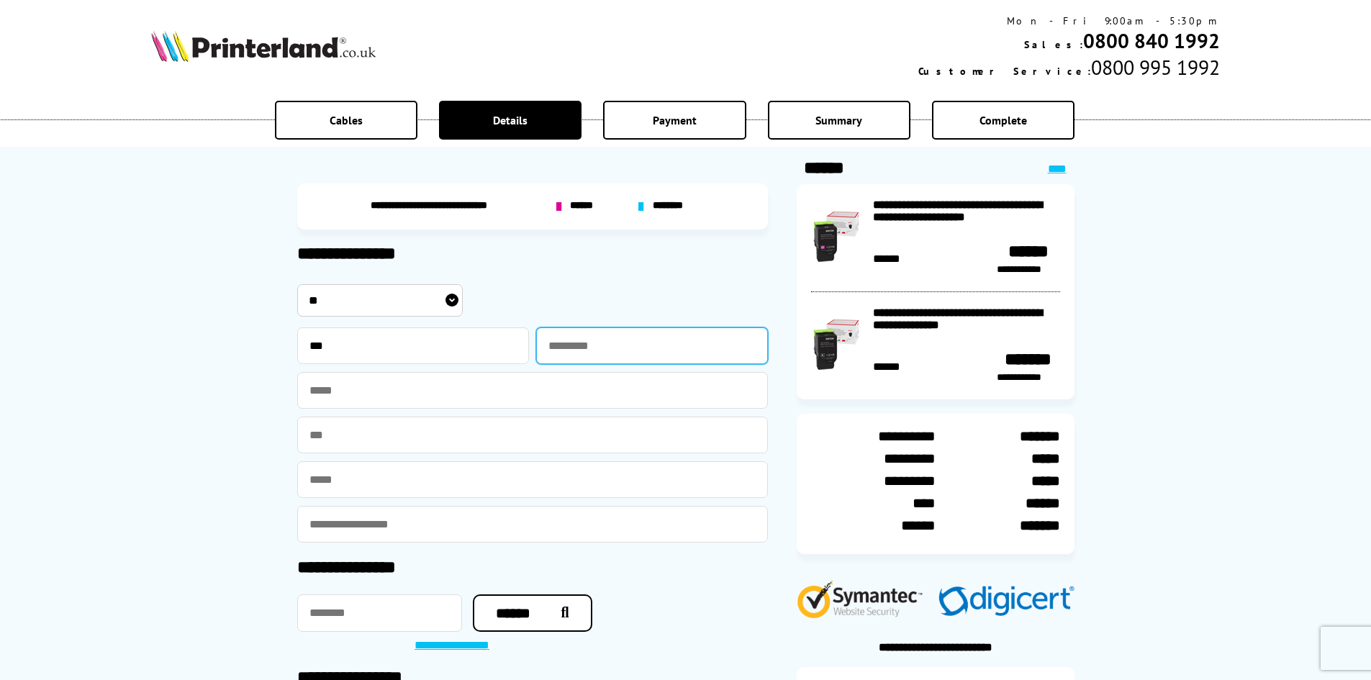
type input "*********"
type input "**********"
type input "*******"
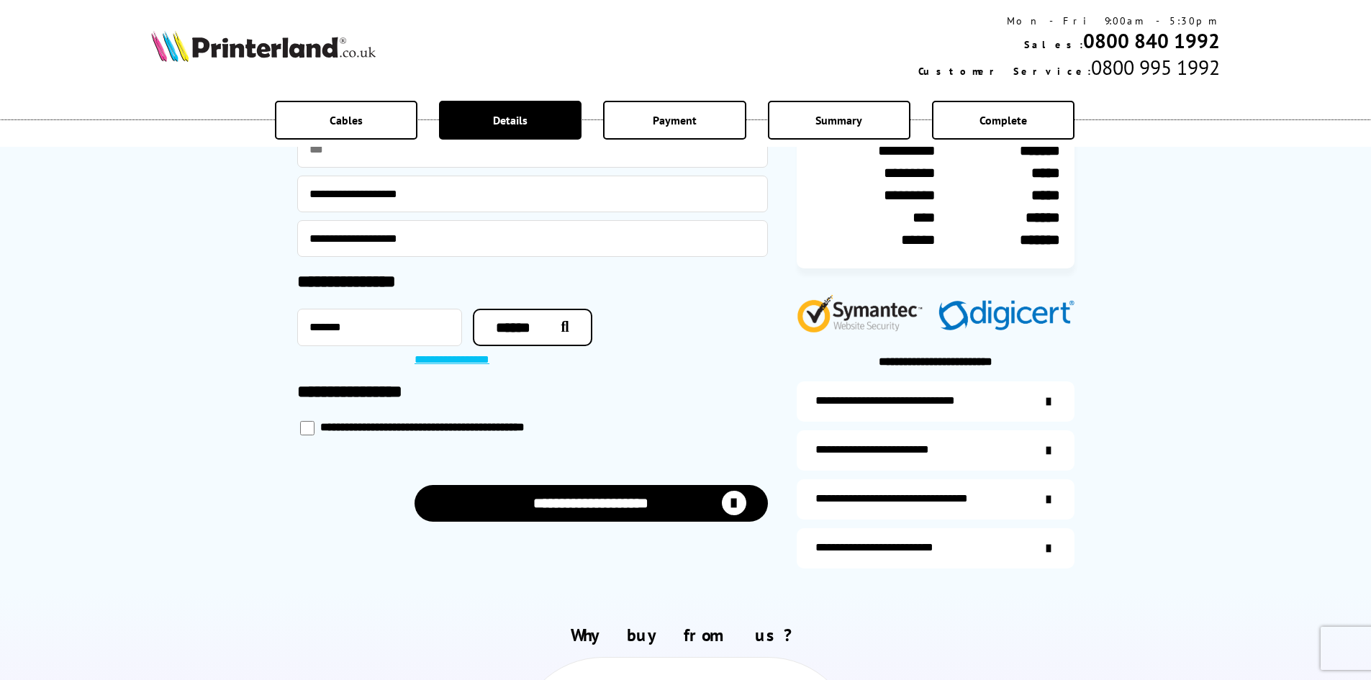
scroll to position [288, 0]
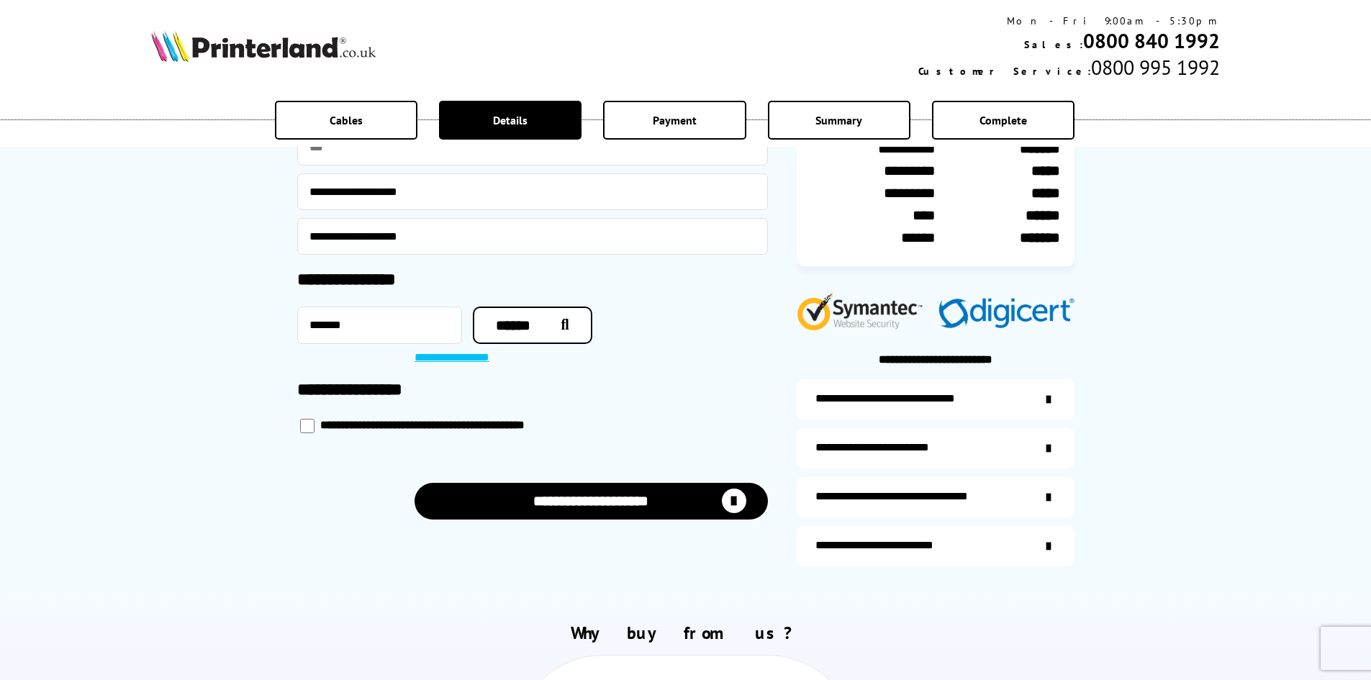
click at [528, 487] on button "**********" at bounding box center [591, 501] width 353 height 37
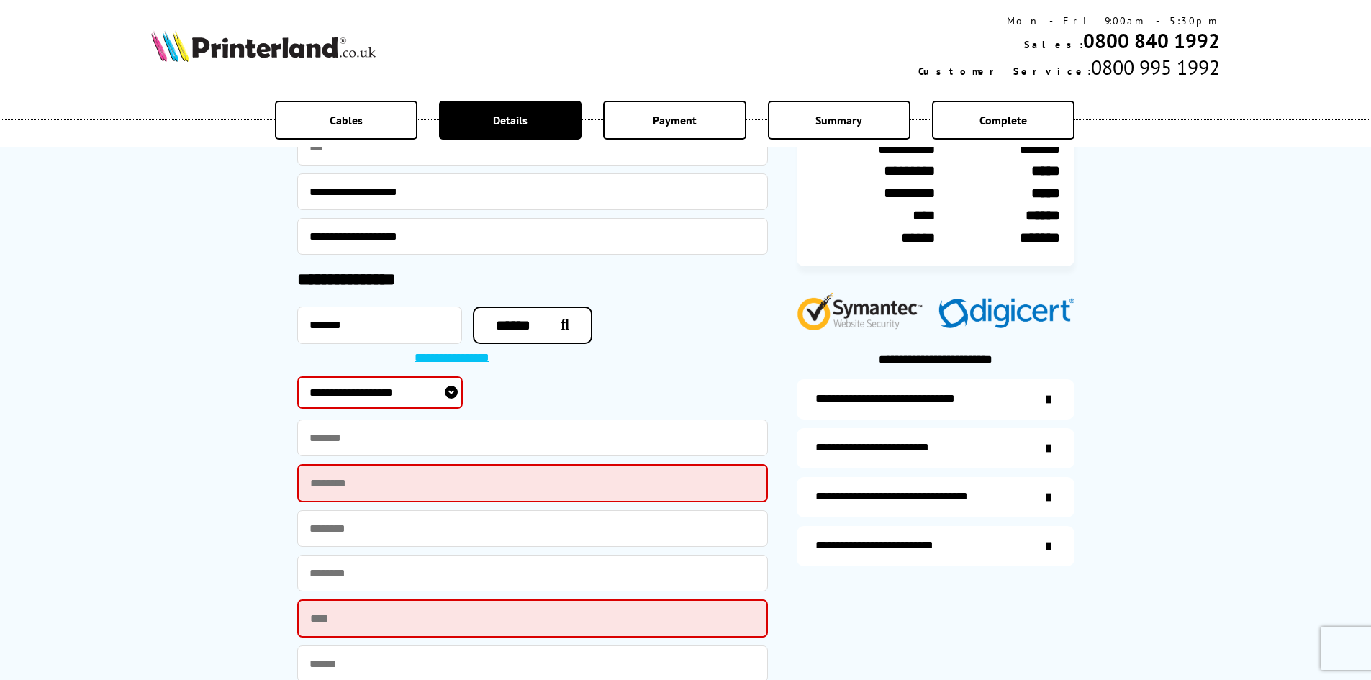
click at [372, 383] on select "**********" at bounding box center [380, 392] width 166 height 32
select select "**********"
click at [297, 376] on select "**********" at bounding box center [380, 392] width 166 height 32
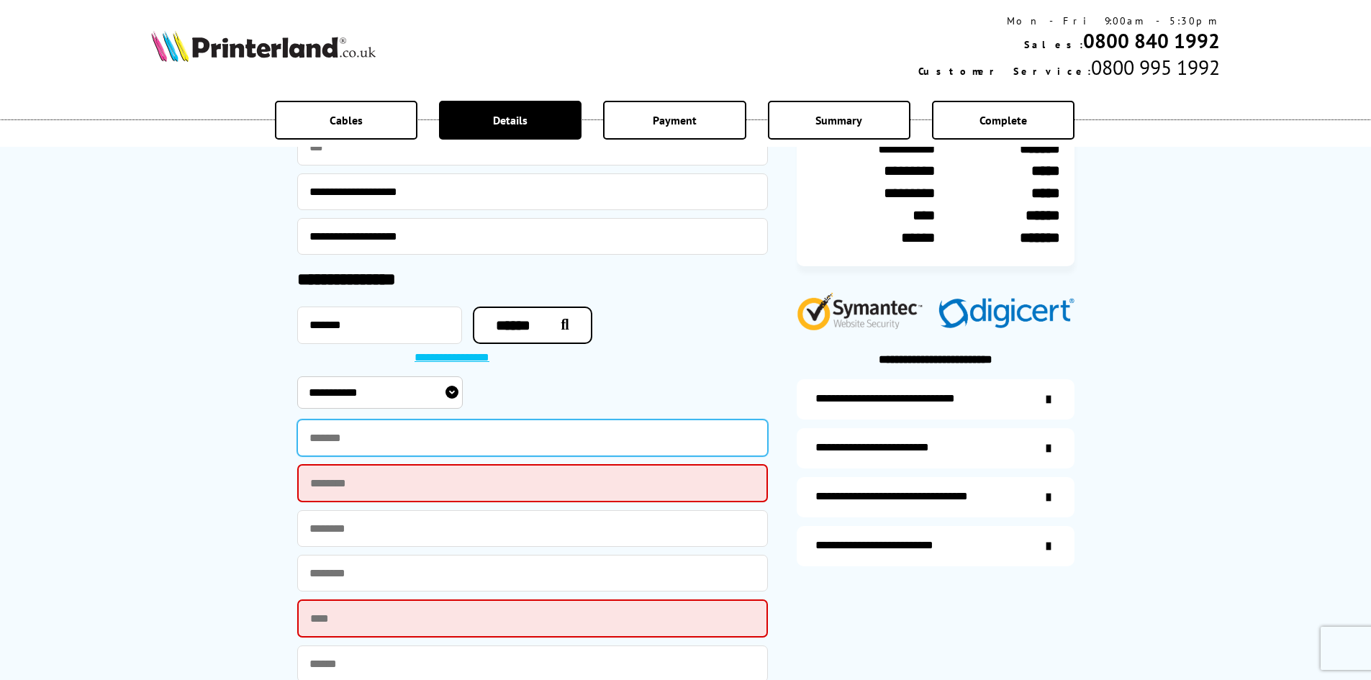
click at [370, 444] on input "text" at bounding box center [532, 438] width 471 height 37
type input "**********"
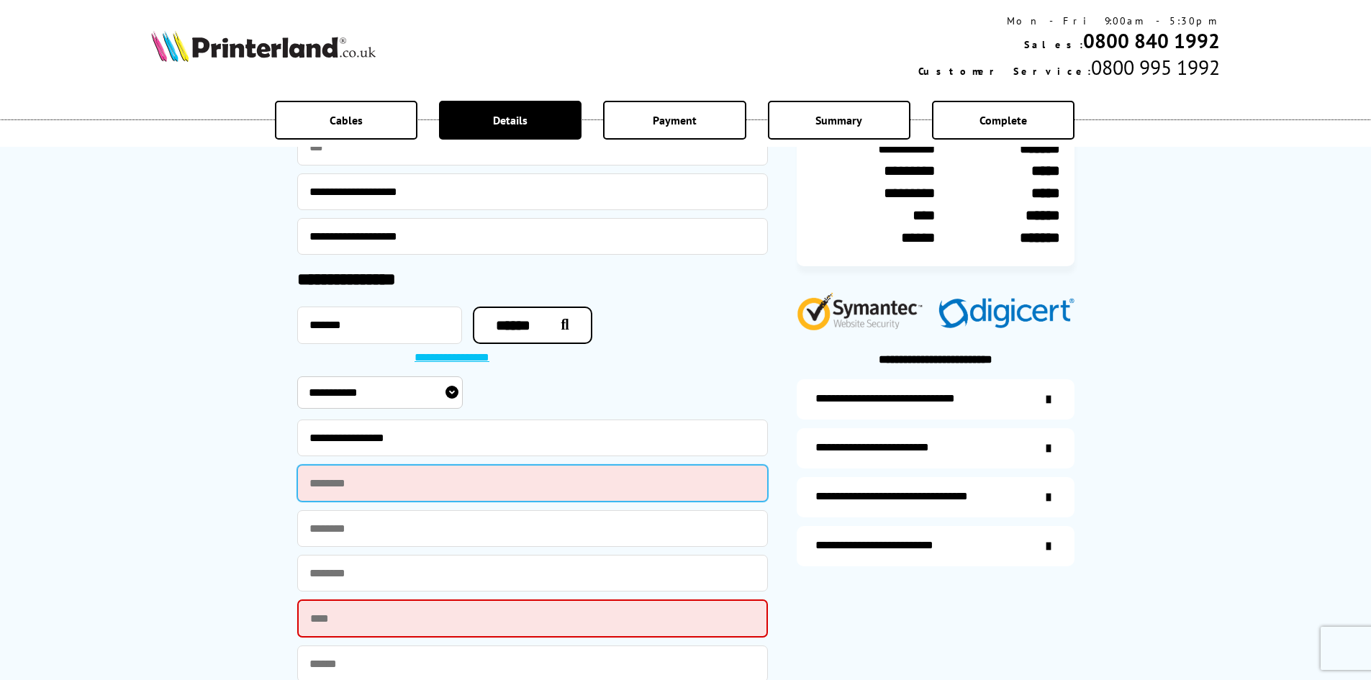
type input "********"
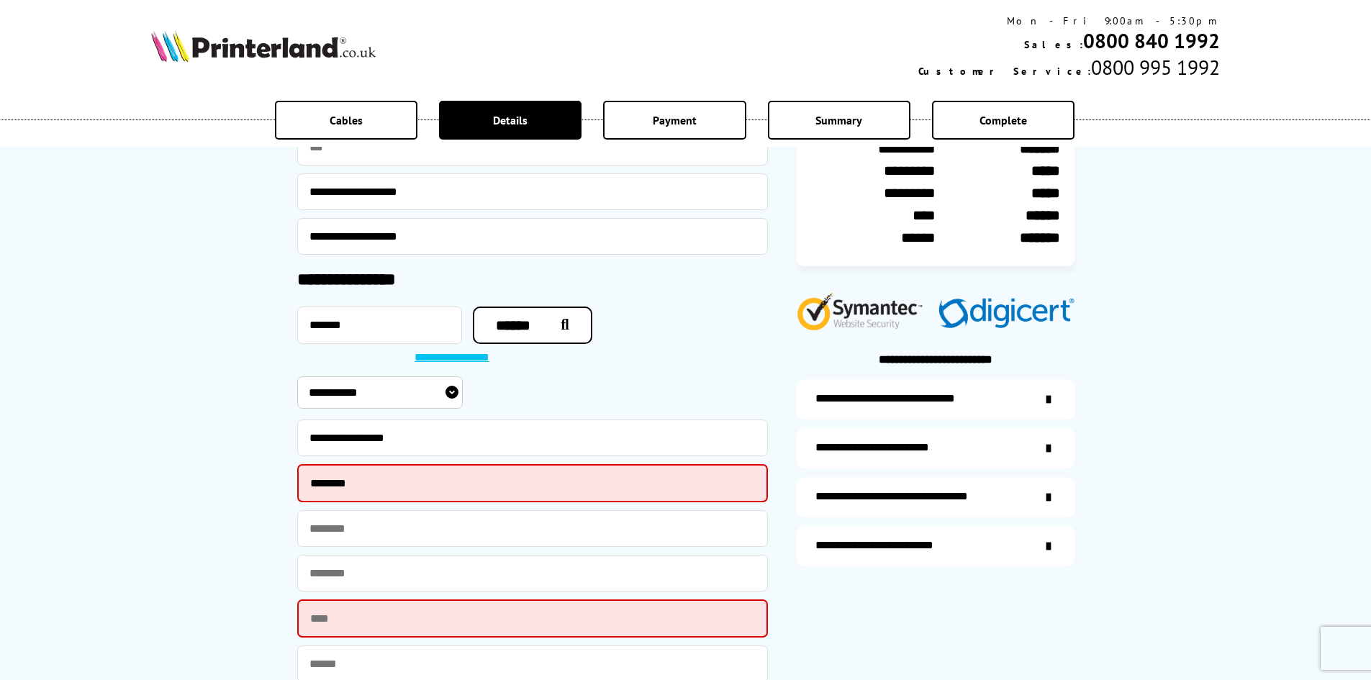
type input "**********"
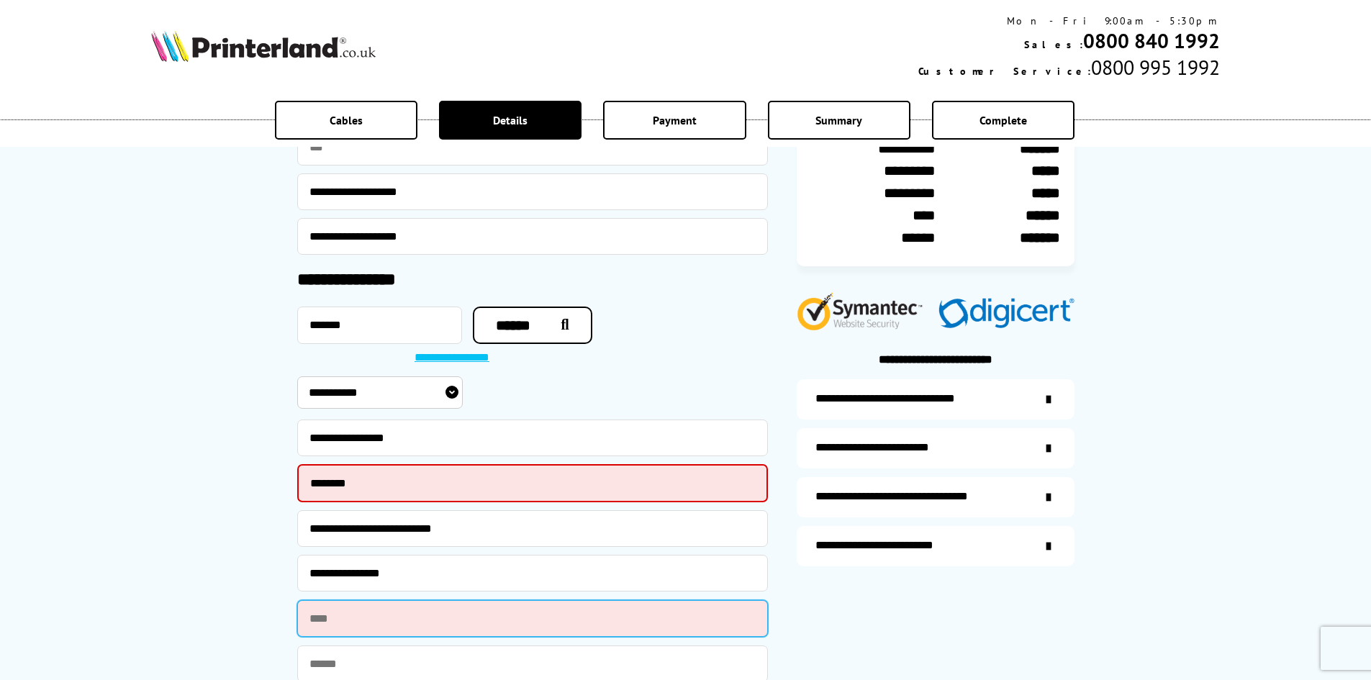
type input "******"
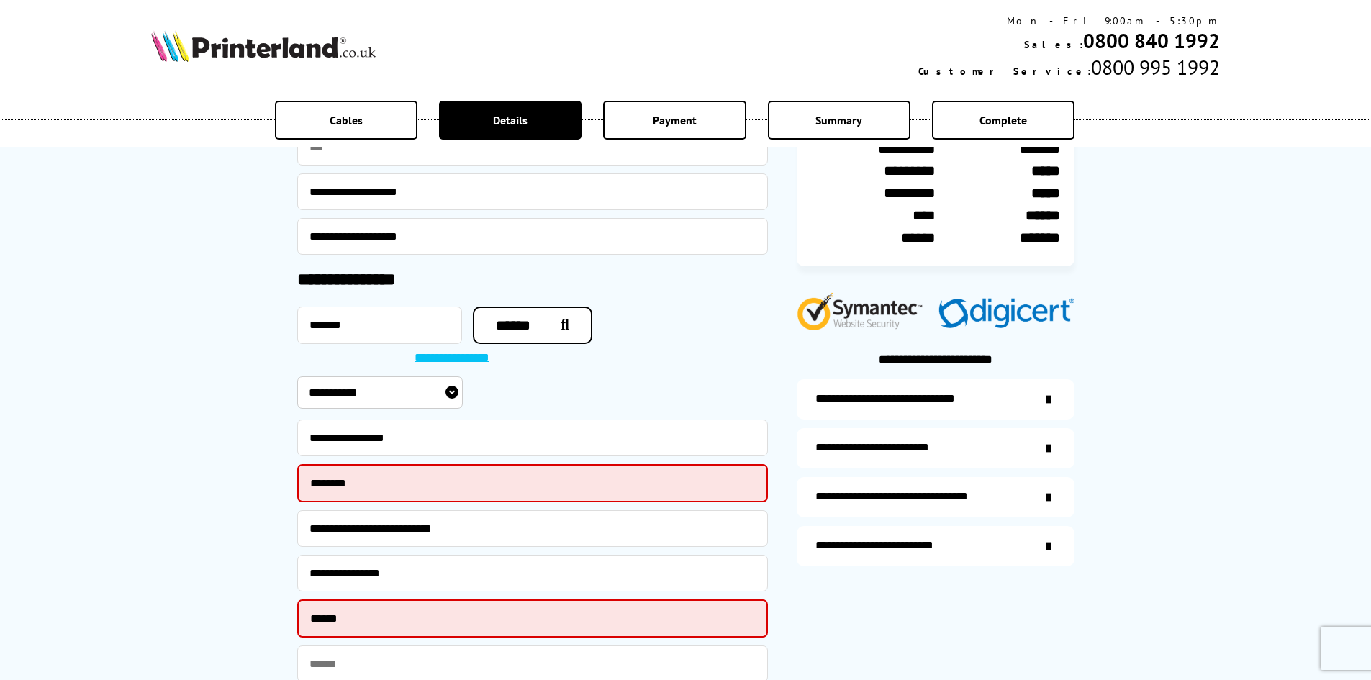
type input "**********"
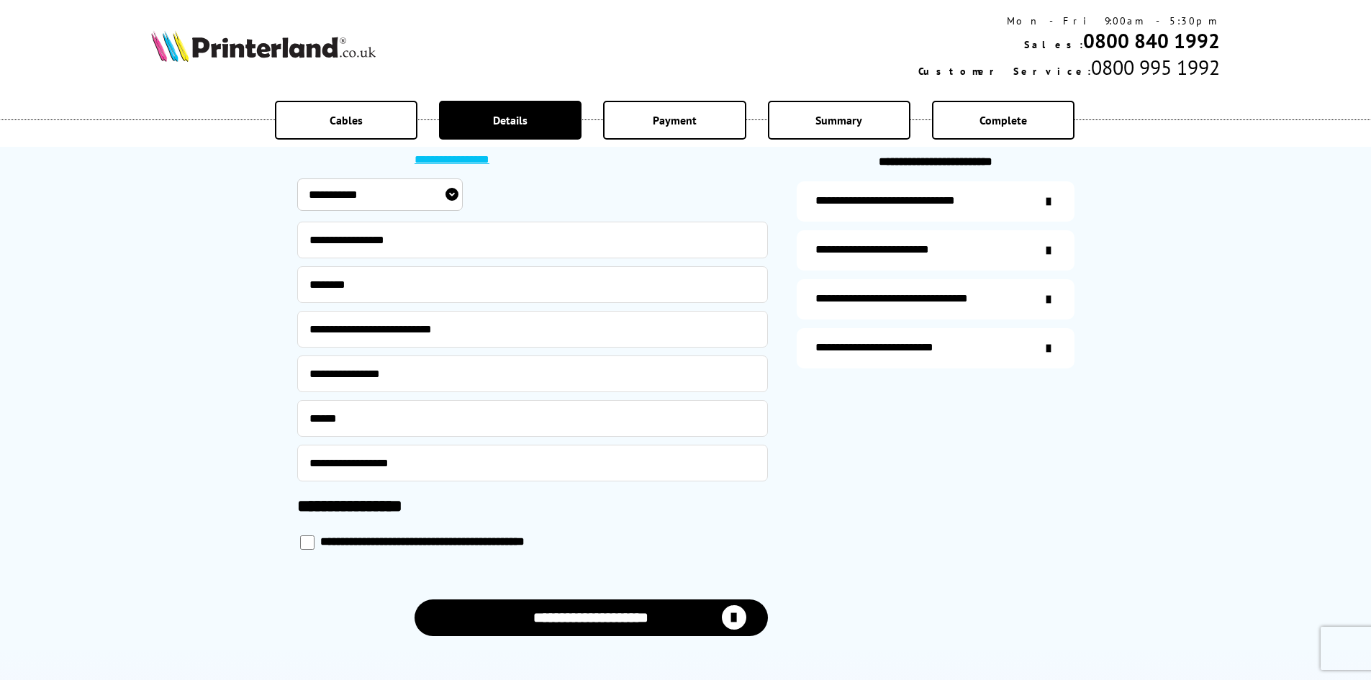
scroll to position [710, 0]
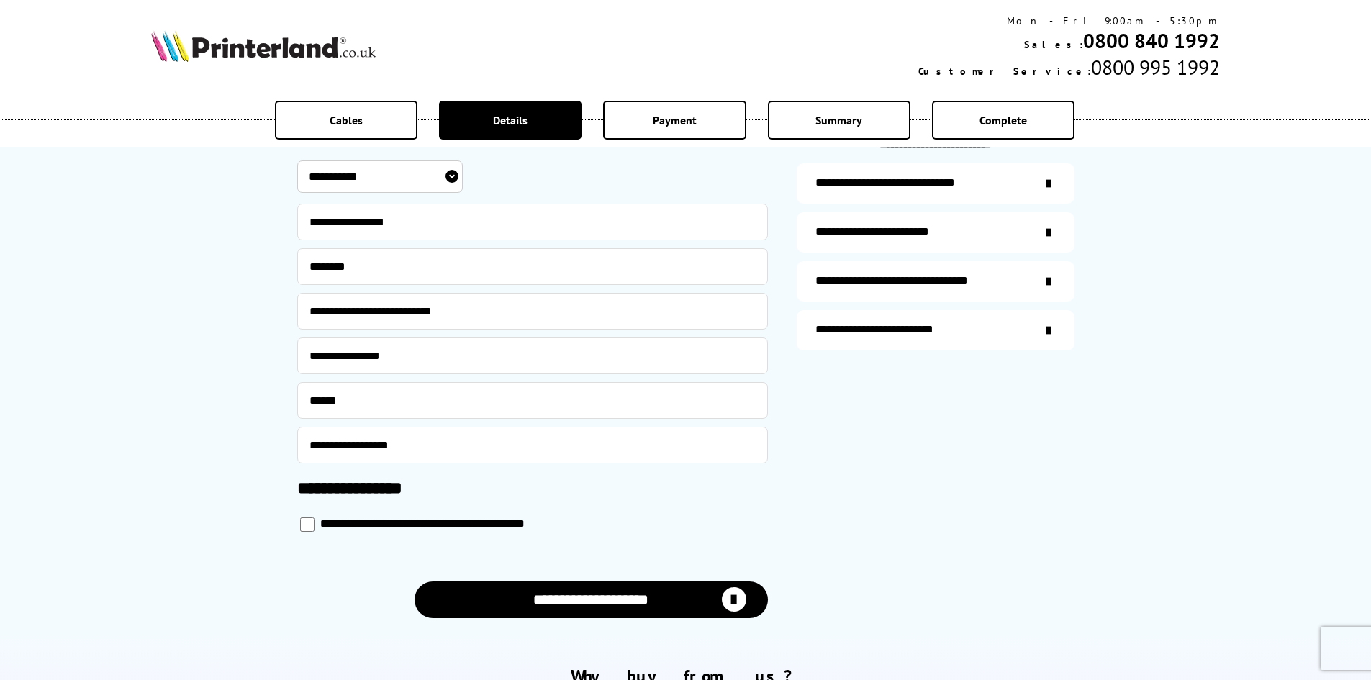
click at [626, 597] on button "**********" at bounding box center [591, 600] width 353 height 37
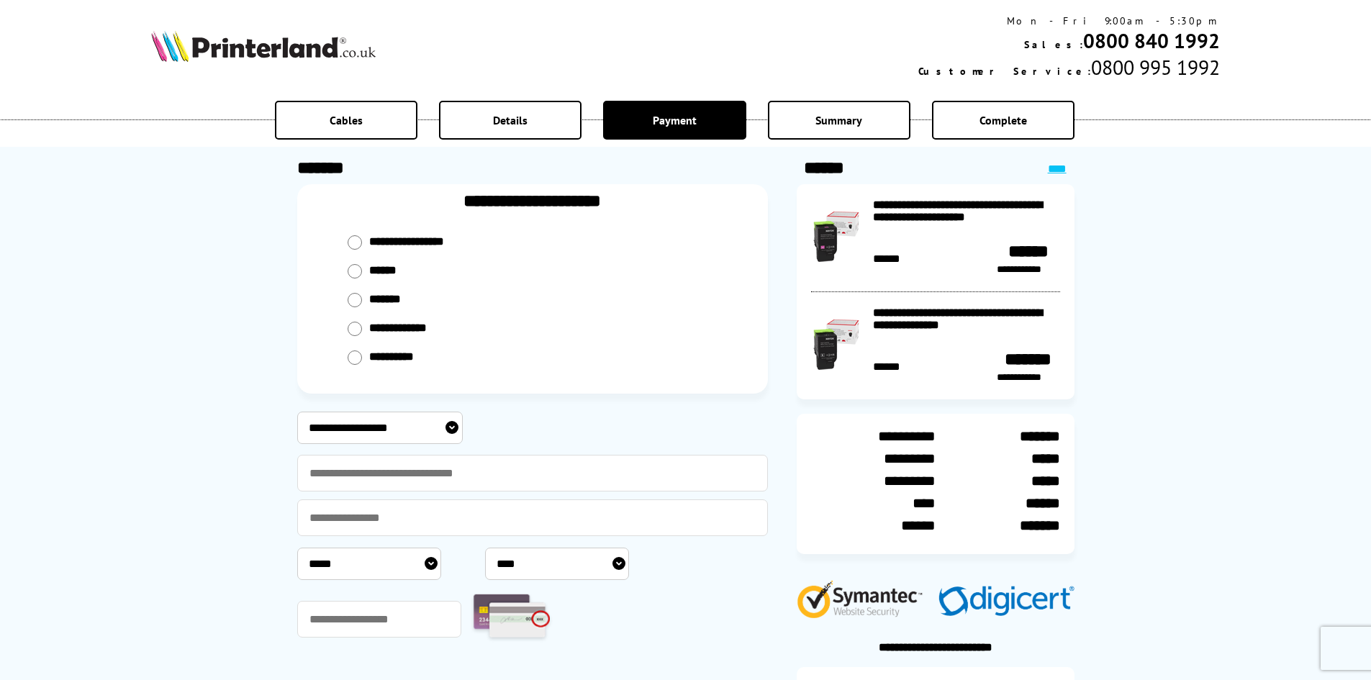
click at [397, 427] on select "**********" at bounding box center [380, 428] width 166 height 32
select select "****"
click at [297, 412] on select "**********" at bounding box center [380, 428] width 166 height 32
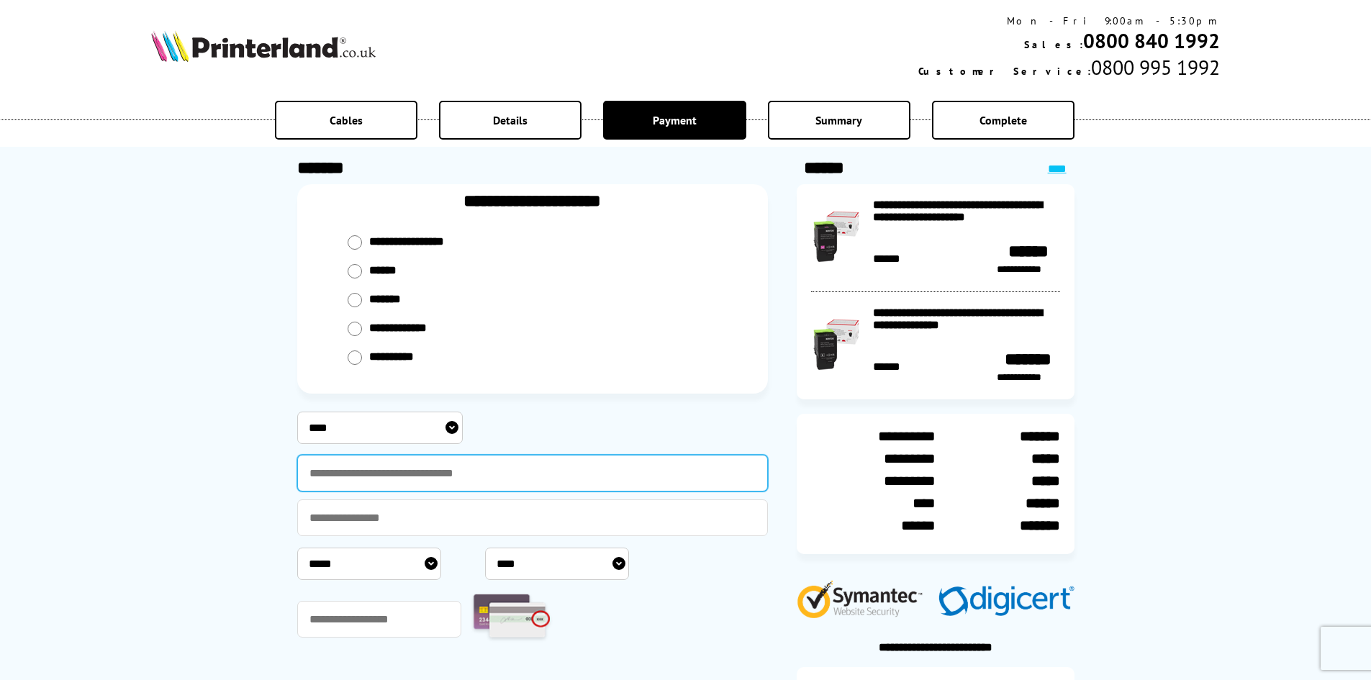
click at [414, 466] on input "text" at bounding box center [532, 473] width 471 height 37
type input "**********"
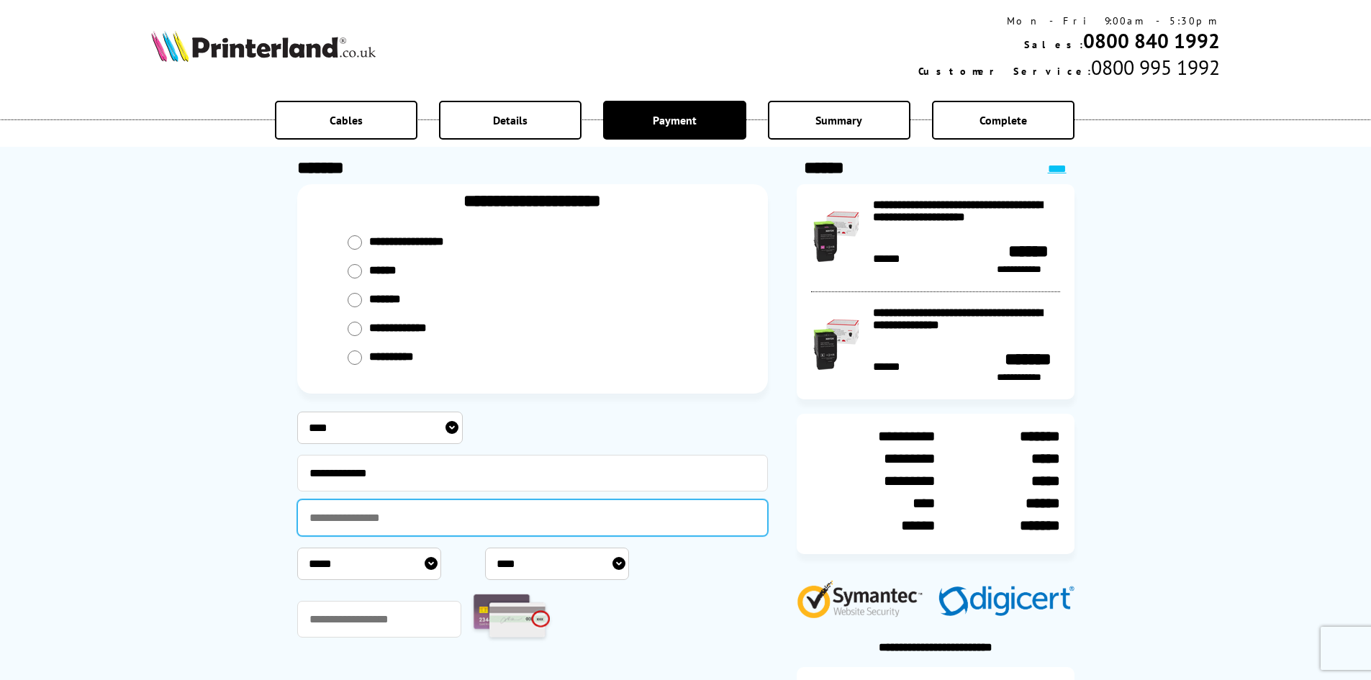
type input "**********"
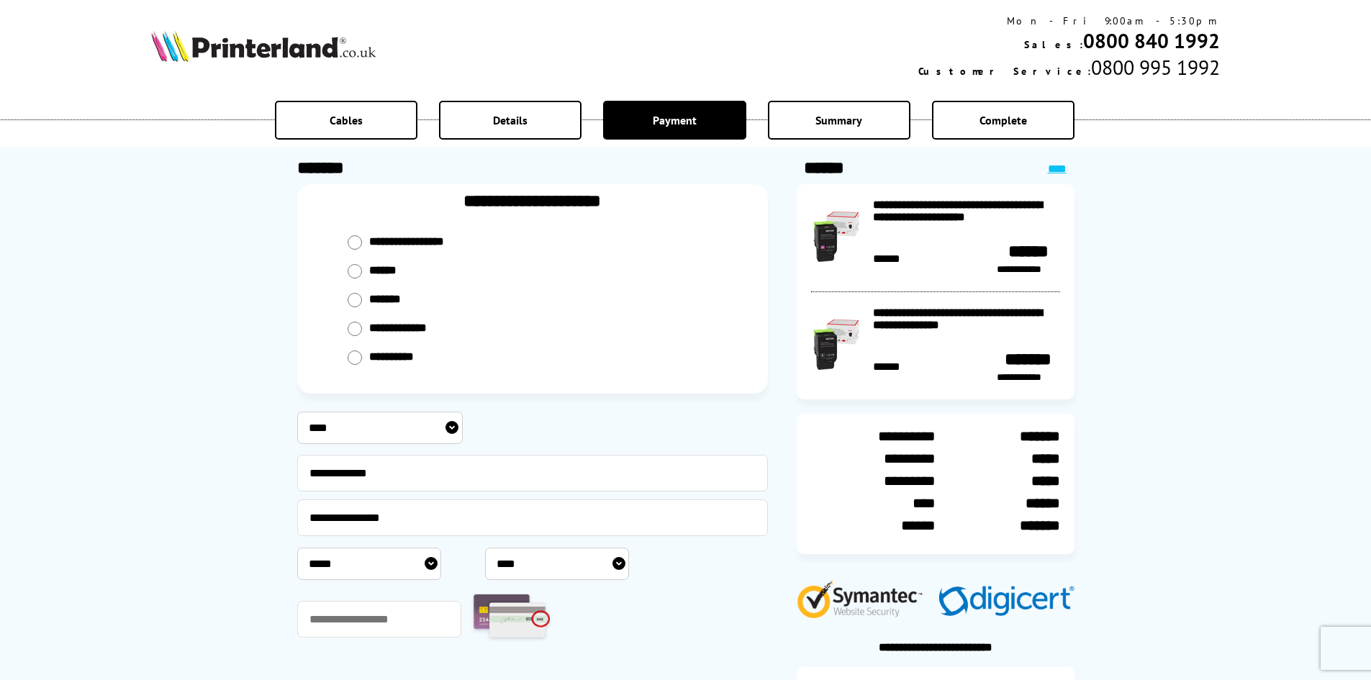
select select "*"
select select "****"
click at [374, 627] on input "text" at bounding box center [379, 619] width 165 height 37
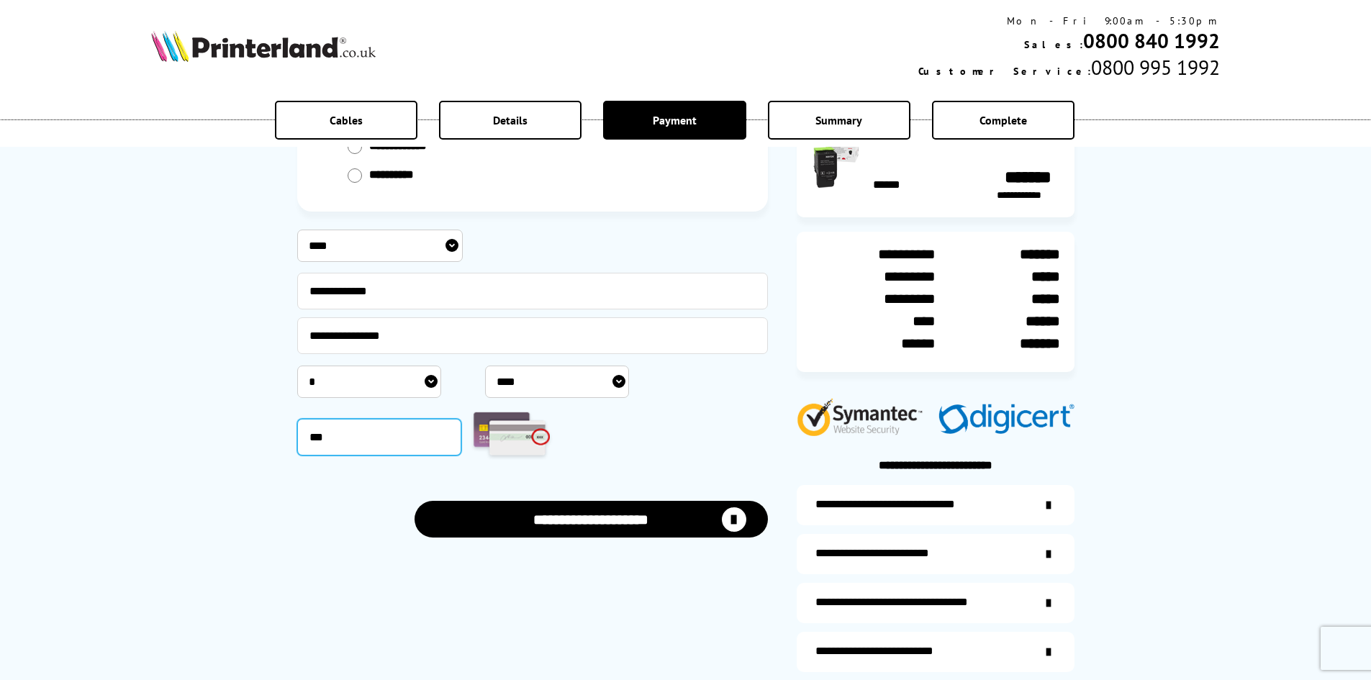
scroll to position [360, 0]
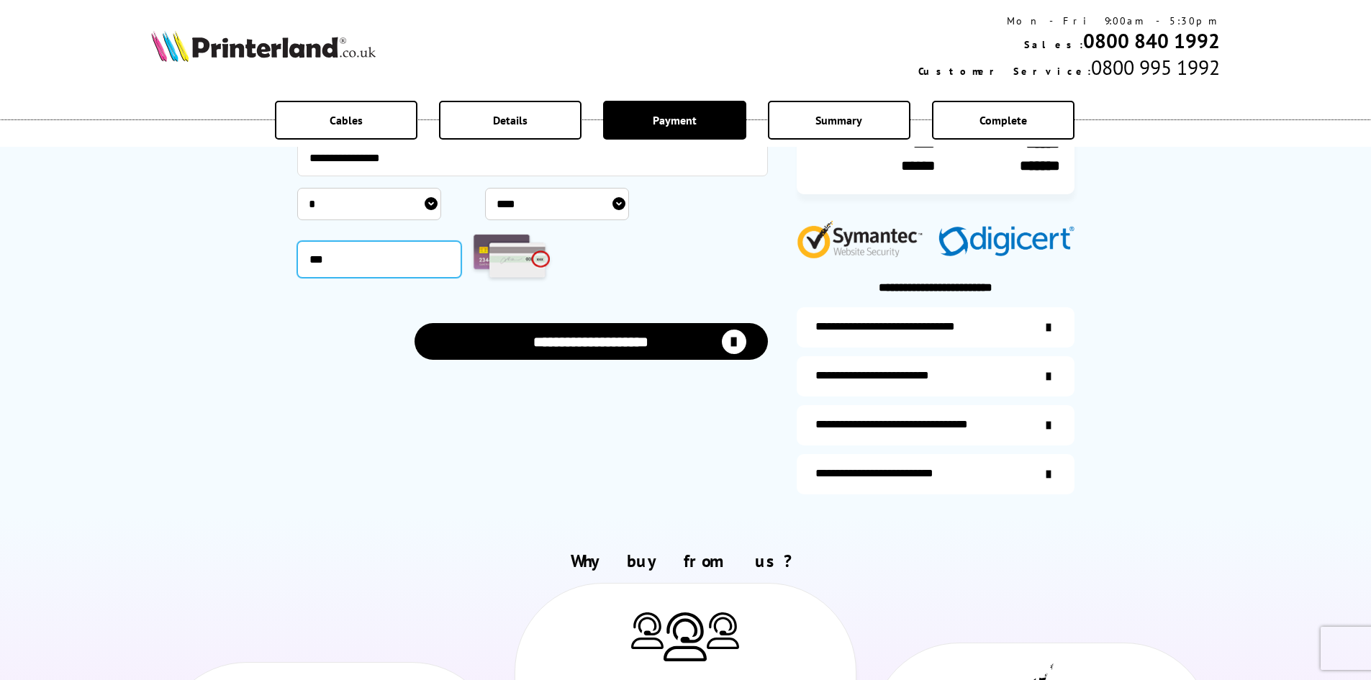
type input "***"
click at [703, 346] on button "**********" at bounding box center [591, 341] width 353 height 37
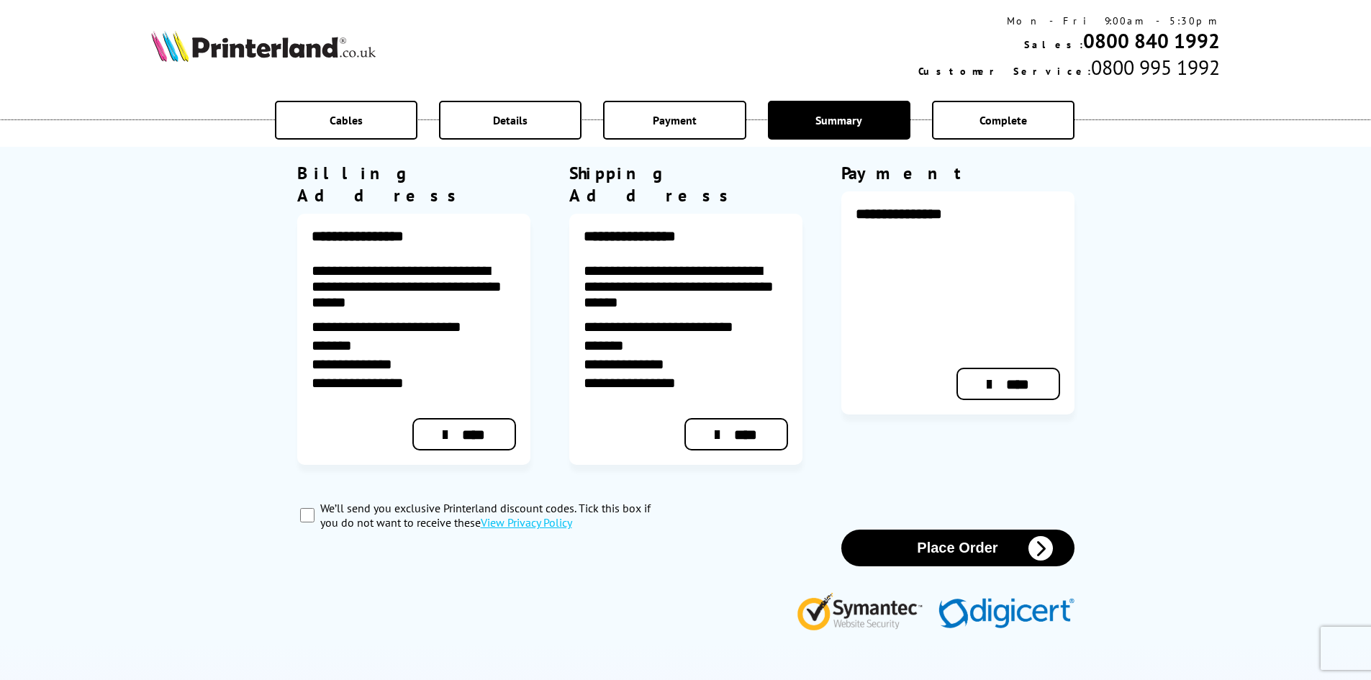
scroll to position [576, 0]
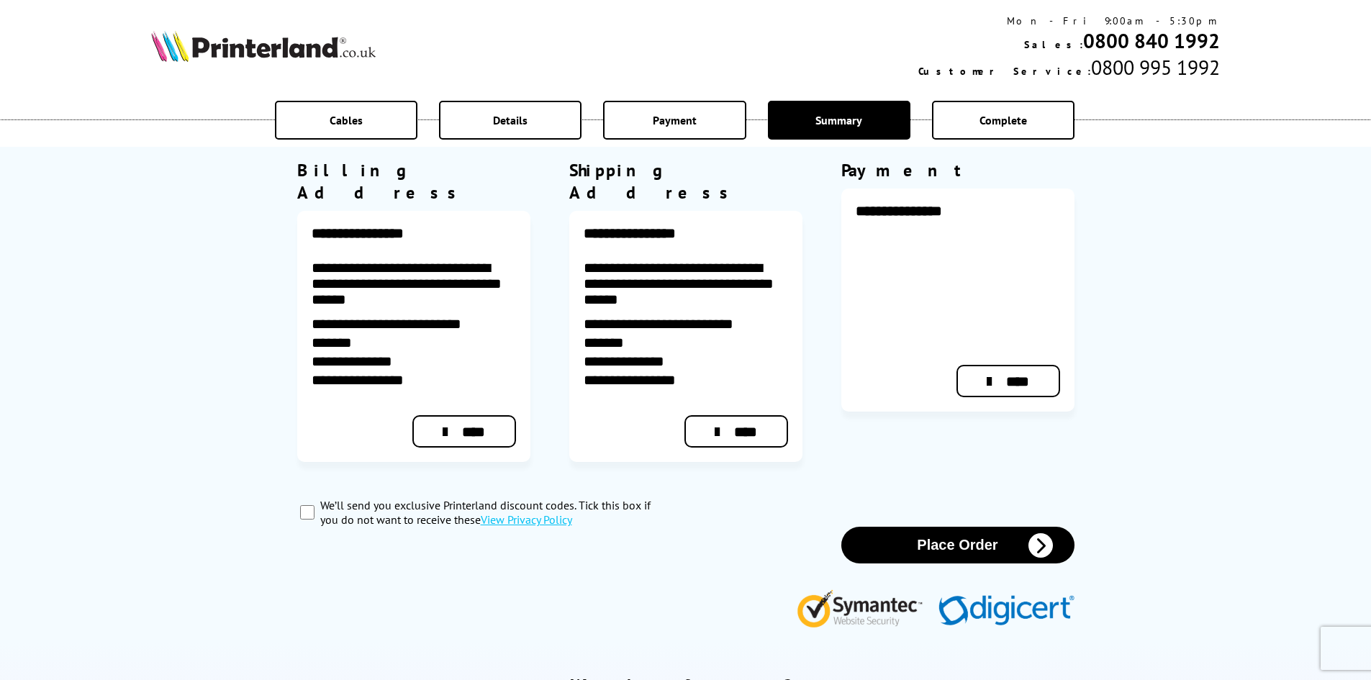
click at [931, 527] on button "Place Order" at bounding box center [958, 545] width 233 height 37
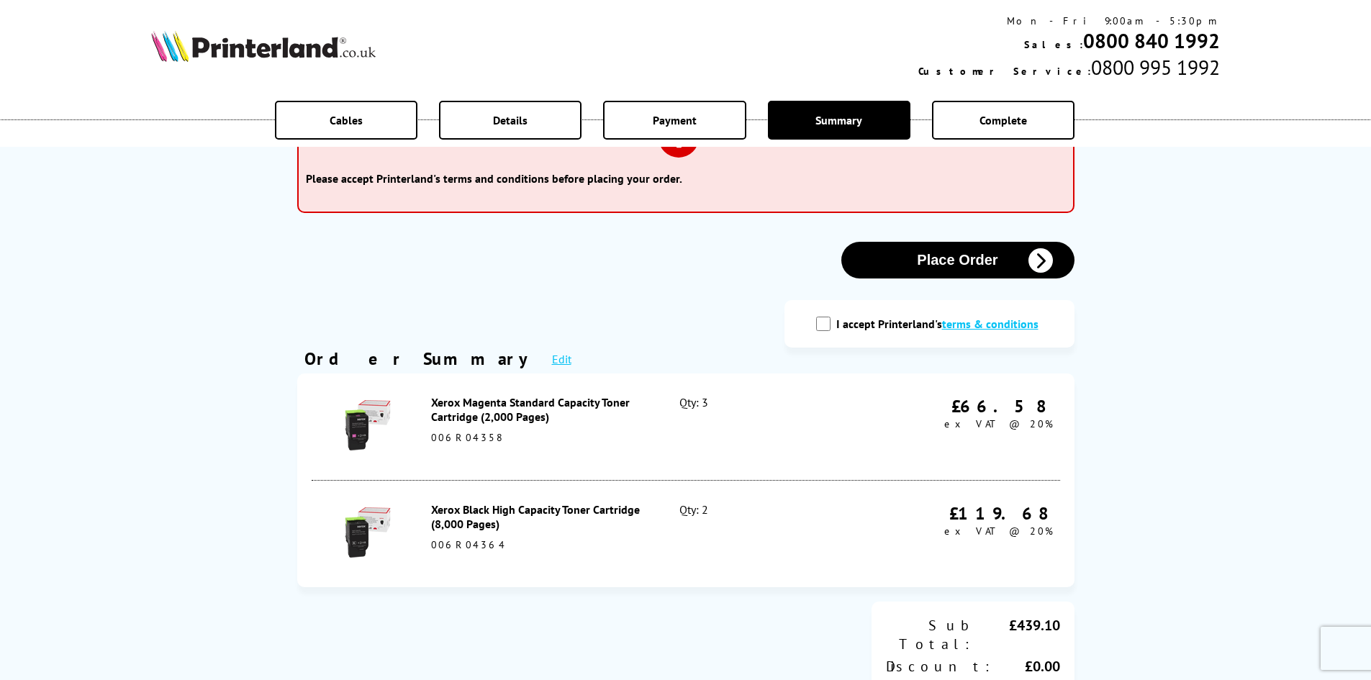
click at [821, 317] on input "I accept Printerland's terms & conditions" at bounding box center [823, 324] width 14 height 14
checkbox input "true"
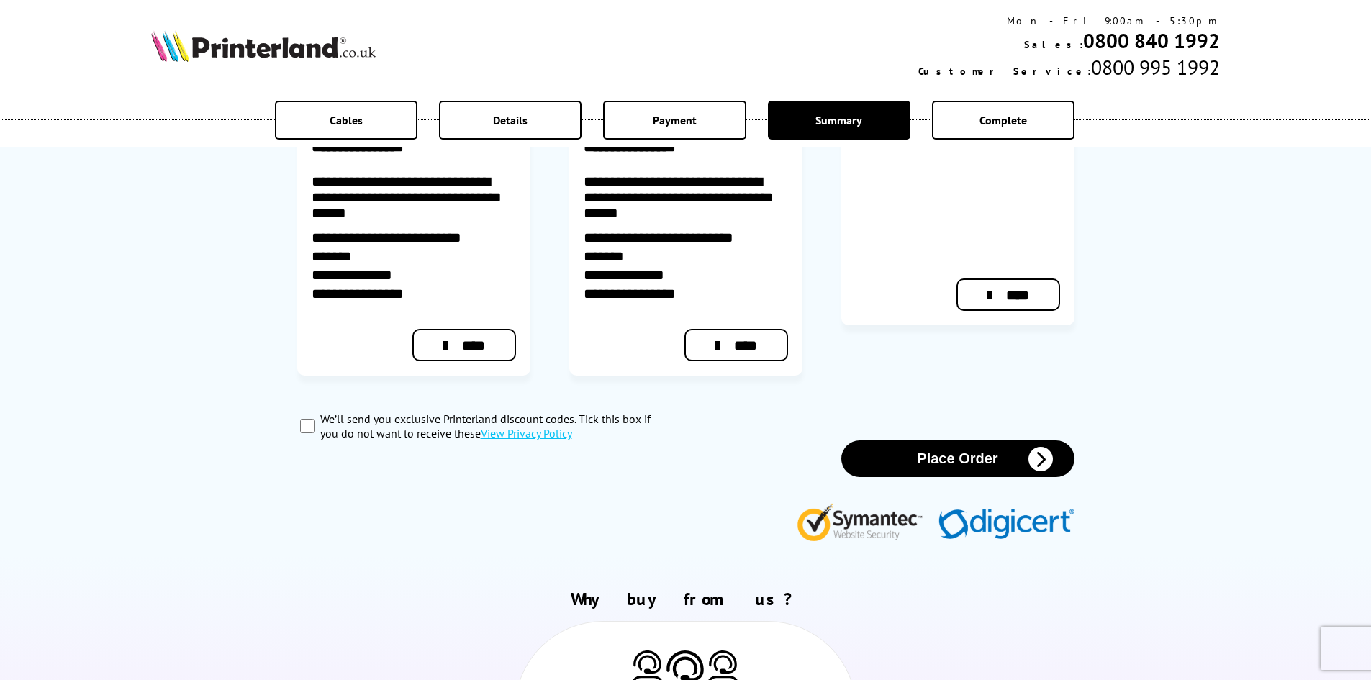
scroll to position [792, 0]
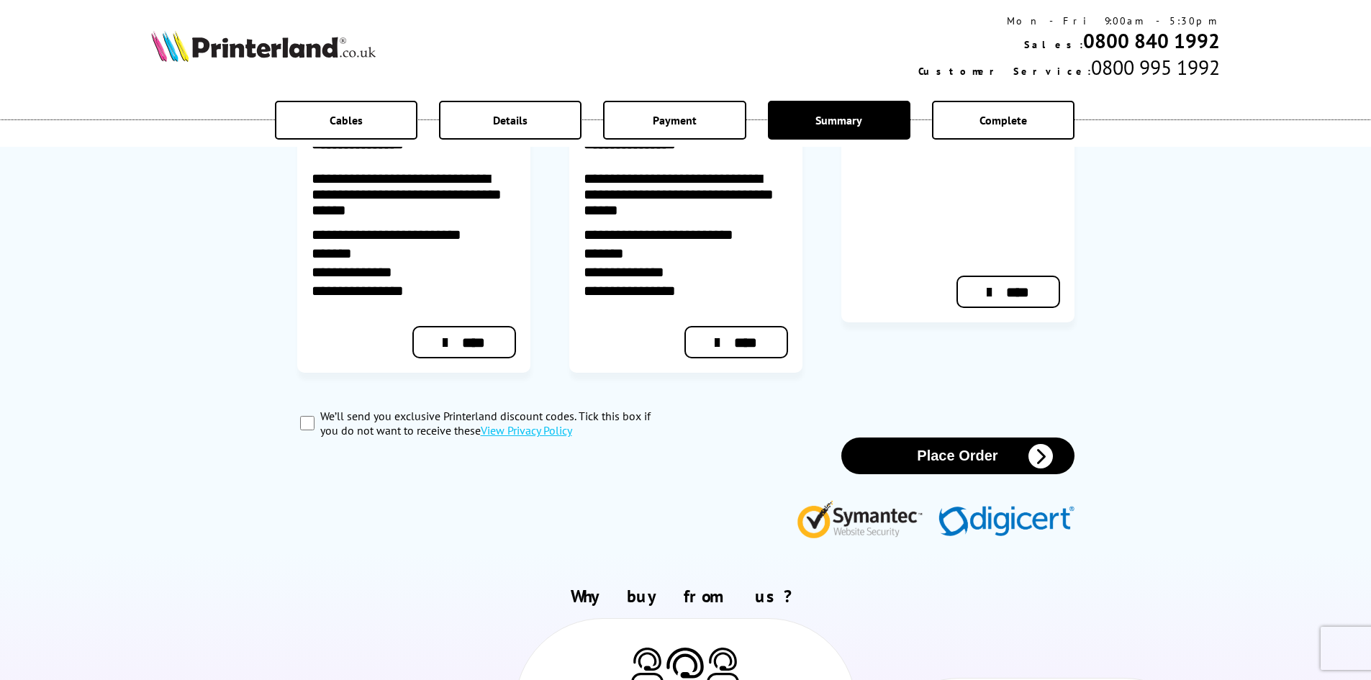
click at [965, 438] on button "Place Order" at bounding box center [958, 456] width 233 height 37
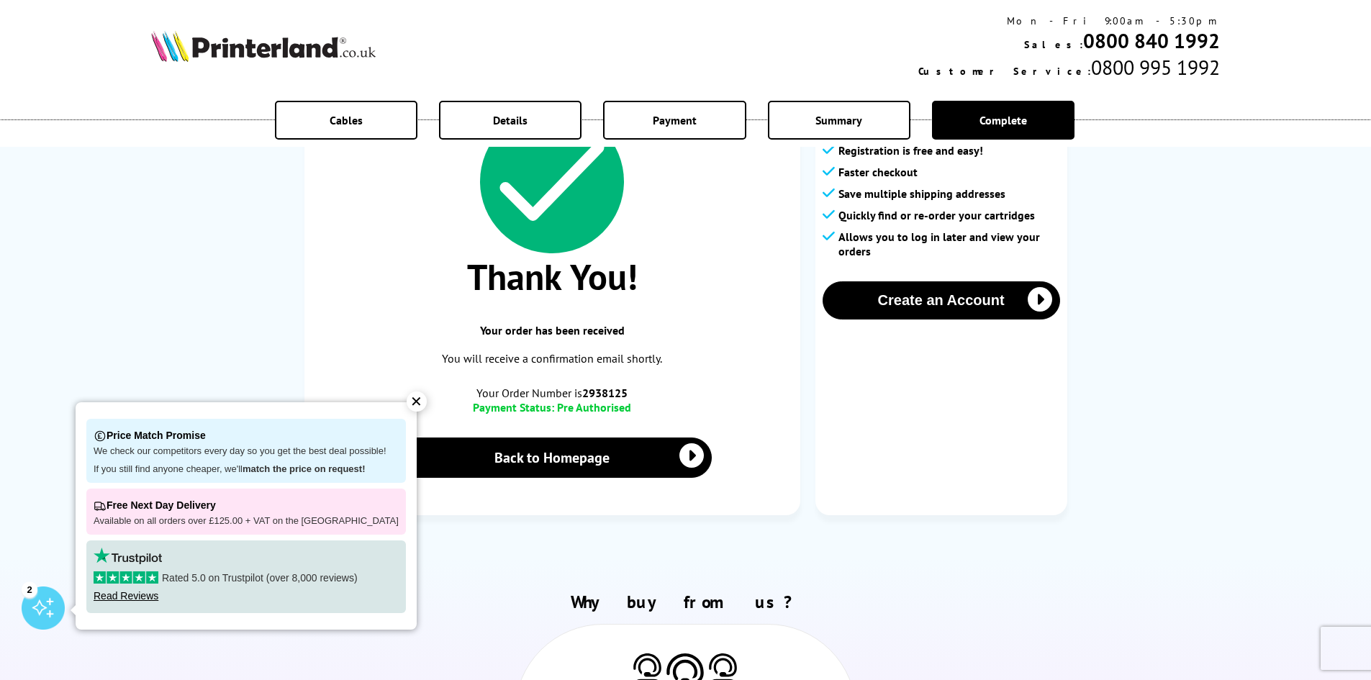
scroll to position [144, 0]
